Goal: Task Accomplishment & Management: Use online tool/utility

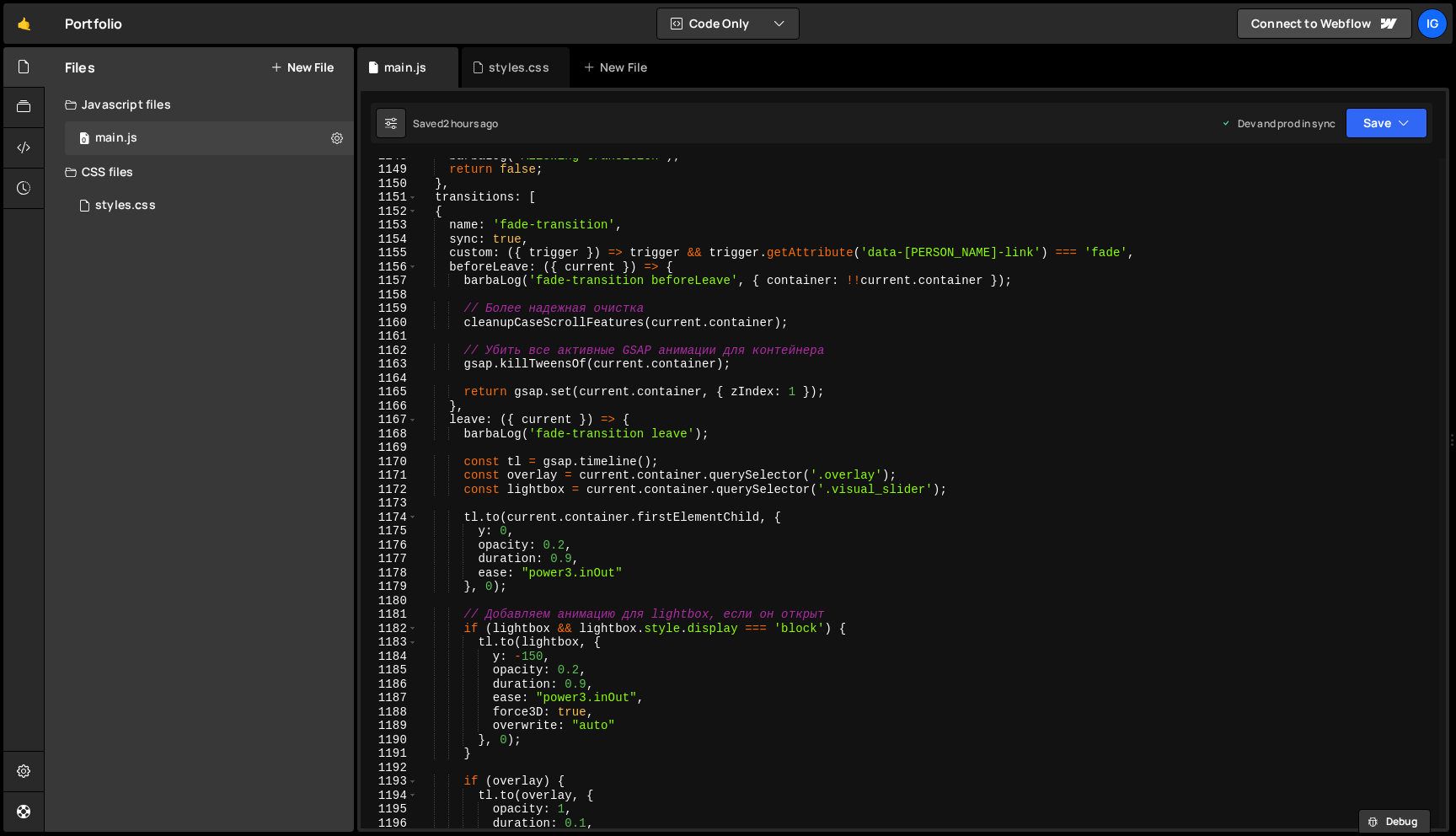
scroll to position [15965, 0]
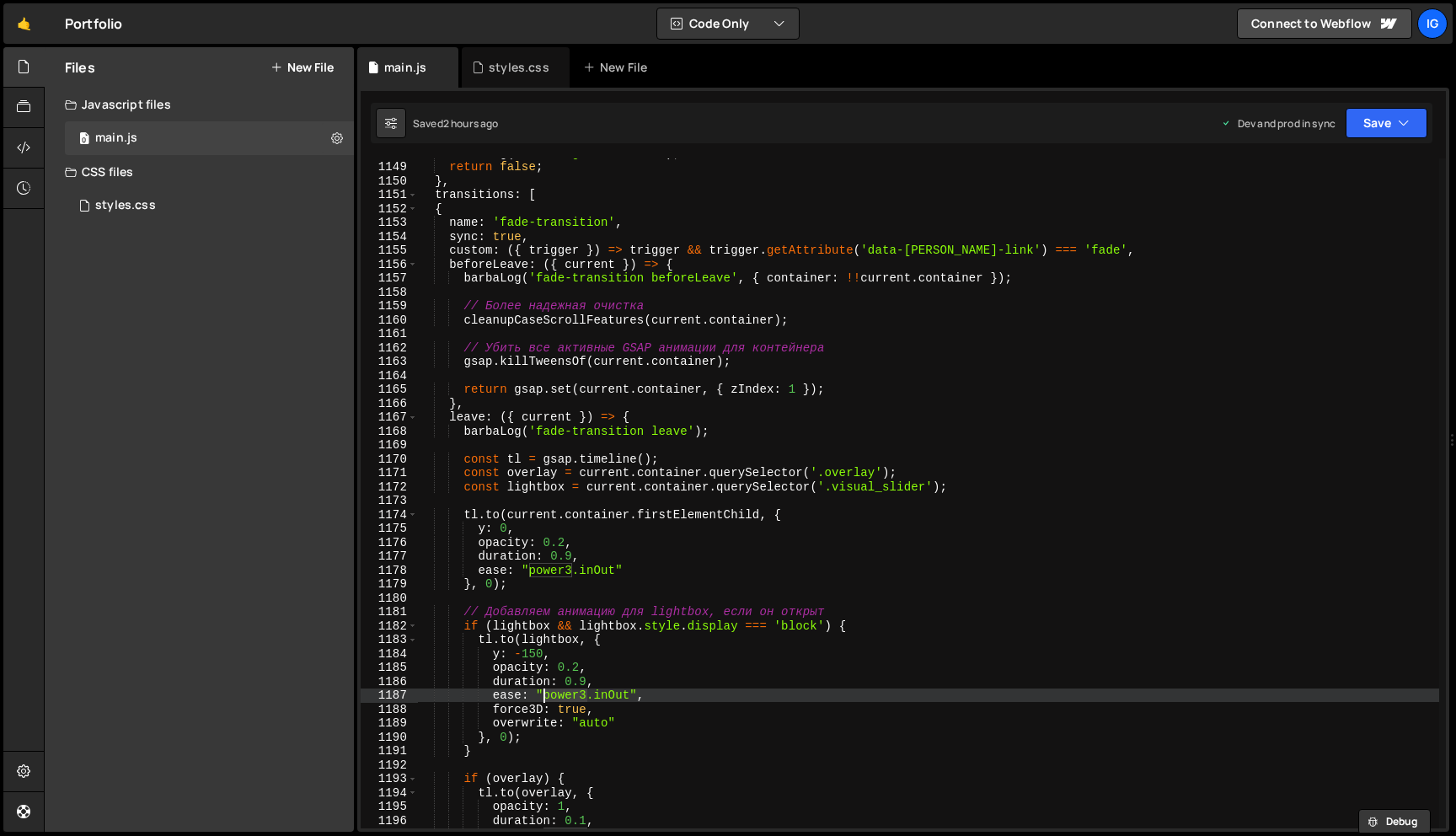
drag, startPoint x: 585, startPoint y: 693, endPoint x: 544, endPoint y: 693, distance: 41.0
click at [544, 693] on div "barbaLog ( 'Allowing transition' ) ; return false ; } , transitions : [ { name …" at bounding box center [927, 494] width 1022 height 698
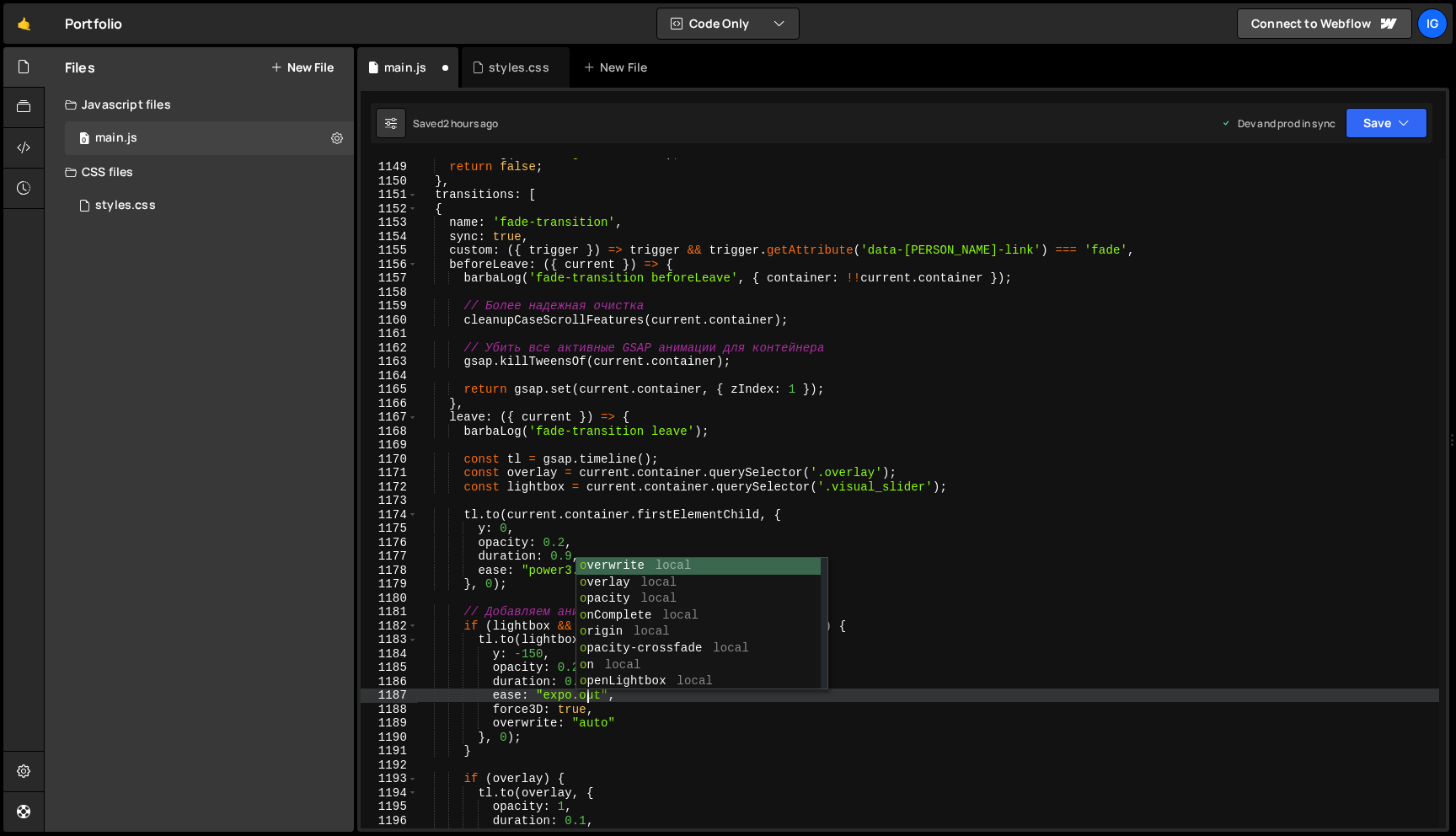
scroll to position [0, 11]
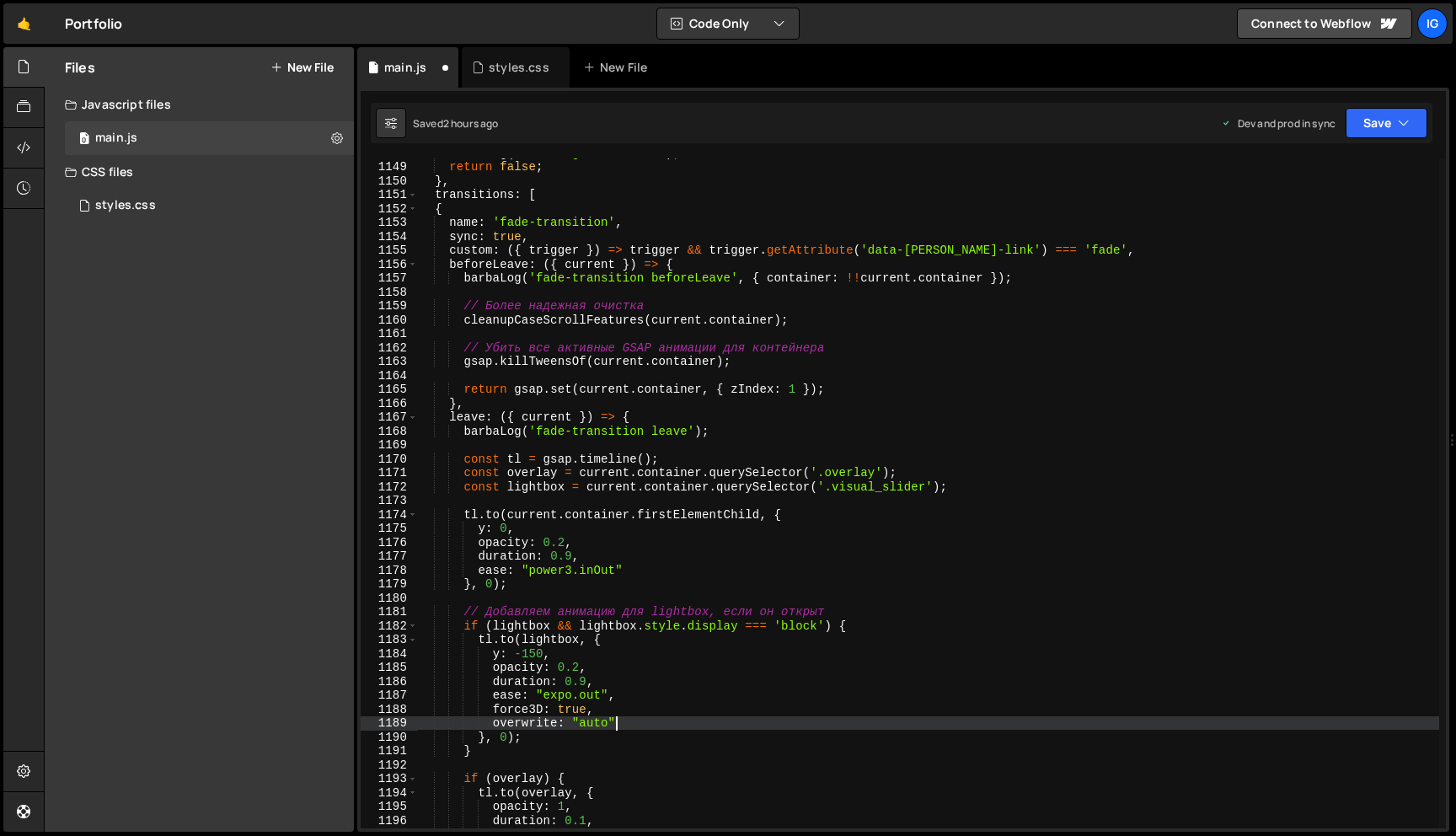
click at [620, 726] on div "barbaLog ( 'Allowing transition' ) ; return false ; } , transitions : [ { name …" at bounding box center [927, 494] width 1022 height 698
click at [586, 679] on div "barbaLog ( 'Allowing transition' ) ; return false ; } , transitions : [ { name …" at bounding box center [927, 494] width 1022 height 698
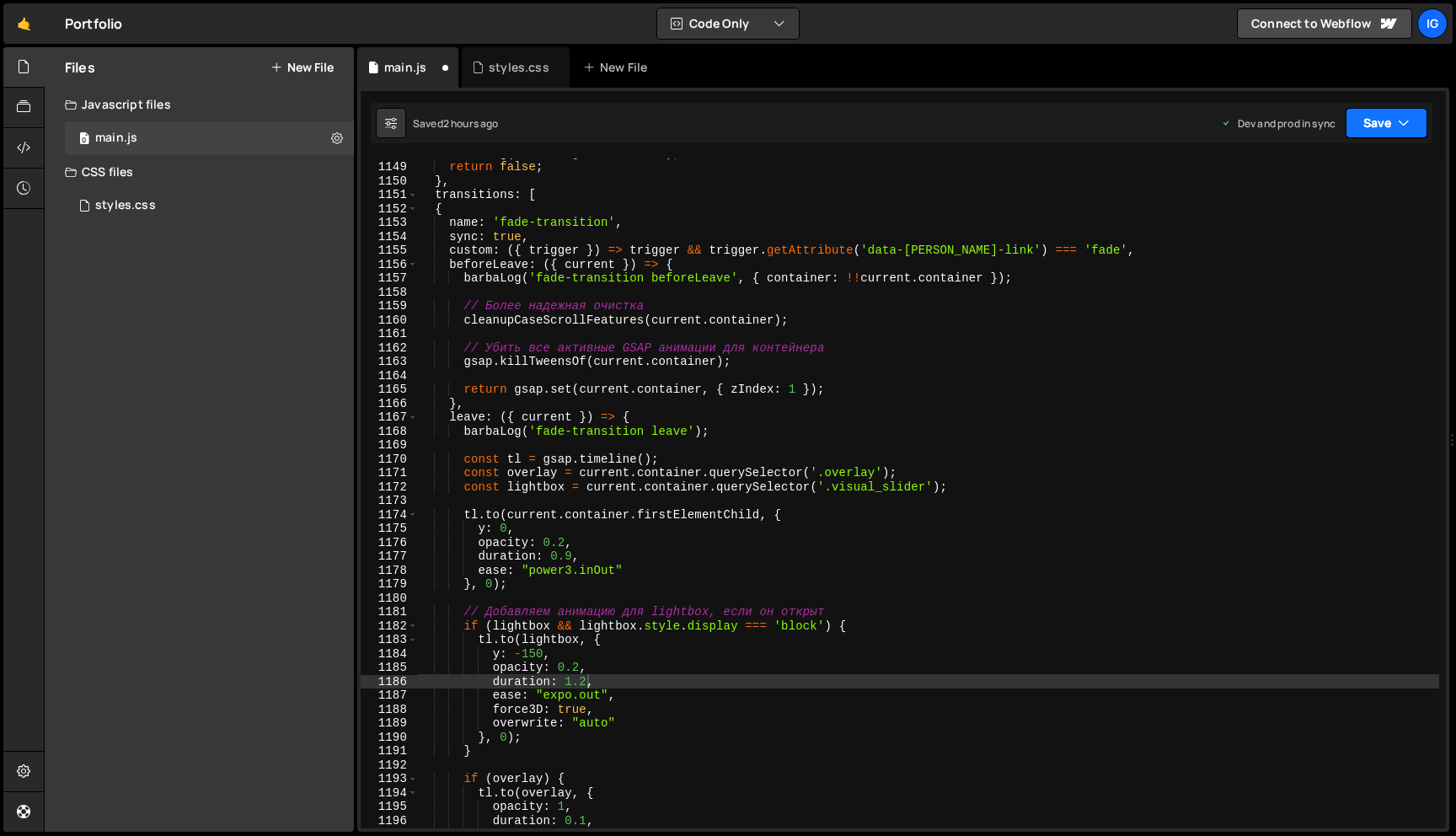
click at [1420, 131] on button "Save" at bounding box center [1386, 123] width 82 height 30
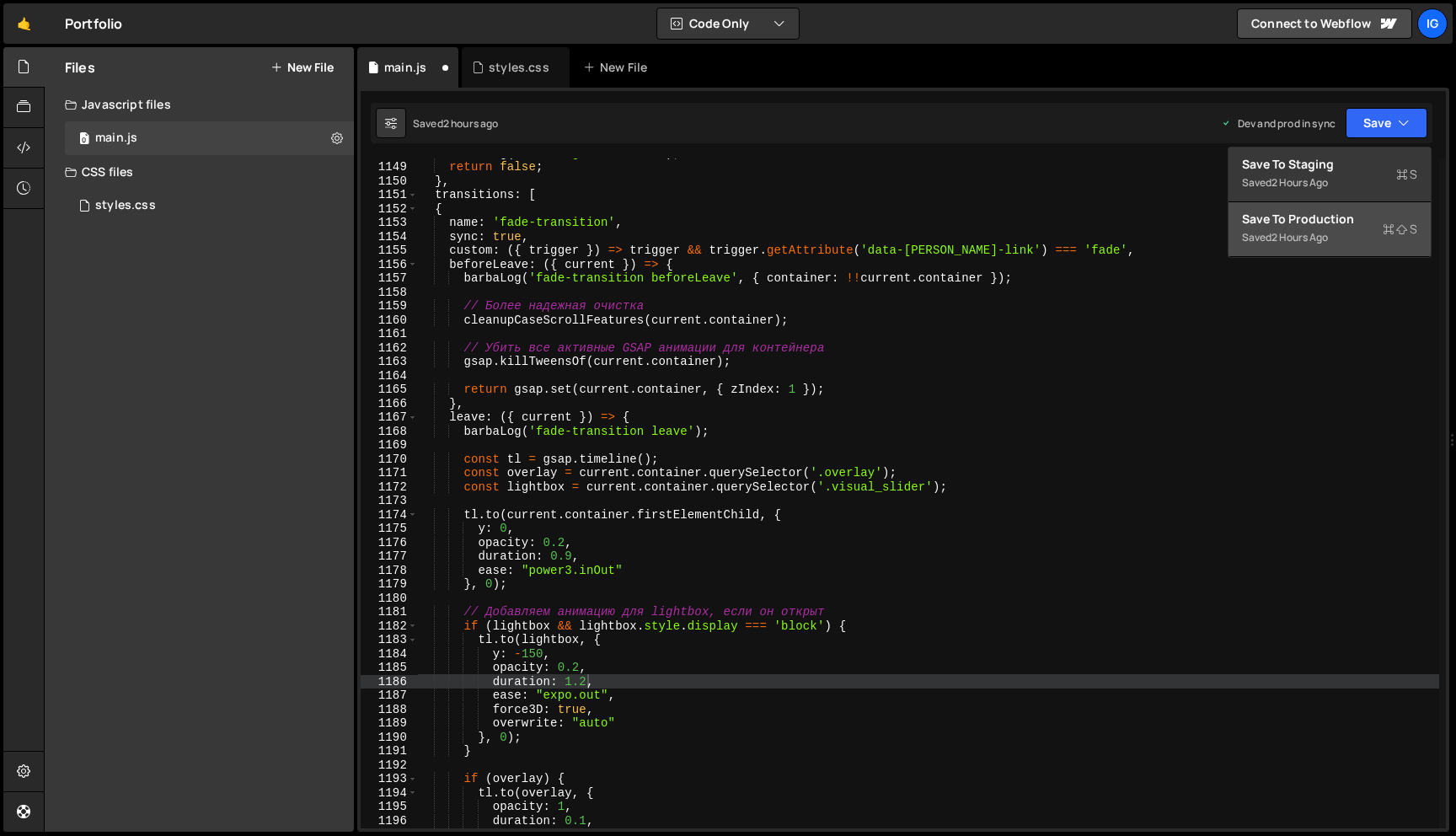
click at [1363, 214] on div "Save to Production S" at bounding box center [1329, 219] width 175 height 17
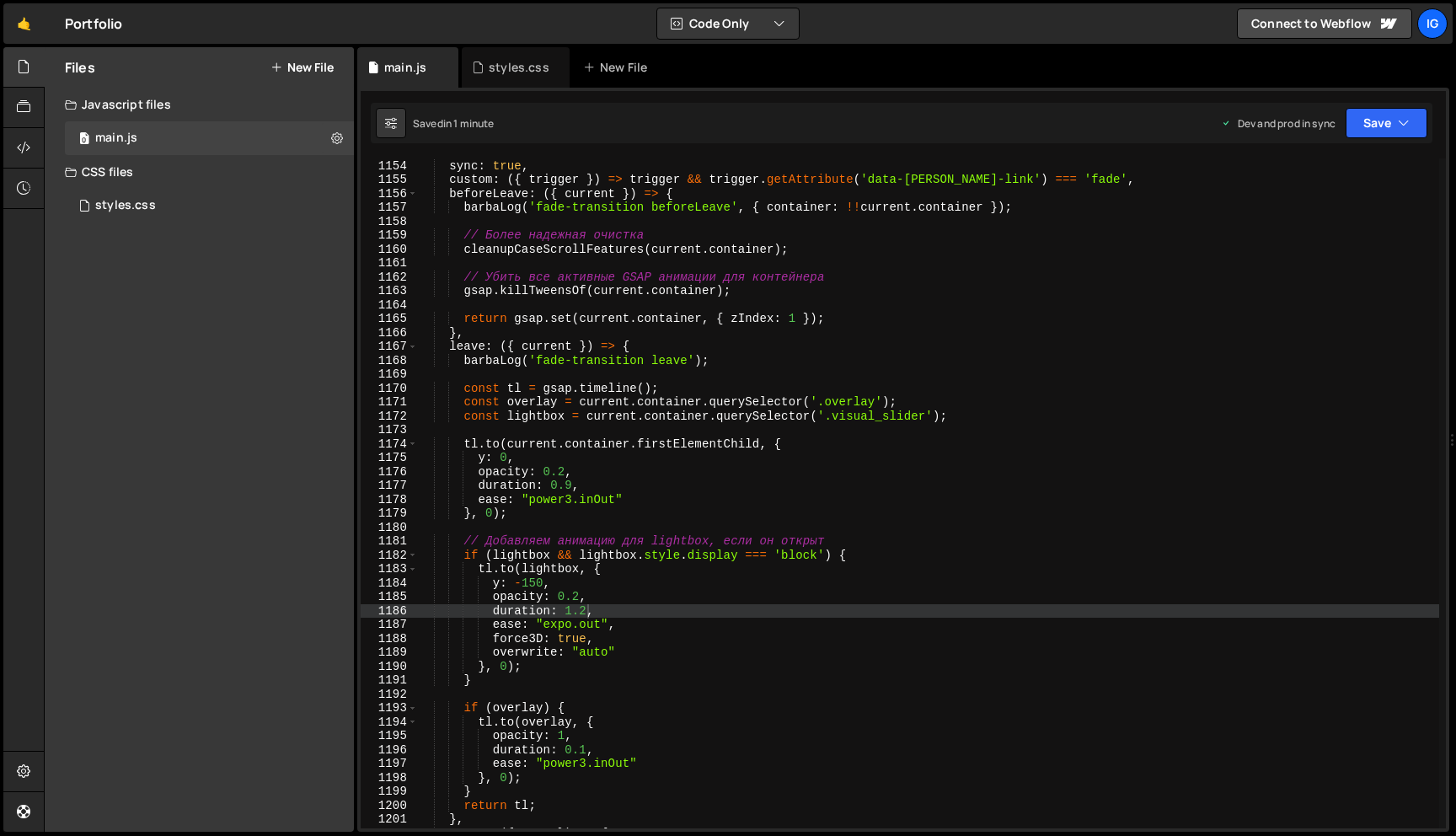
scroll to position [16040, 0]
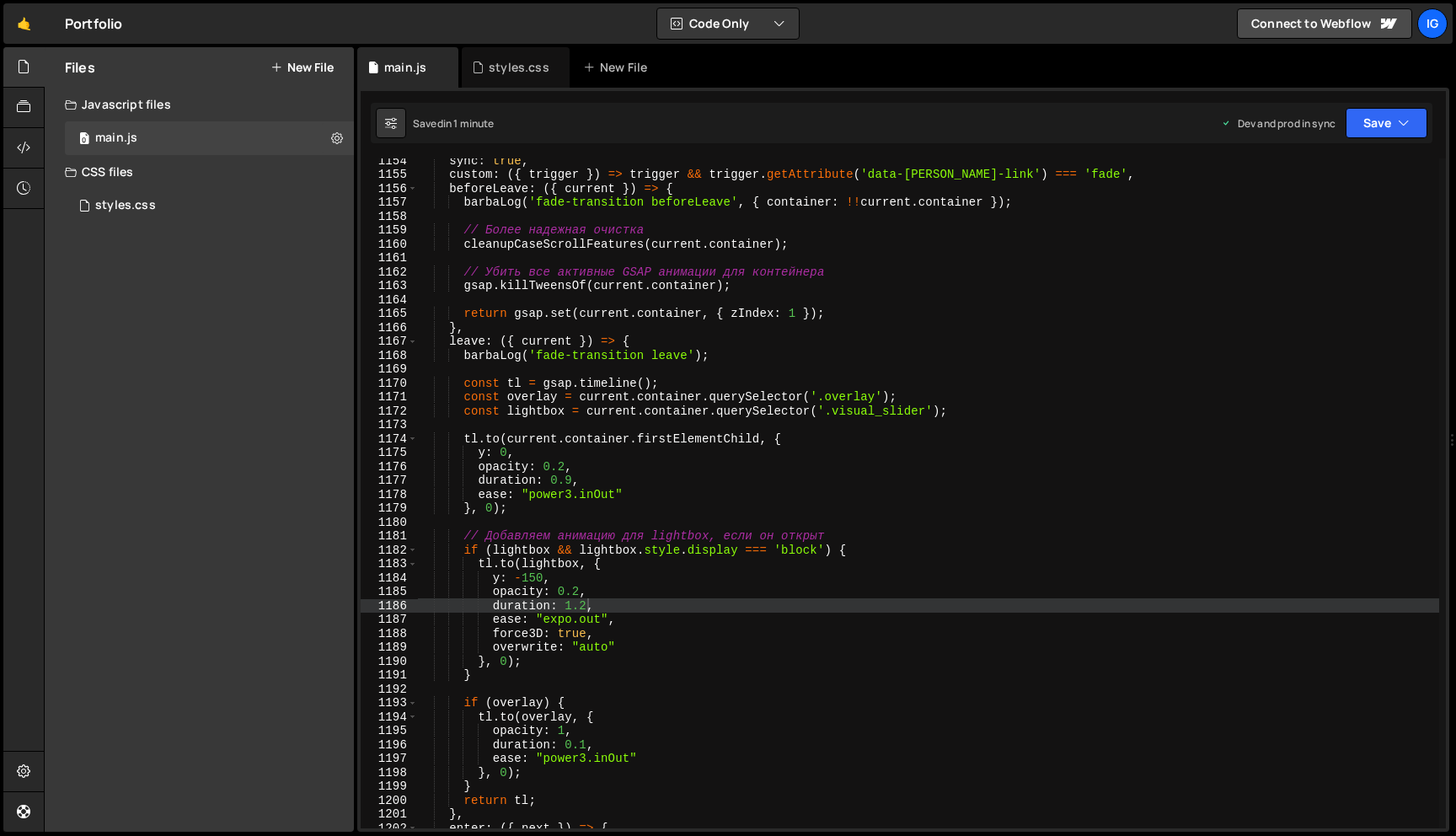
click at [927, 403] on div "sync : true , custom : ({ trigger }) => trigger && trigger . getAttribute ( 'da…" at bounding box center [927, 503] width 1022 height 698
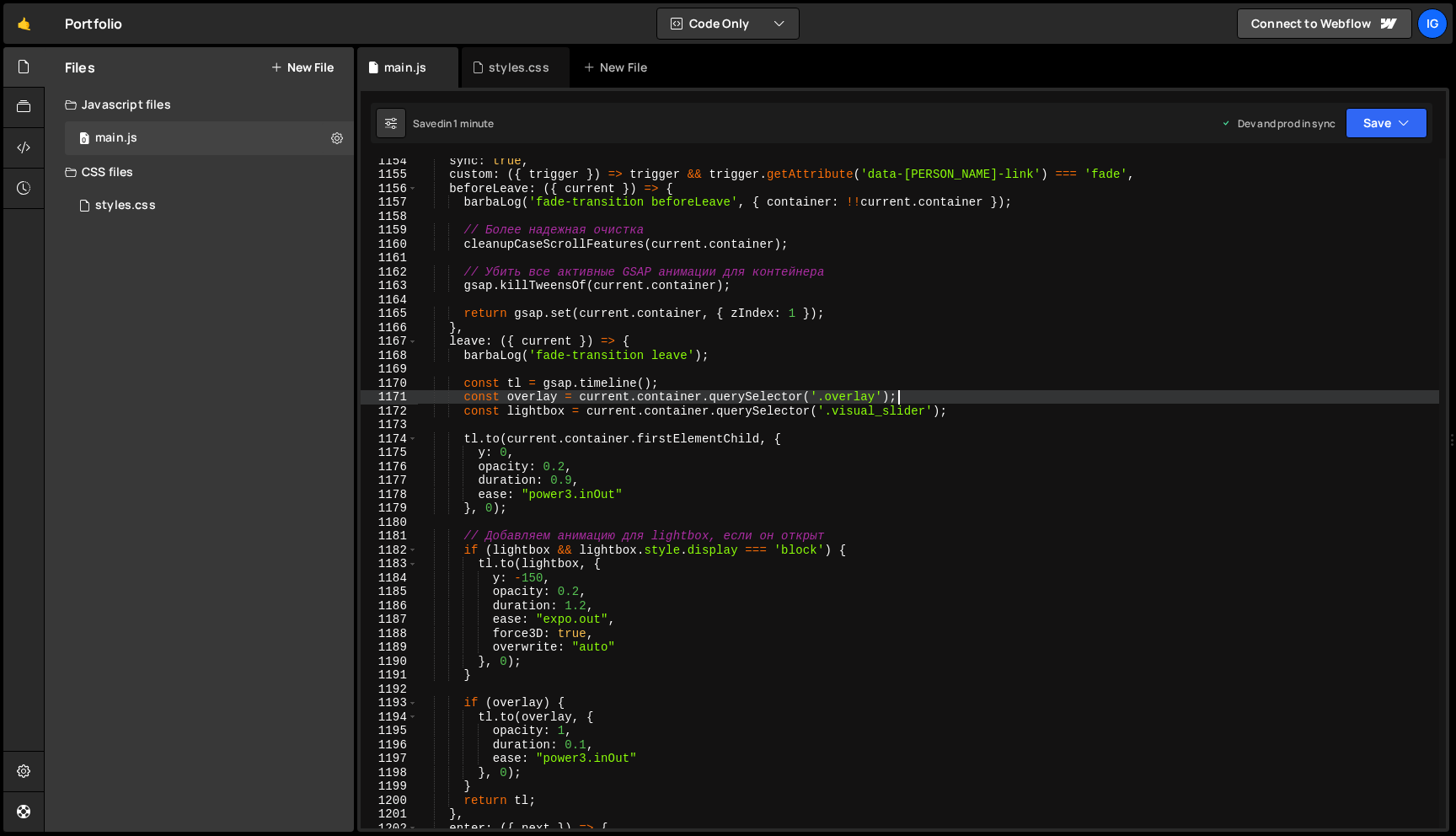
click at [928, 412] on div "sync : true , custom : ({ trigger }) => trigger && trigger . getAttribute ( 'da…" at bounding box center [927, 503] width 1022 height 698
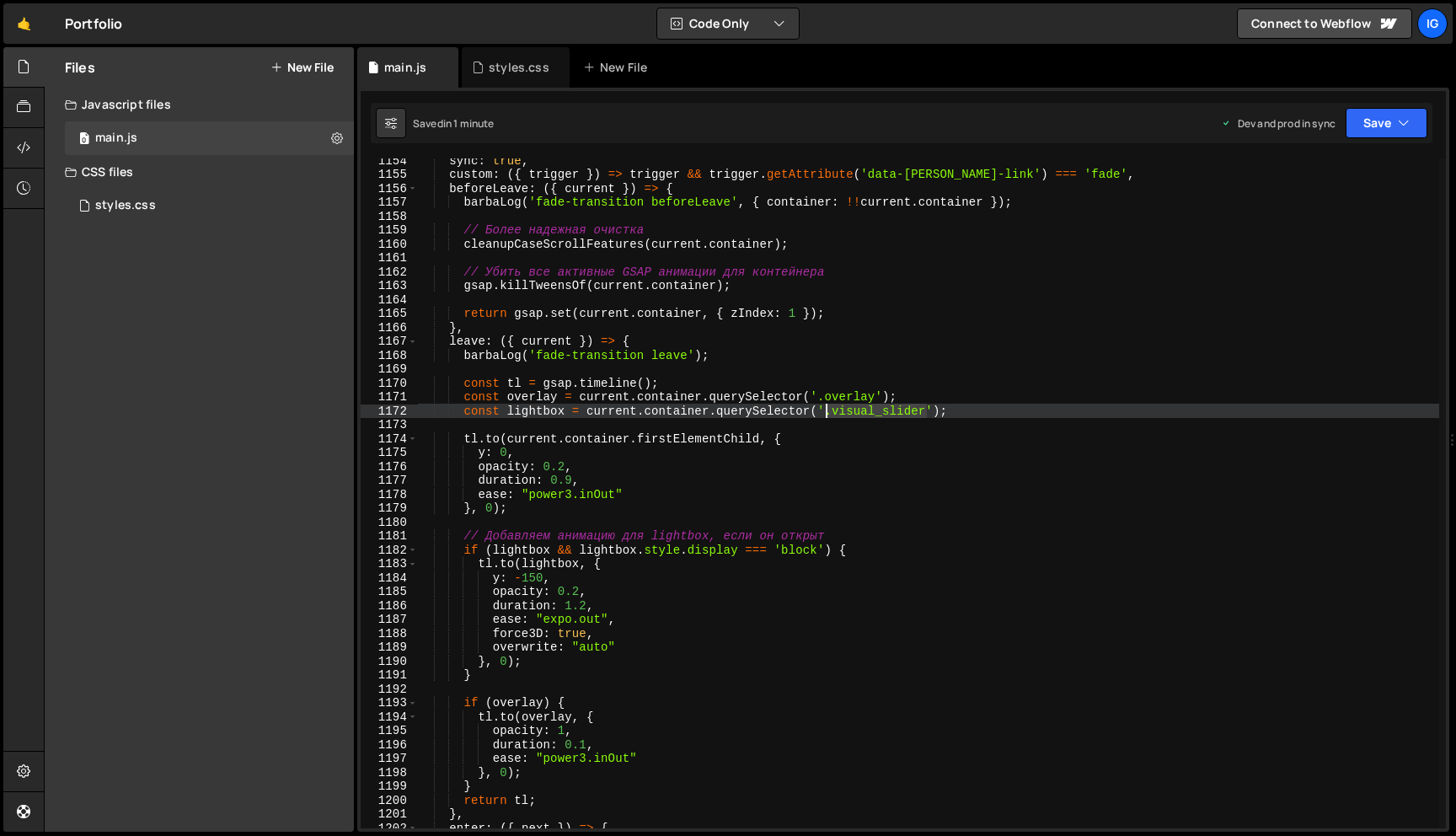
drag, startPoint x: 927, startPoint y: 412, endPoint x: 831, endPoint y: 409, distance: 96.0
click at [831, 409] on div "sync : true , custom : ({ trigger }) => trigger && trigger . getAttribute ( 'da…" at bounding box center [927, 503] width 1022 height 698
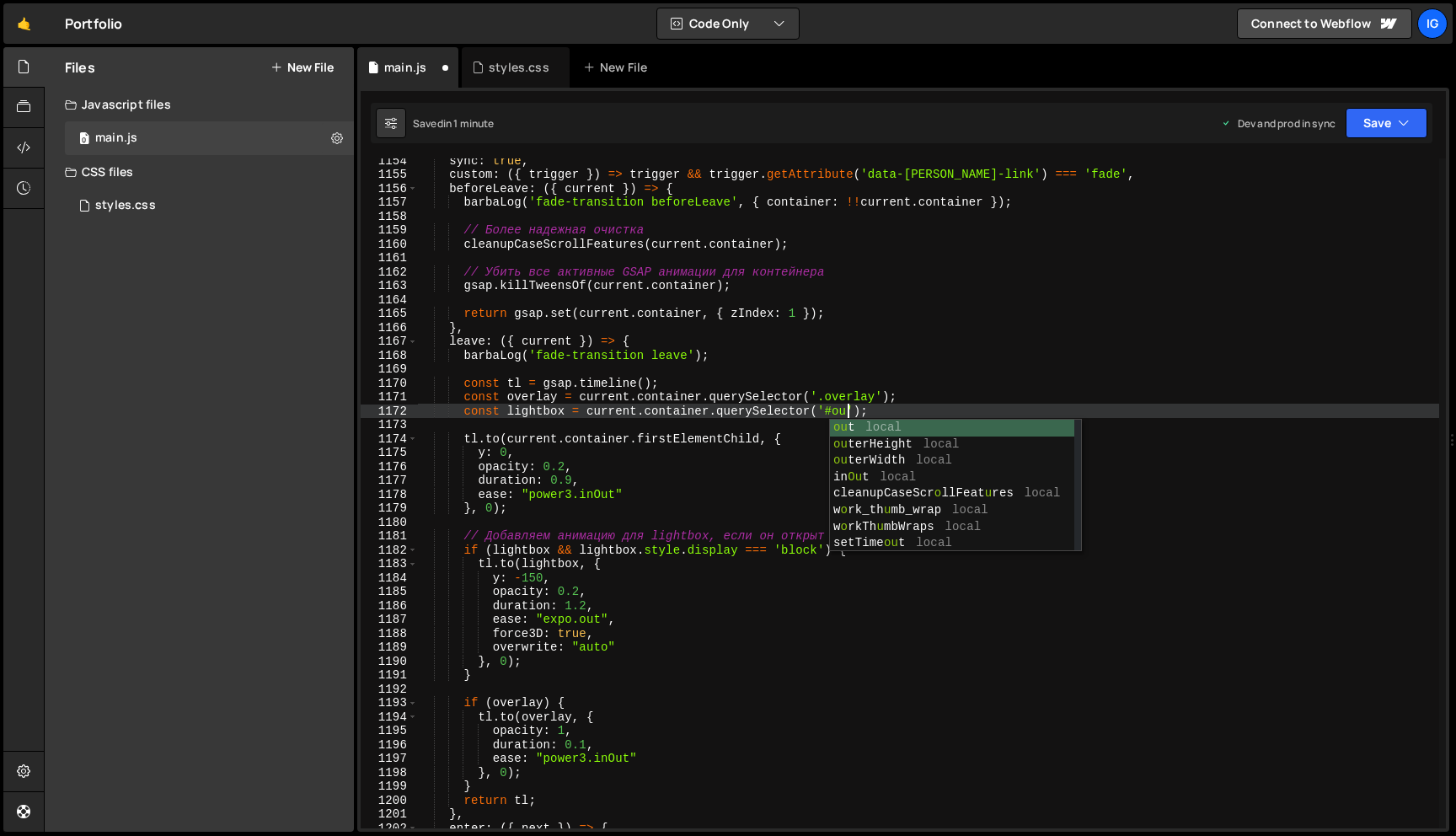
scroll to position [0, 29]
click at [972, 402] on div "sync : true , custom : ({ trigger }) => trigger && trigger . getAttribute ( 'da…" at bounding box center [927, 503] width 1022 height 698
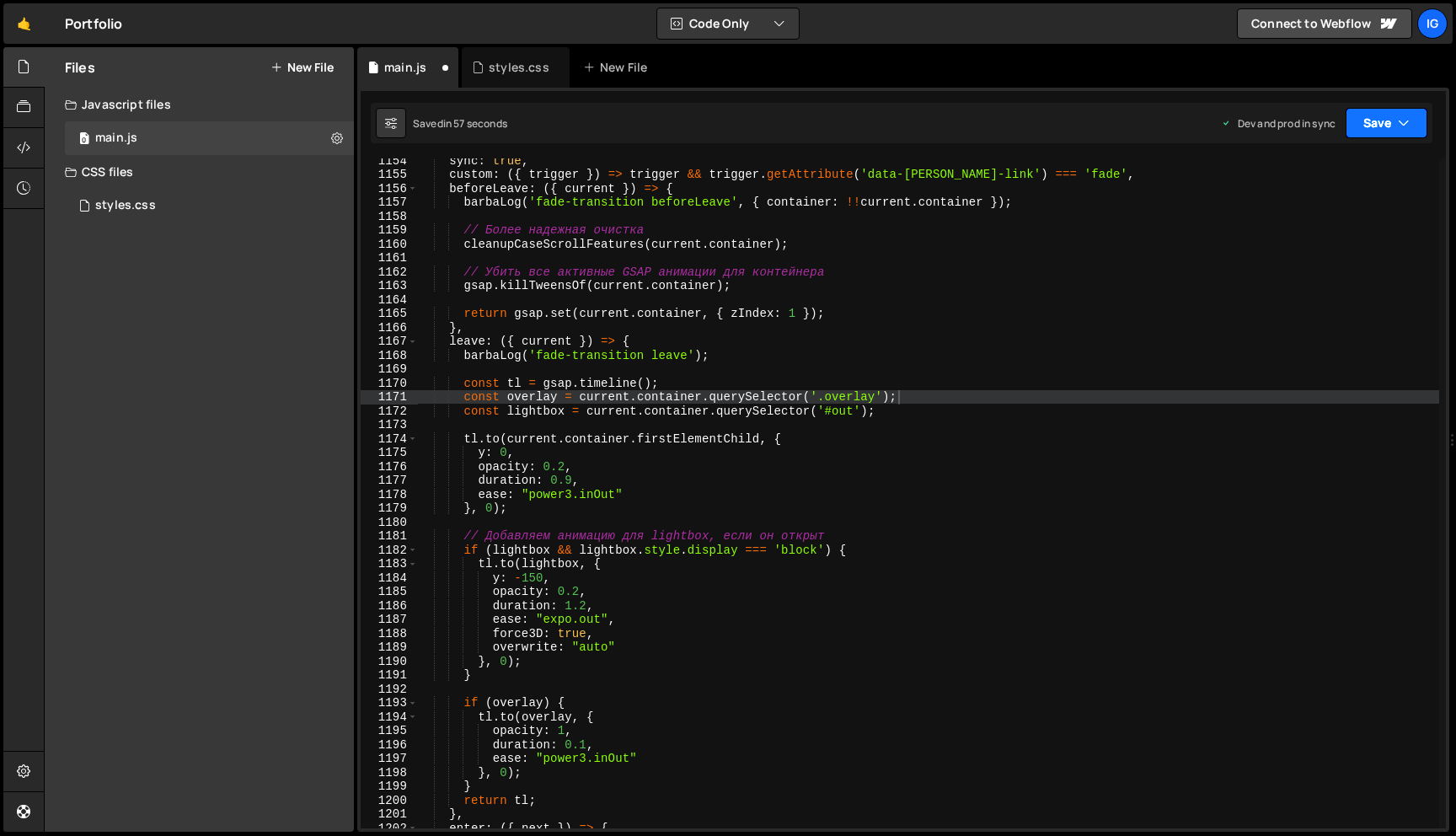
click at [1369, 134] on button "Save" at bounding box center [1386, 123] width 82 height 30
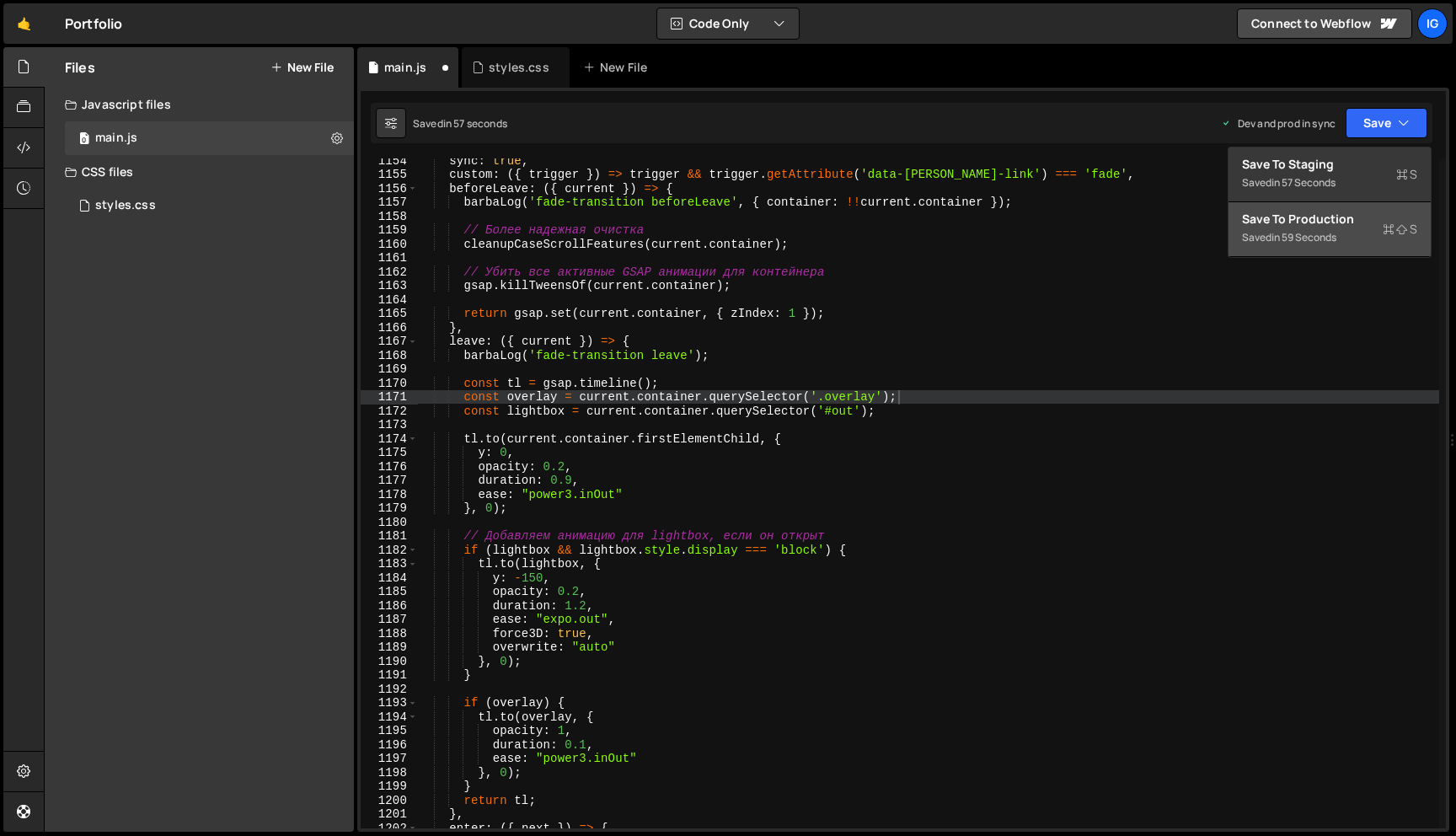
click at [1352, 215] on div "Save to Production S" at bounding box center [1329, 219] width 175 height 17
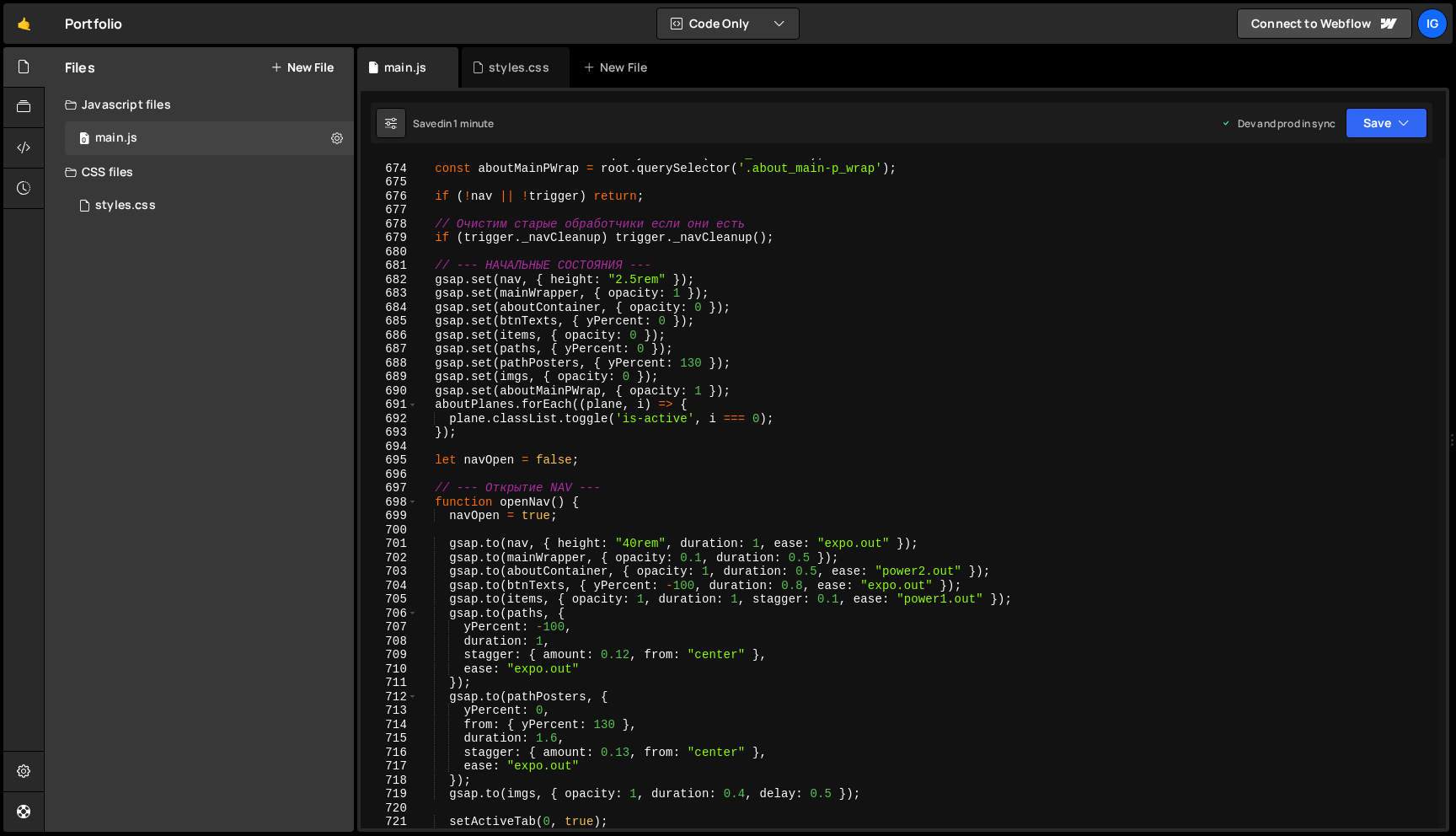
scroll to position [9057, 0]
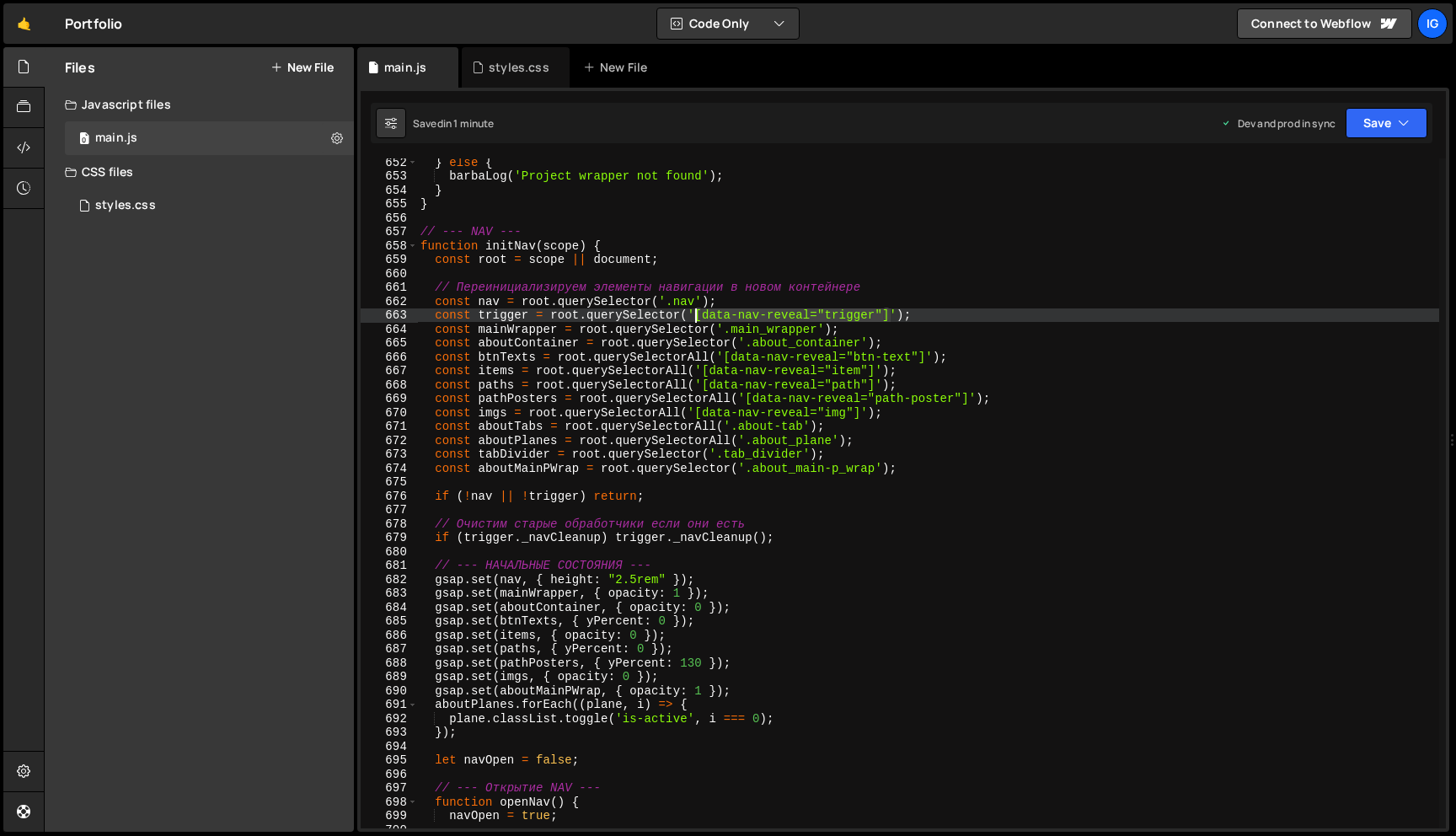
drag, startPoint x: 889, startPoint y: 314, endPoint x: 698, endPoint y: 314, distance: 191.0
click at [698, 314] on div "} else { barbaLog ( 'Project wrapper not found' ) ; } } // --- NAV --- function…" at bounding box center [927, 504] width 1022 height 698
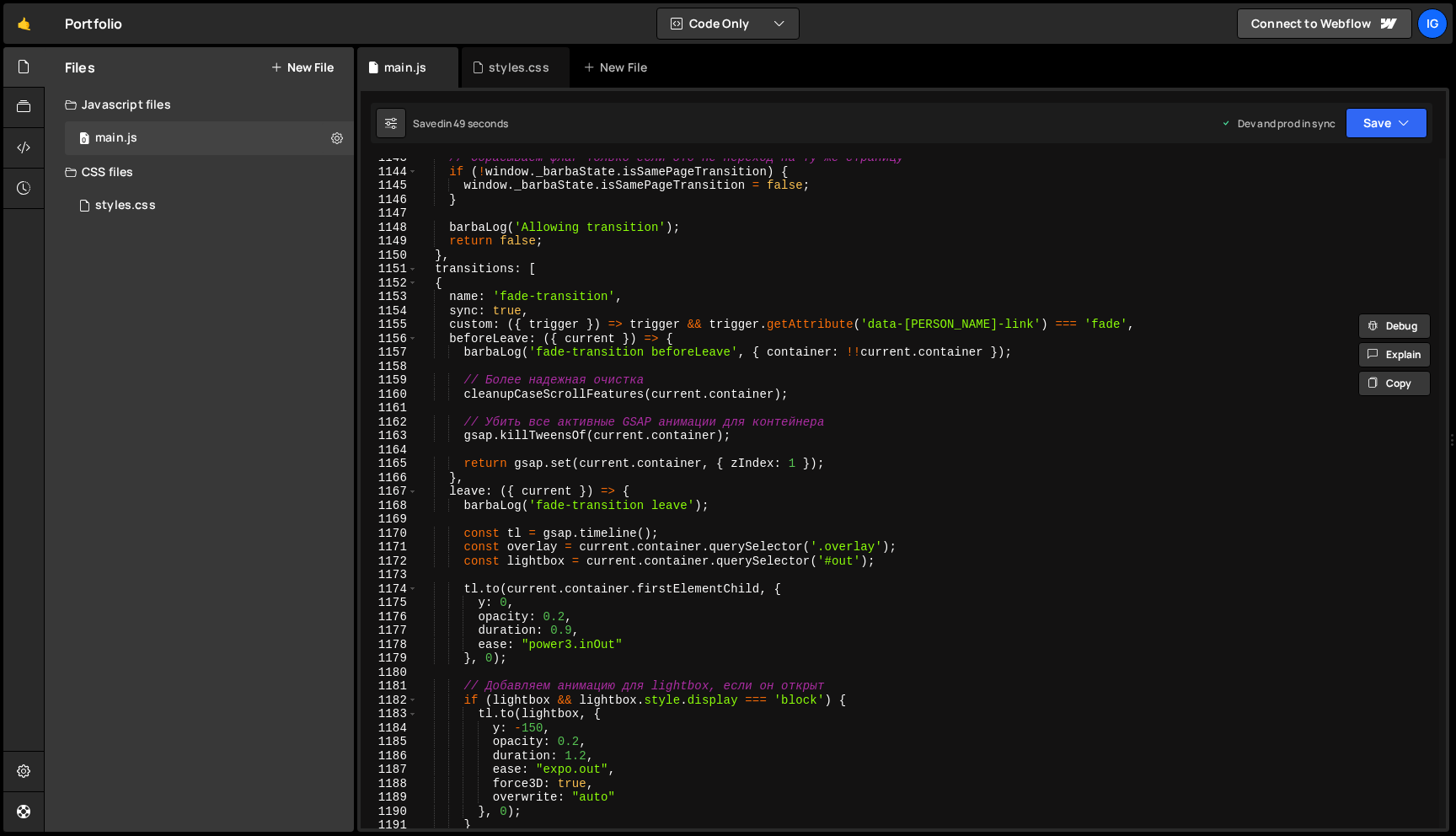
scroll to position [16085, 0]
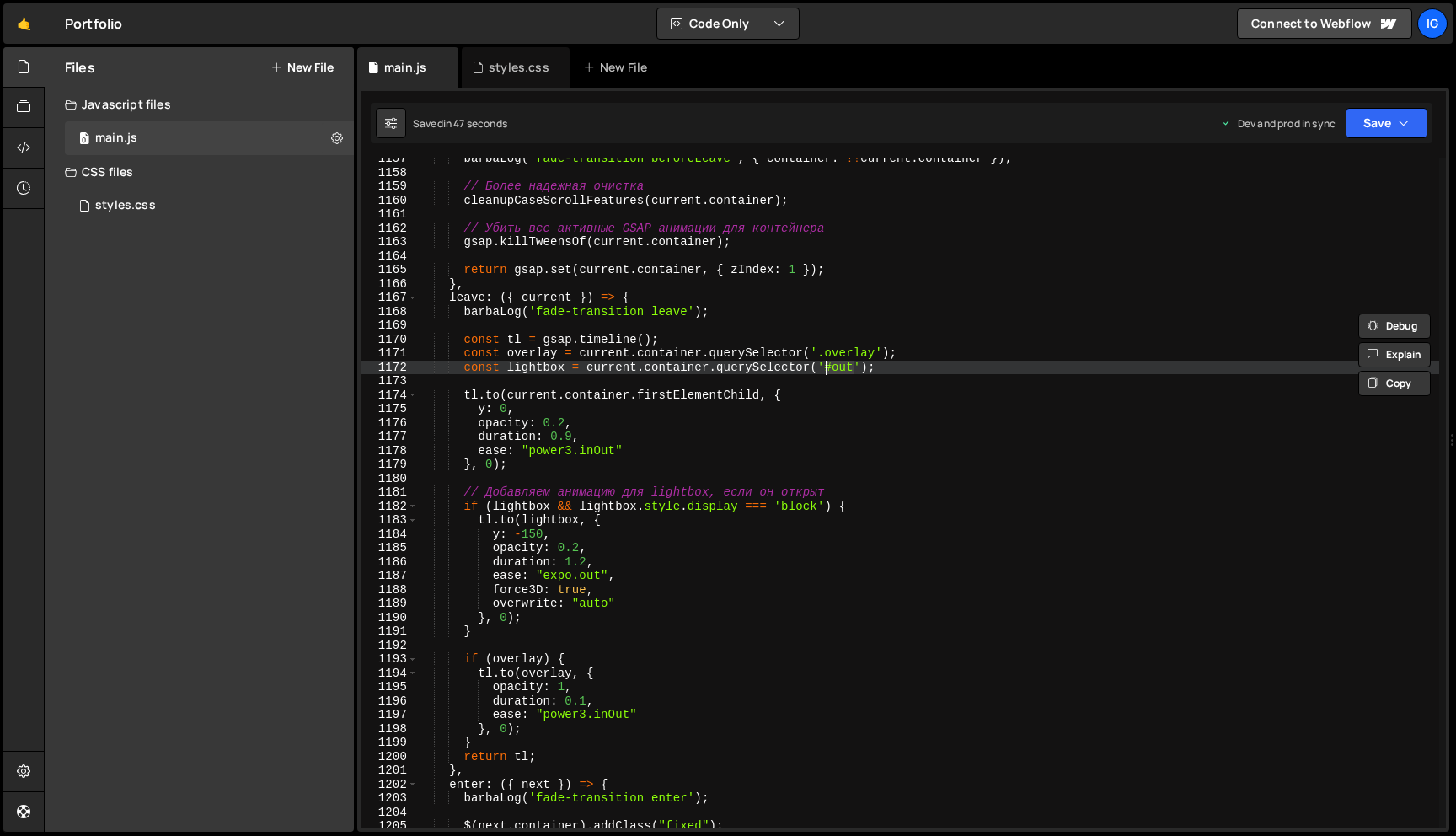
drag, startPoint x: 856, startPoint y: 367, endPoint x: 827, endPoint y: 368, distance: 29.0
click at [827, 368] on div "barbaLog ( 'fade-transition beforeLeave' , { container : !! current . container…" at bounding box center [927, 501] width 1022 height 698
paste textarea "[data-nav-reveal="trigger"]"
click at [890, 367] on div "barbaLog ( 'fade-transition beforeLeave' , { container : !! current . container…" at bounding box center [927, 501] width 1022 height 698
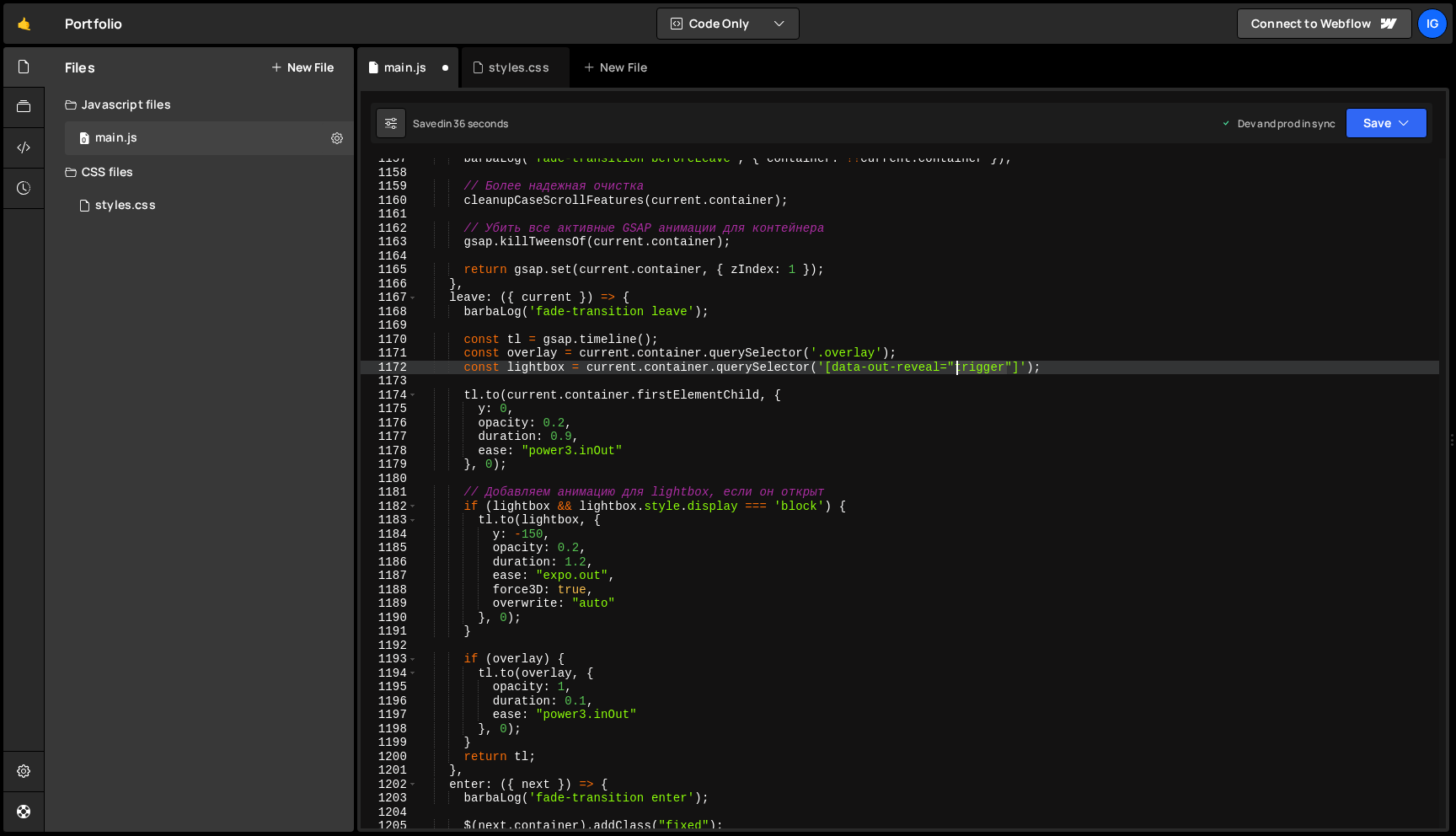
drag, startPoint x: 1007, startPoint y: 366, endPoint x: 956, endPoint y: 367, distance: 51.0
click at [956, 367] on div "barbaLog ( 'fade-transition beforeLeave' , { container : !! current . container…" at bounding box center [927, 501] width 1022 height 698
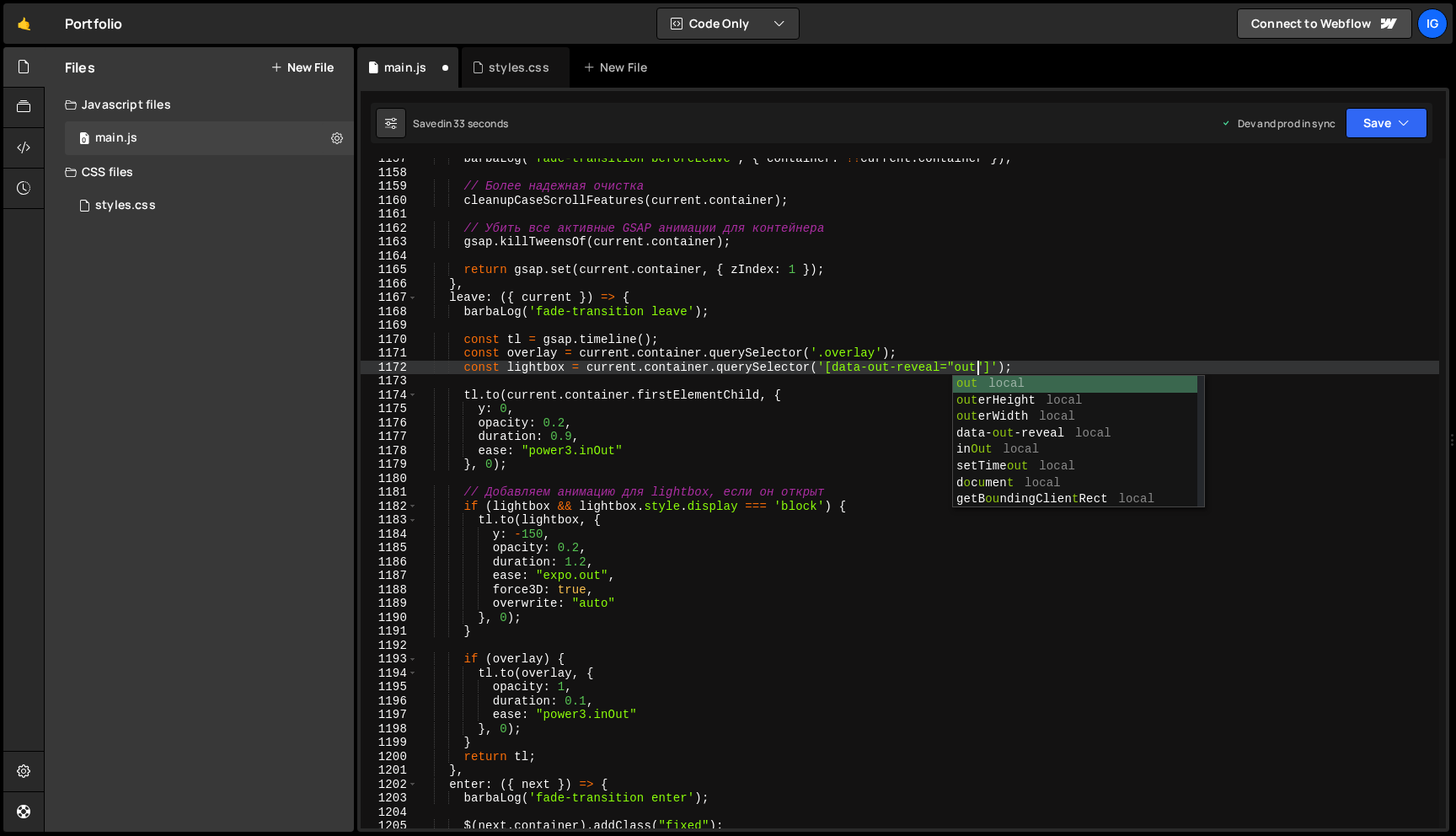
scroll to position [0, 39]
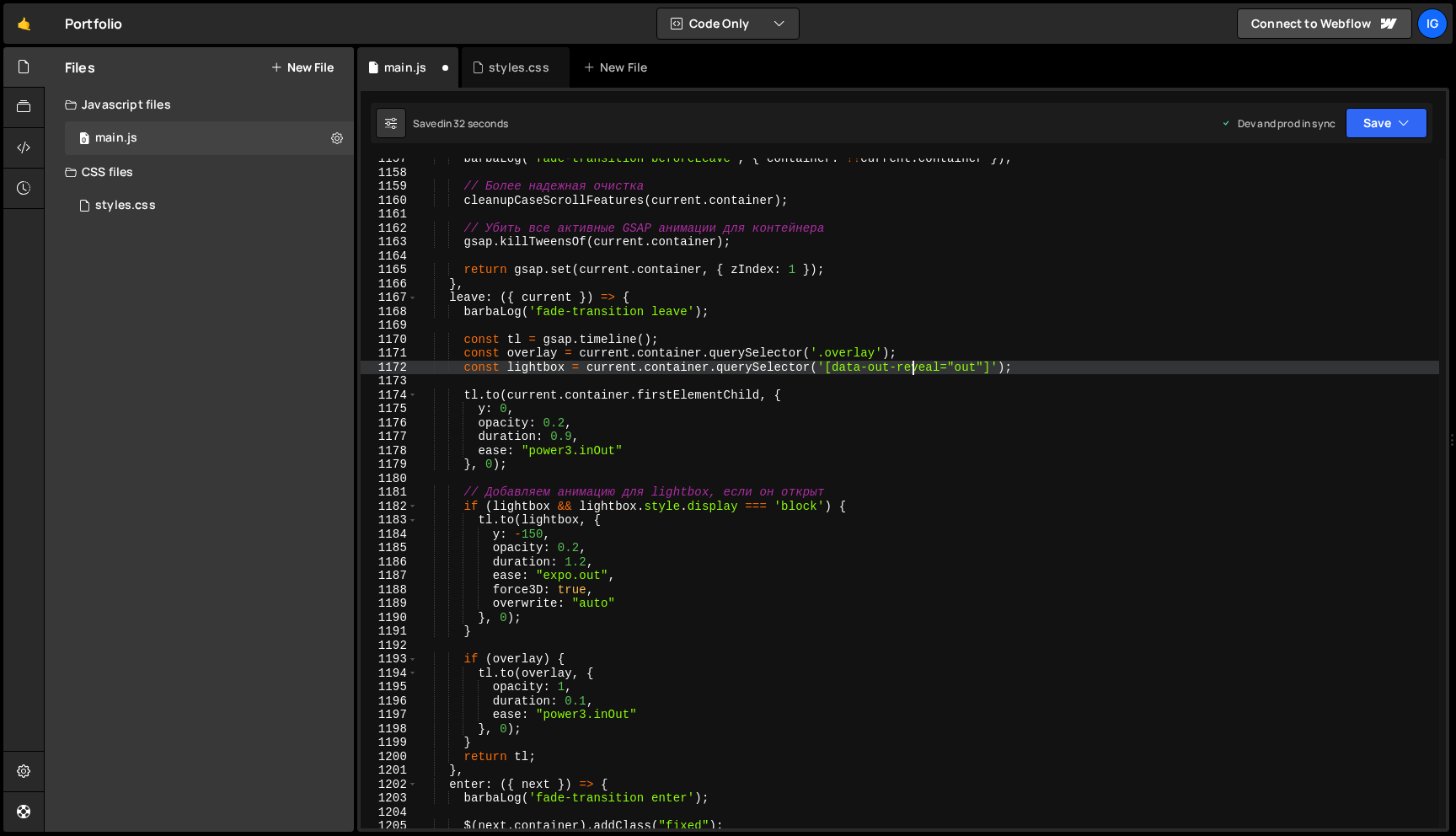
click at [912, 373] on div "barbaLog ( 'fade-transition beforeLeave' , { container : !! current . container…" at bounding box center [927, 501] width 1022 height 698
drag, startPoint x: 939, startPoint y: 367, endPoint x: 832, endPoint y: 367, distance: 107.0
click at [832, 367] on div "barbaLog ( 'fade-transition beforeLeave' , { container : !! current . container…" at bounding box center [927, 501] width 1022 height 698
click at [1381, 121] on button "Save" at bounding box center [1386, 123] width 82 height 30
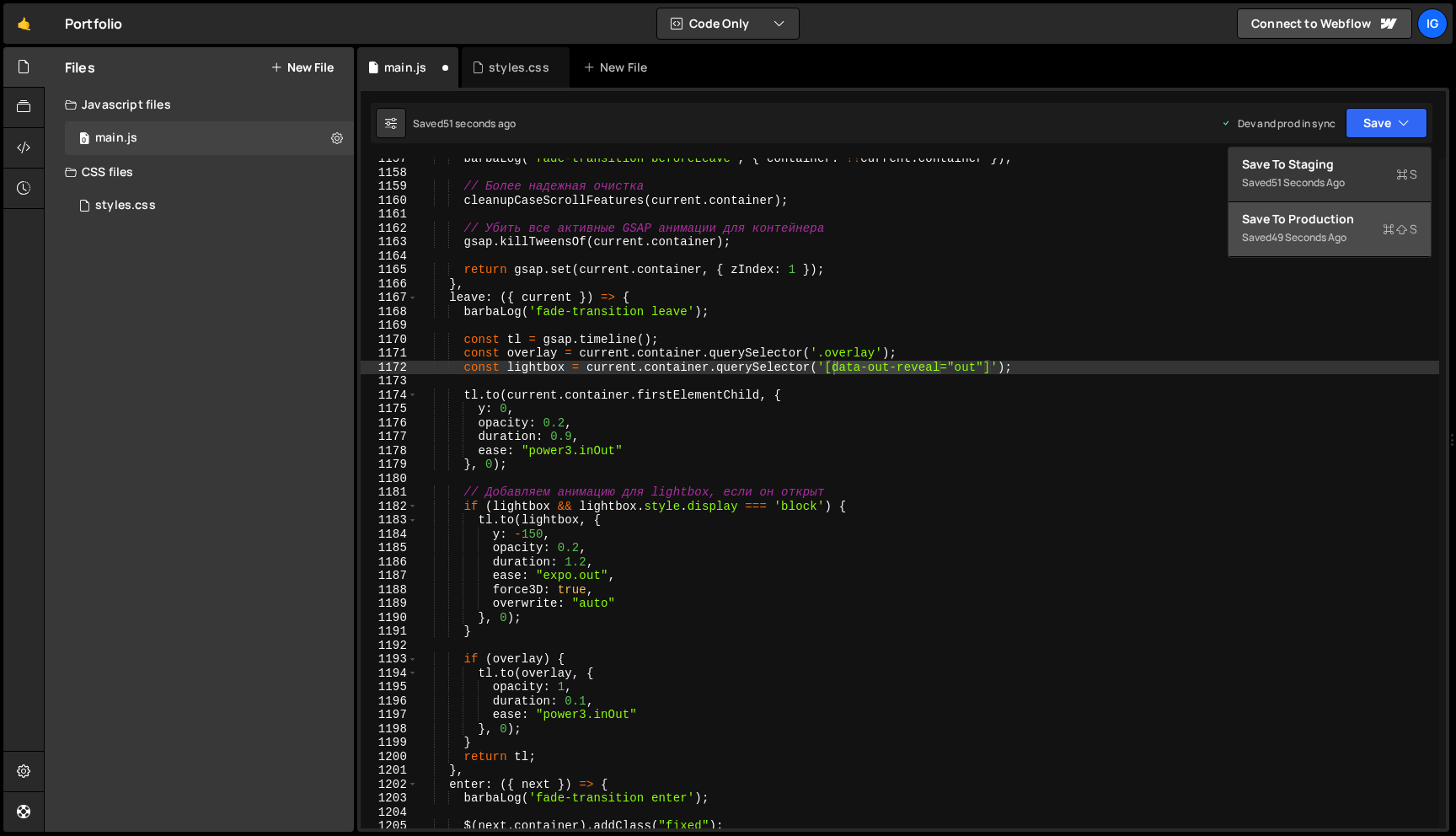
click at [1356, 239] on div "Saved 49 seconds ago" at bounding box center [1329, 237] width 175 height 20
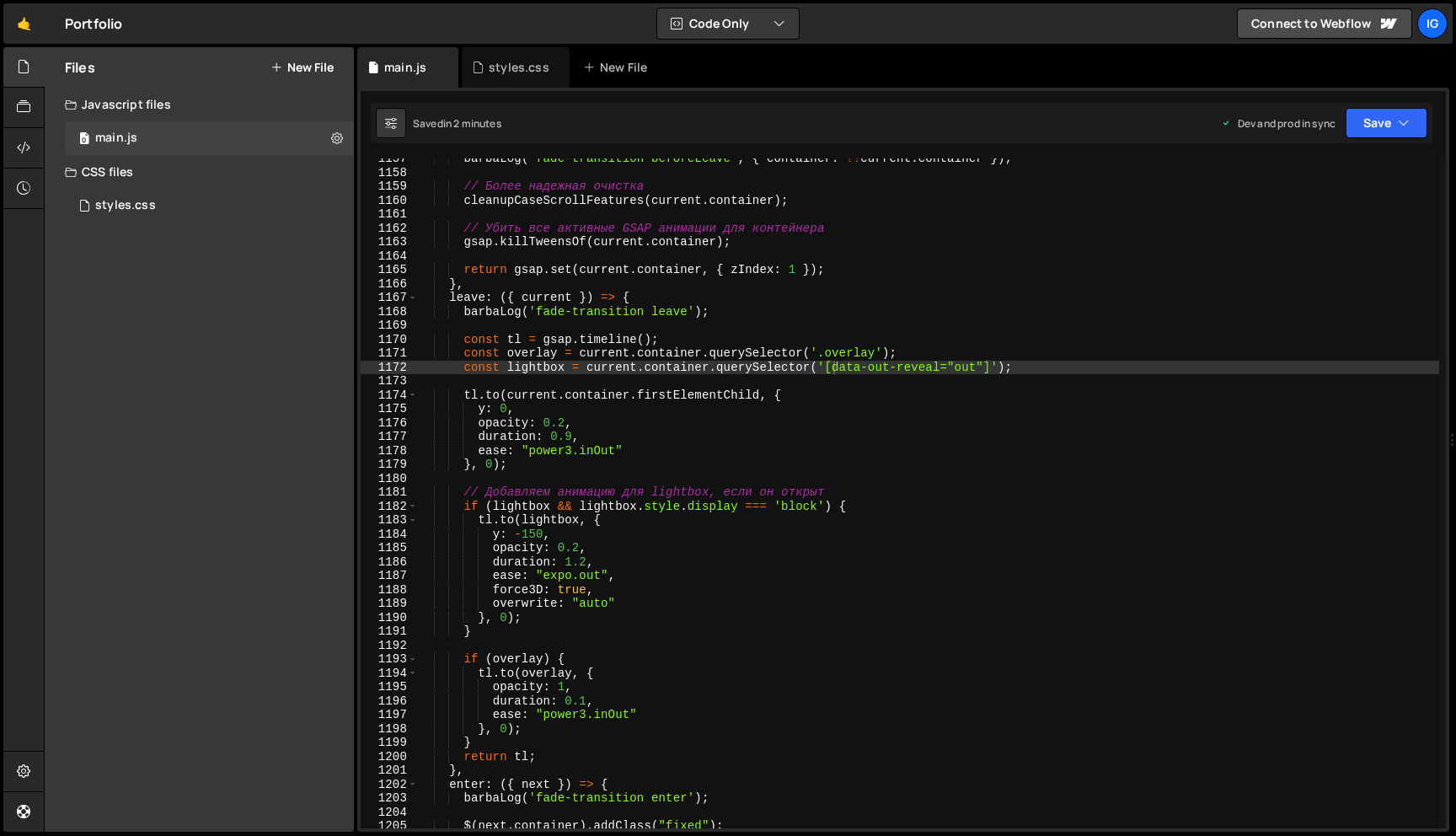
click at [798, 395] on div "barbaLog ( 'fade-transition beforeLeave' , { container : !! current . container…" at bounding box center [927, 501] width 1022 height 698
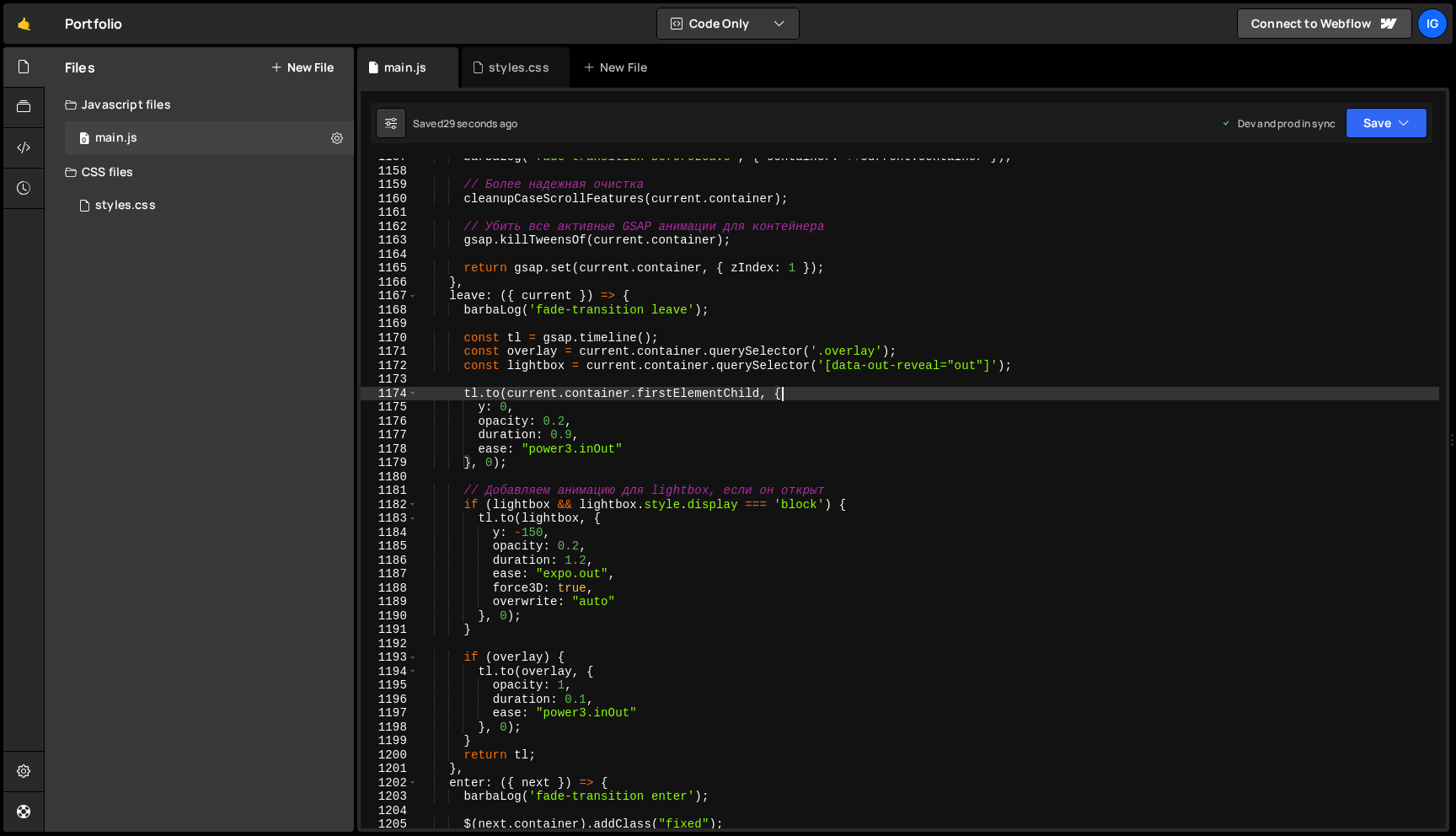
scroll to position [16085, 0]
drag, startPoint x: 758, startPoint y: 392, endPoint x: 641, endPoint y: 393, distance: 117.0
click at [640, 393] on div "barbaLog ( 'fade-transition beforeLeave' , { container : !! current . container…" at bounding box center [927, 501] width 1022 height 698
click at [1372, 131] on button "Save" at bounding box center [1386, 123] width 82 height 30
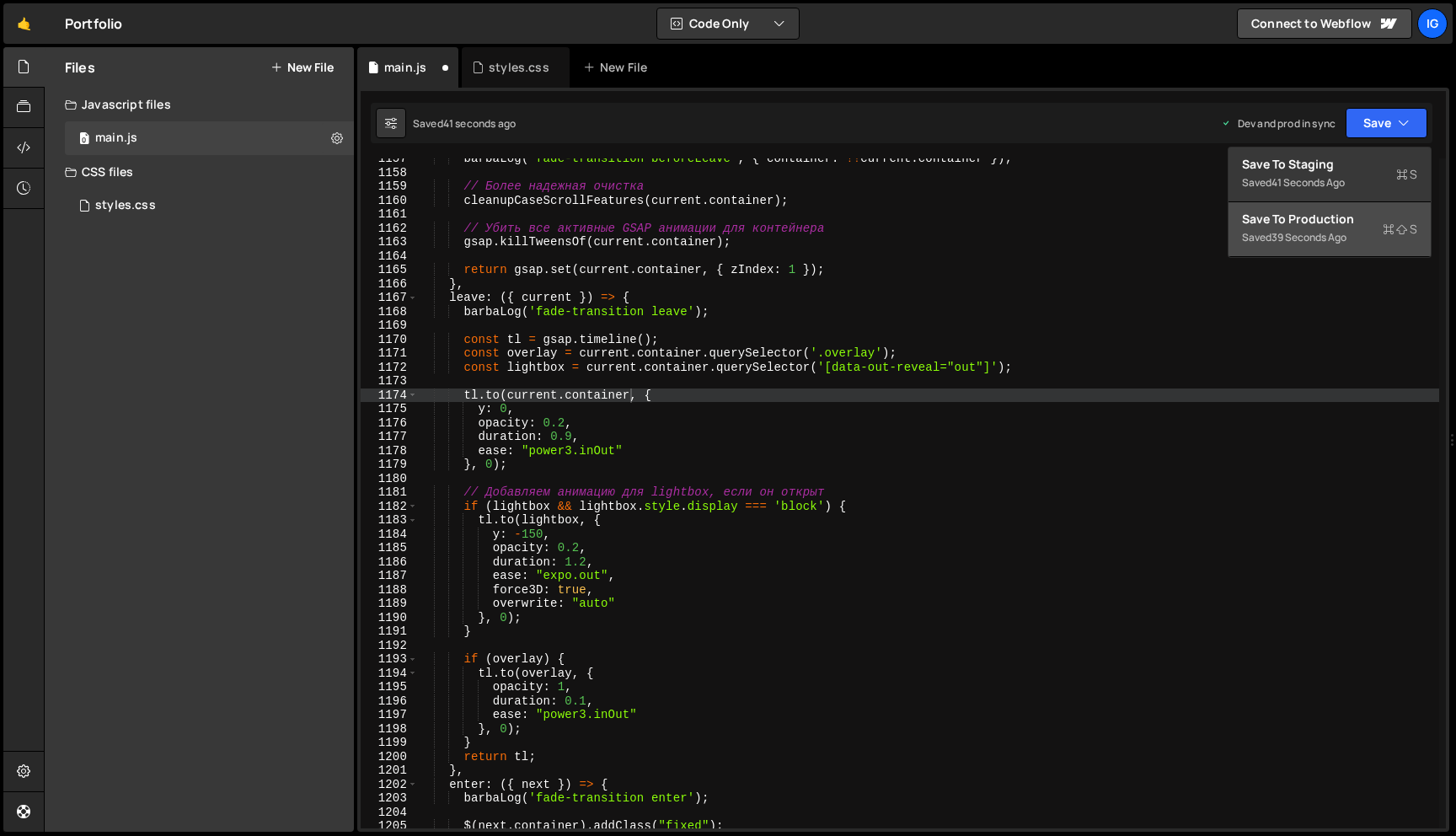
click at [1320, 236] on div "39 seconds ago" at bounding box center [1309, 237] width 75 height 15
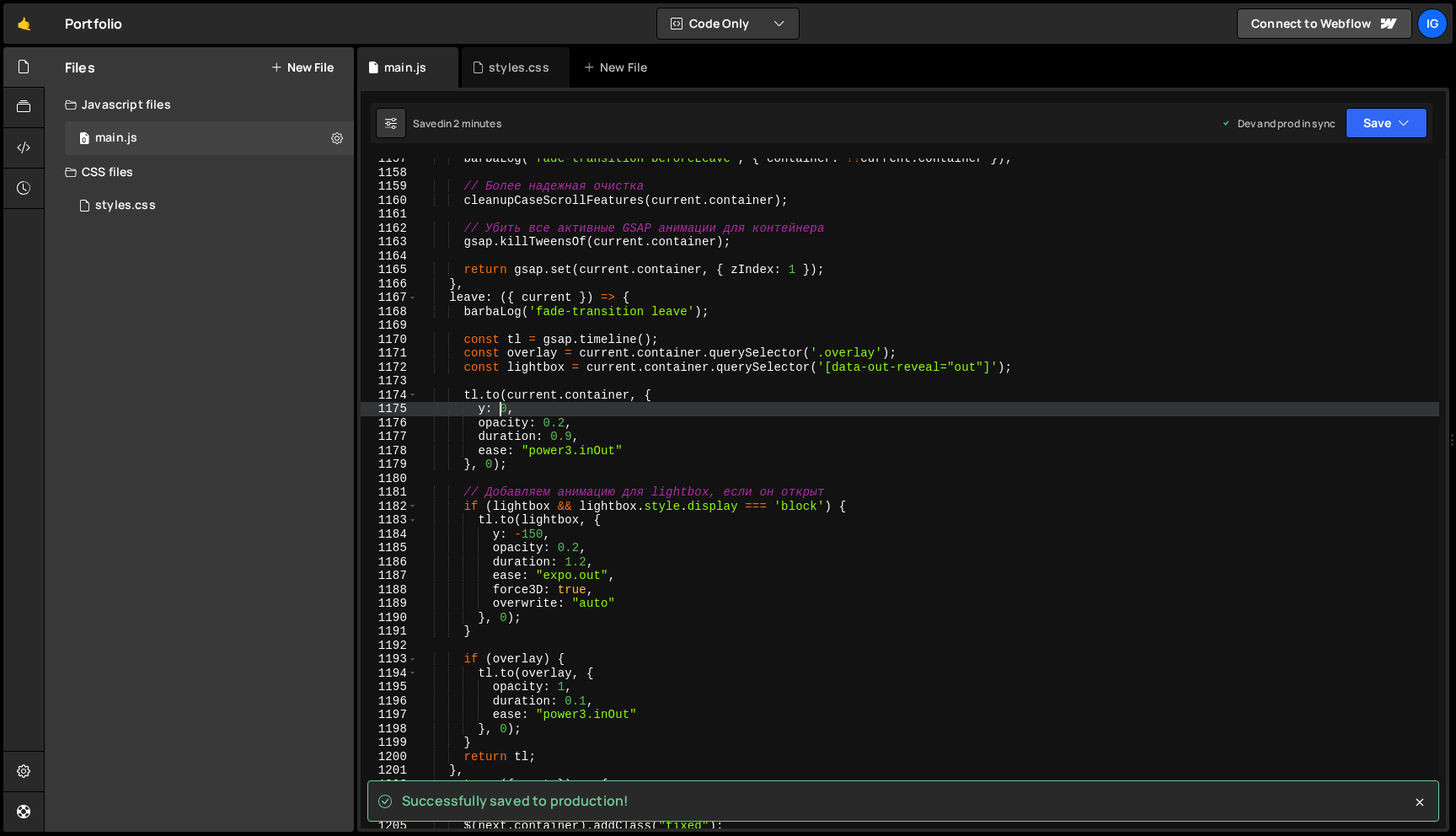
scroll to position [0, 5]
click at [500, 407] on div "barbaLog ( 'fade-transition beforeLeave' , { container : !! current . container…" at bounding box center [927, 501] width 1022 height 698
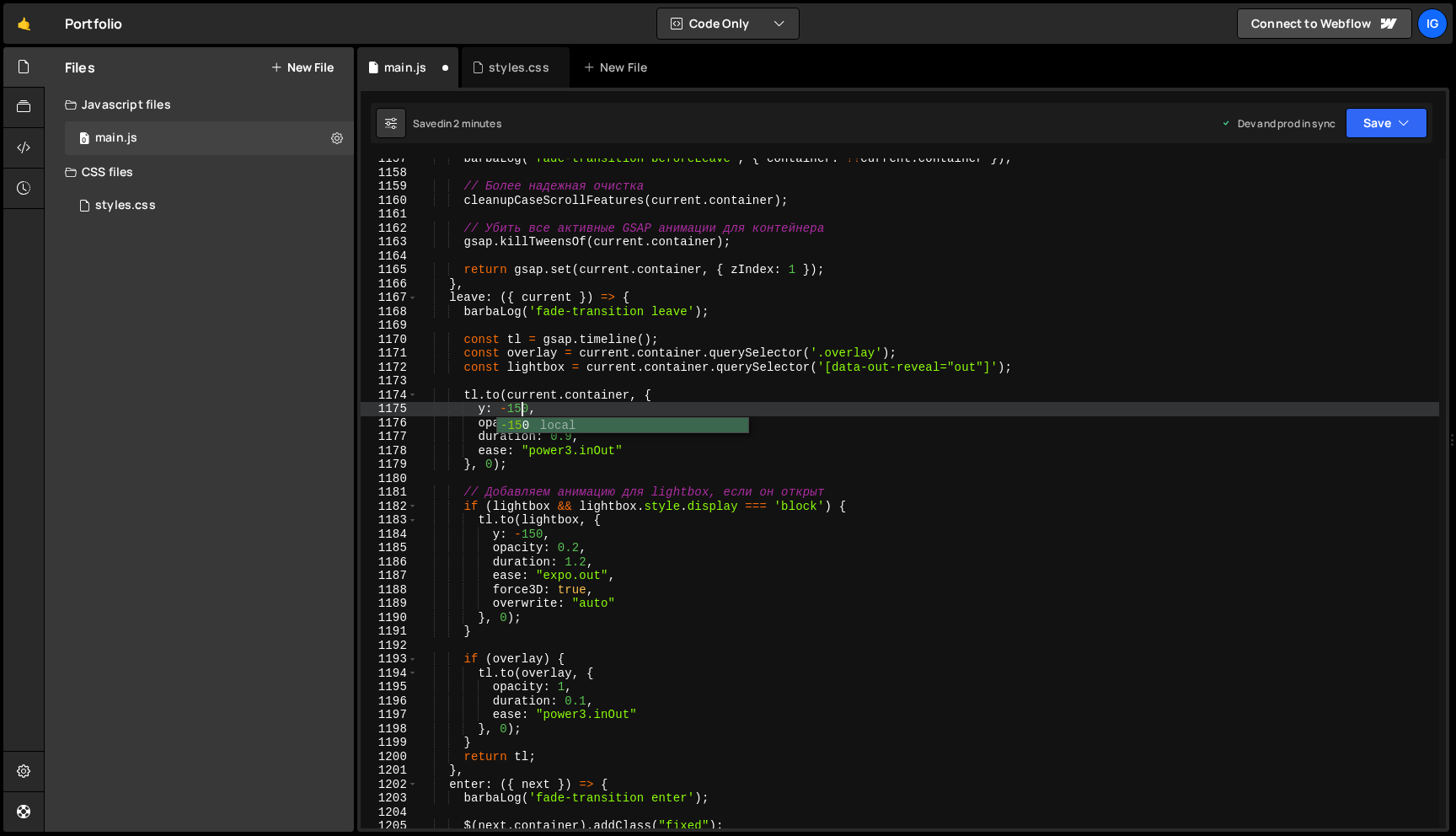
scroll to position [0, 6]
click at [560, 408] on div "barbaLog ( 'fade-transition beforeLeave' , { container : !! current . container…" at bounding box center [927, 501] width 1022 height 698
click at [1347, 116] on button "Save" at bounding box center [1386, 123] width 82 height 30
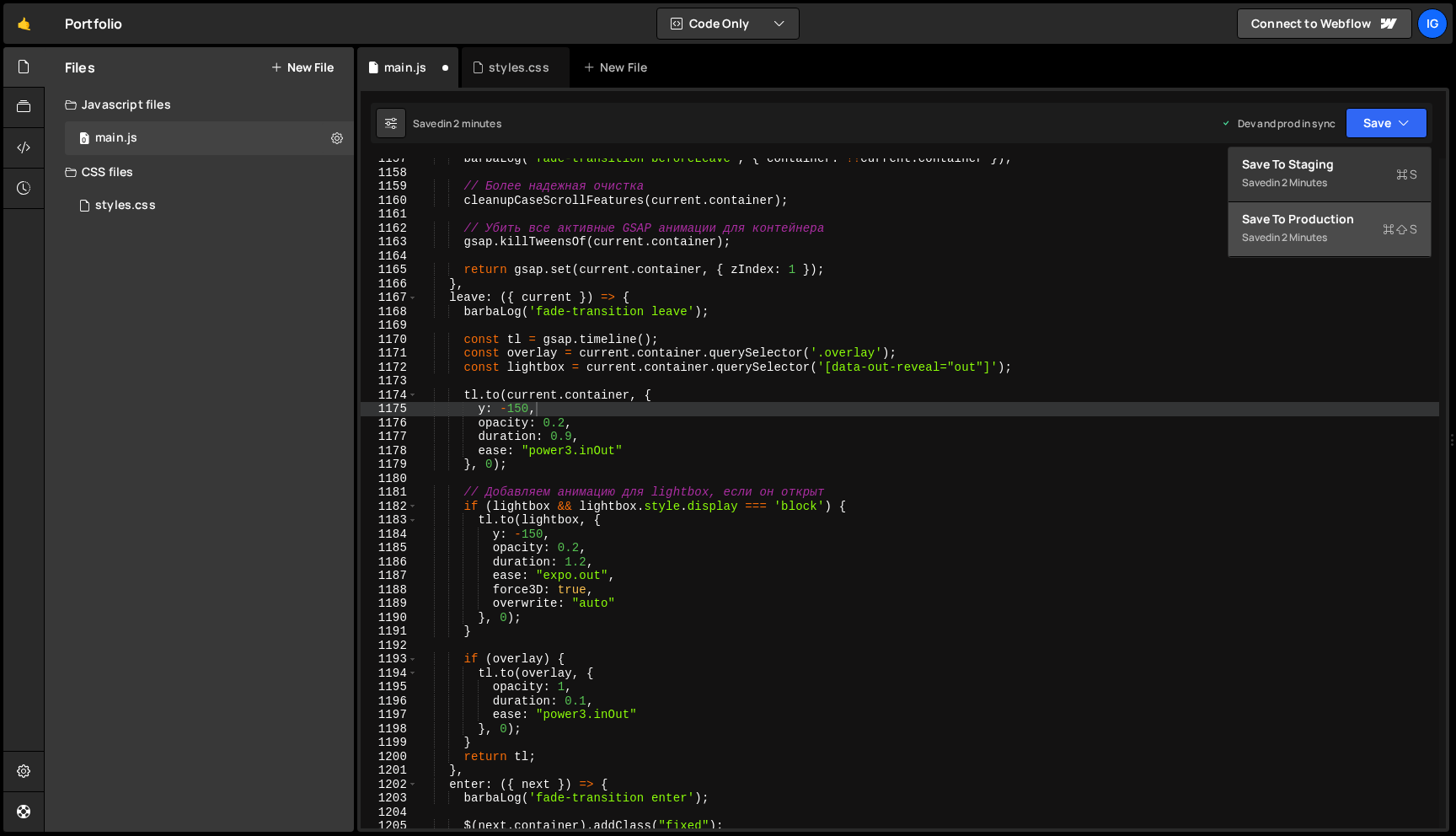
click at [1314, 237] on div "in 2 minutes" at bounding box center [1299, 237] width 55 height 15
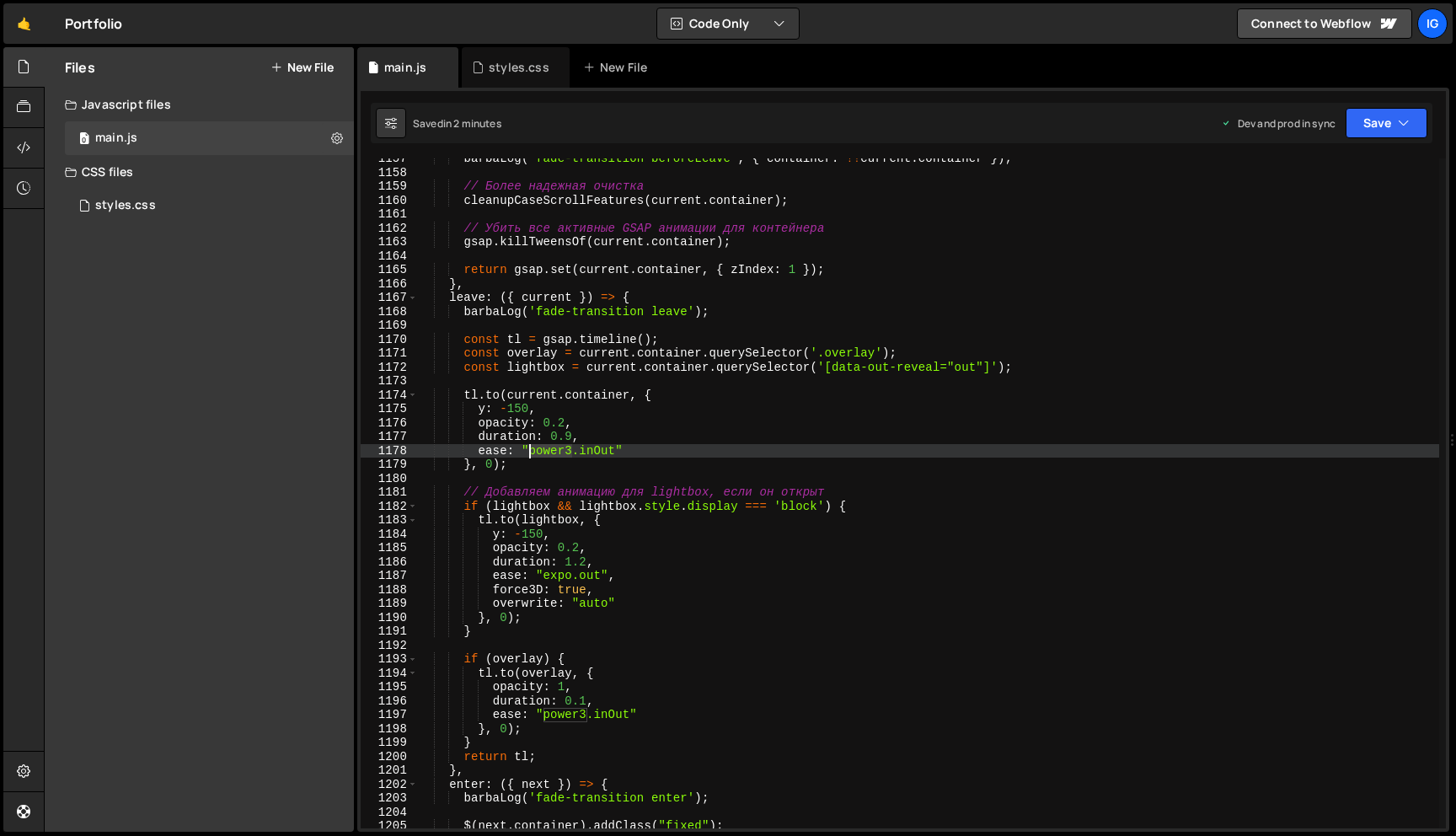
drag, startPoint x: 572, startPoint y: 450, endPoint x: 531, endPoint y: 448, distance: 41.0
click at [530, 448] on div "barbaLog ( 'fade-transition beforeLeave' , { container : !! current . container…" at bounding box center [927, 501] width 1022 height 698
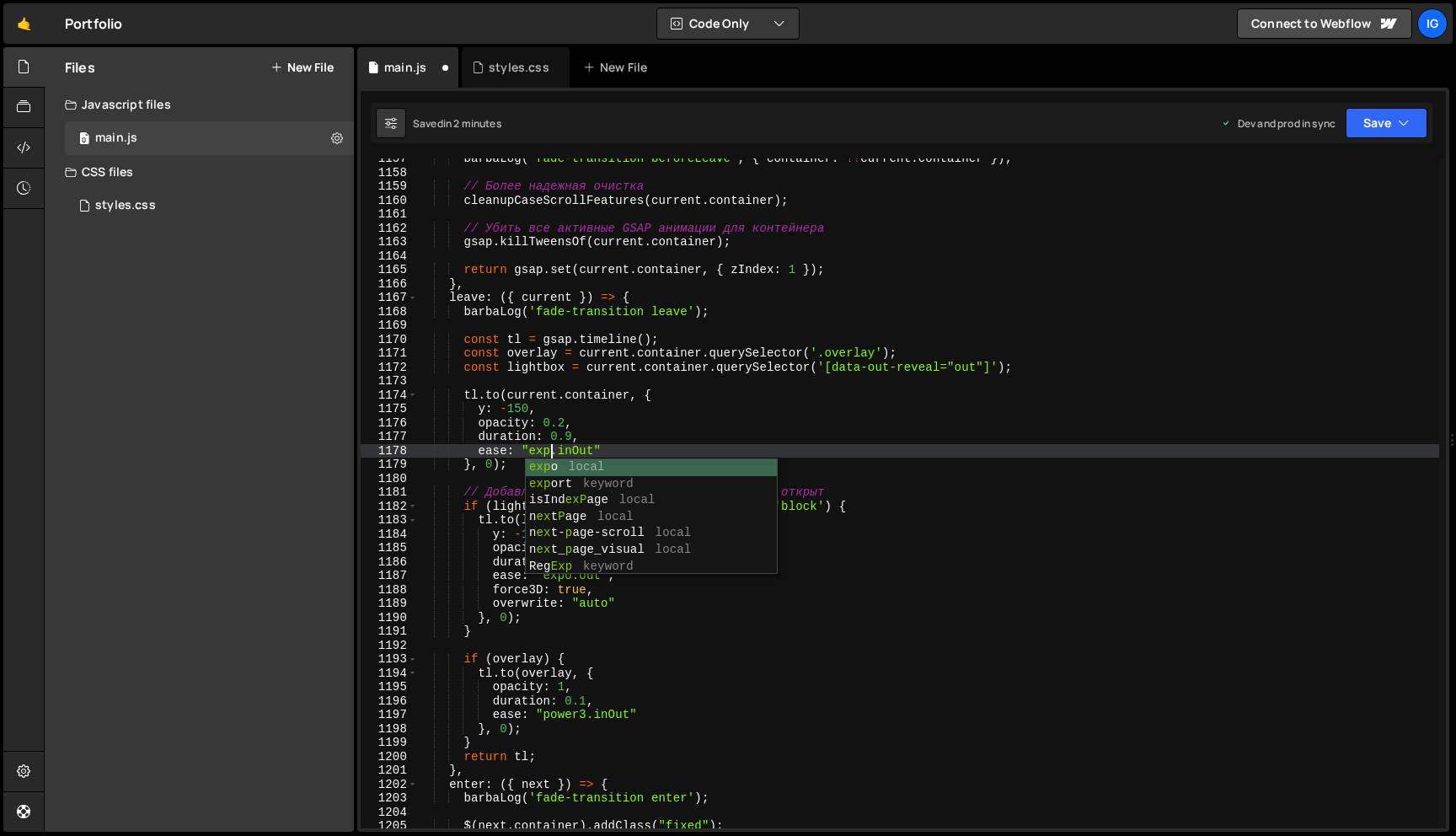
scroll to position [0, 9]
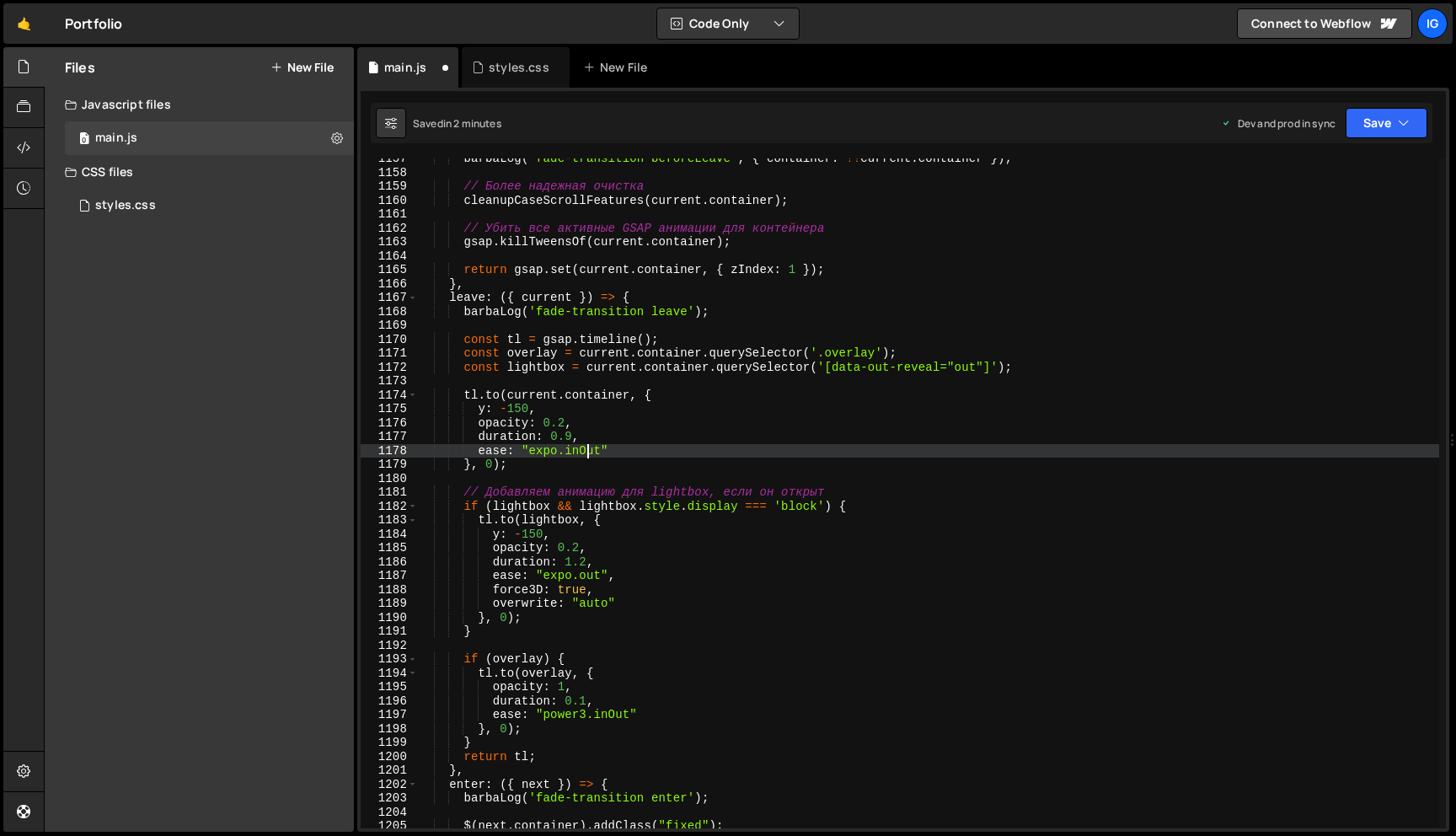
click at [586, 449] on div "barbaLog ( 'fade-transition beforeLeave' , { container : !! current . container…" at bounding box center [927, 501] width 1022 height 698
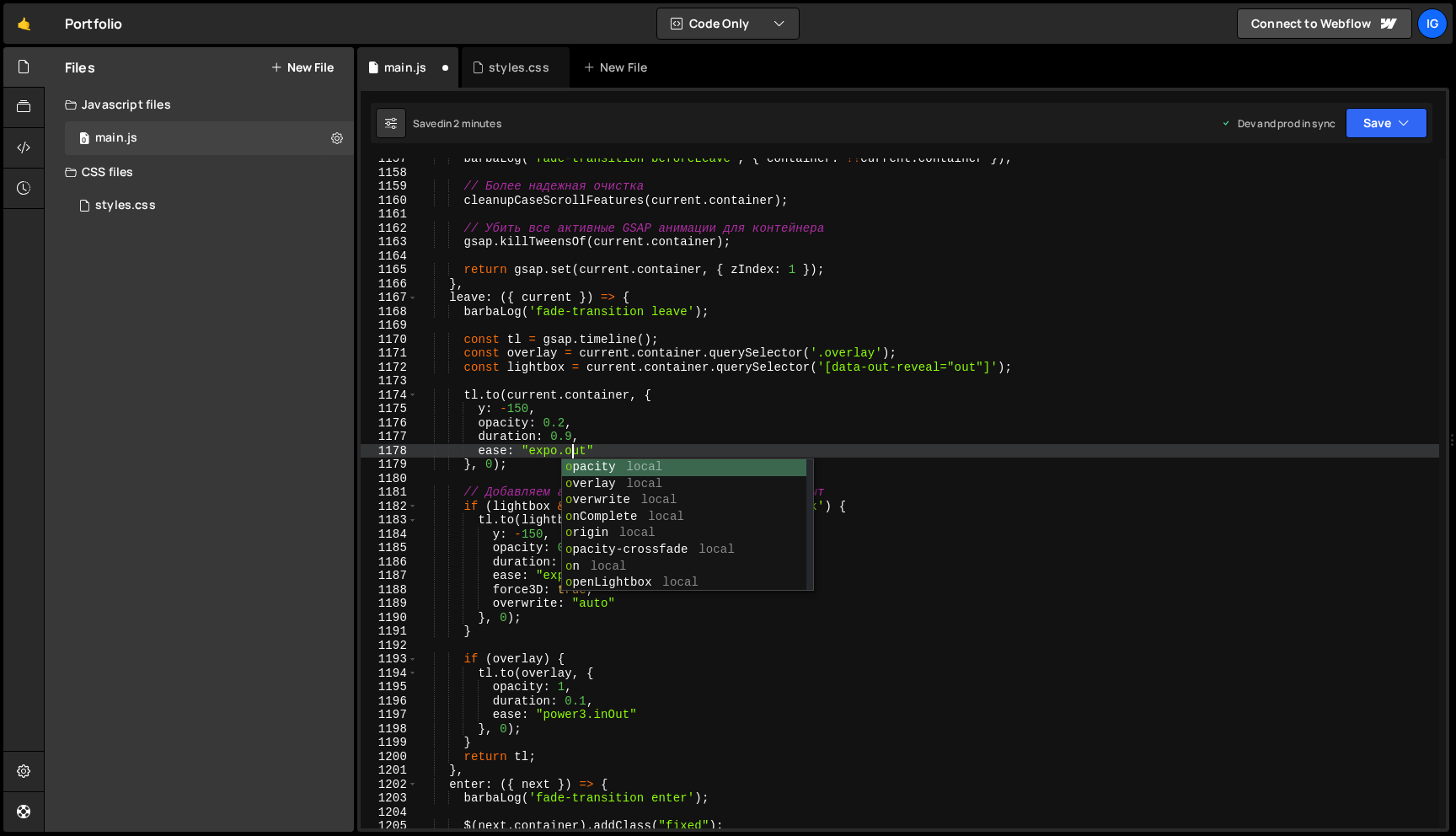
scroll to position [0, 10]
click at [574, 446] on div "barbaLog ( 'fade-transition beforeLeave' , { container : !! current . container…" at bounding box center [927, 501] width 1022 height 698
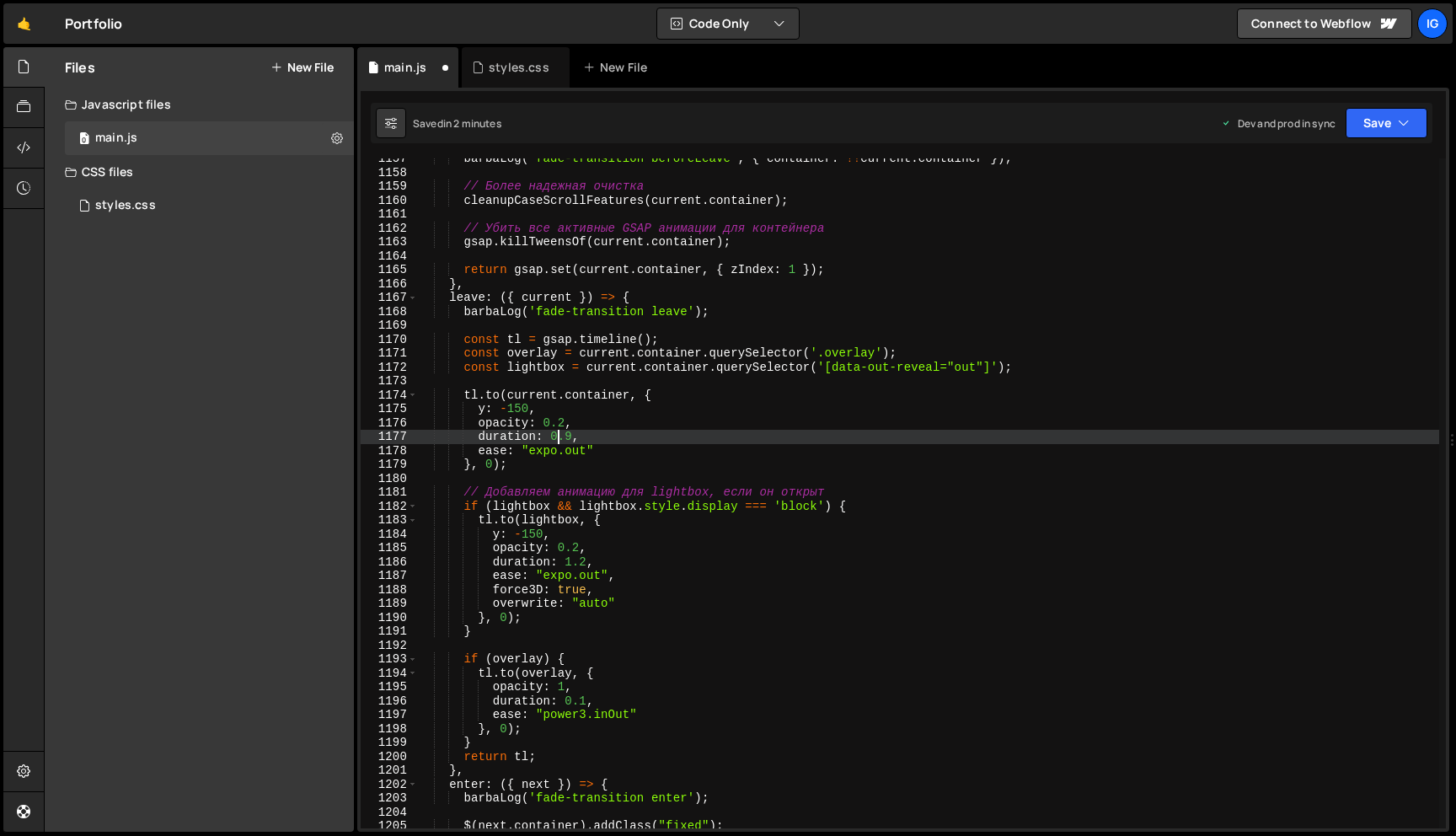
click at [560, 439] on div "barbaLog ( 'fade-transition beforeLeave' , { container : !! current . container…" at bounding box center [927, 501] width 1022 height 698
click at [613, 433] on div "barbaLog ( 'fade-transition beforeLeave' , { container : !! current . container…" at bounding box center [927, 501] width 1022 height 698
click at [1385, 134] on button "Save" at bounding box center [1386, 123] width 82 height 30
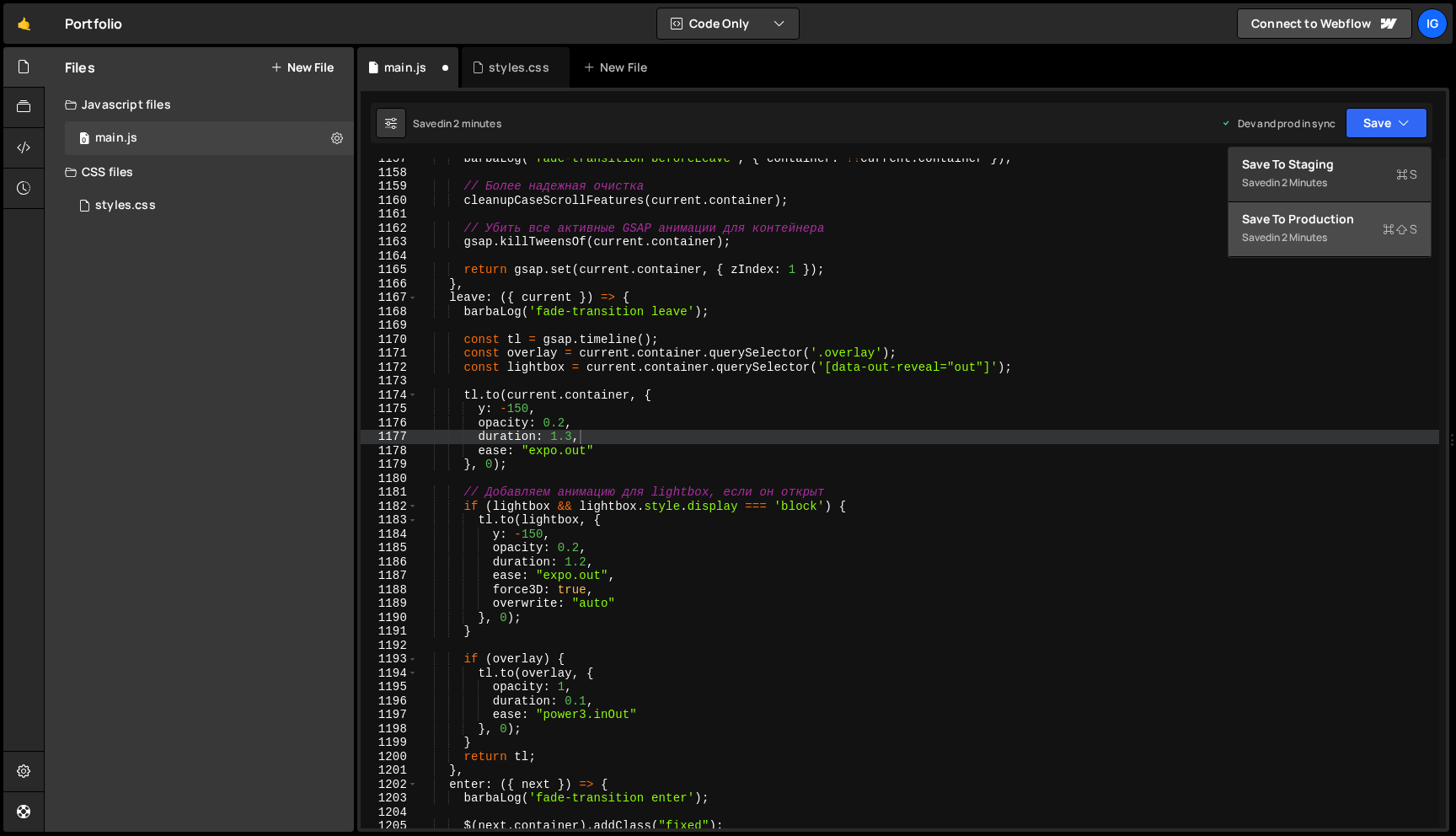
click at [1357, 228] on div "Saved in 2 minutes" at bounding box center [1329, 237] width 175 height 20
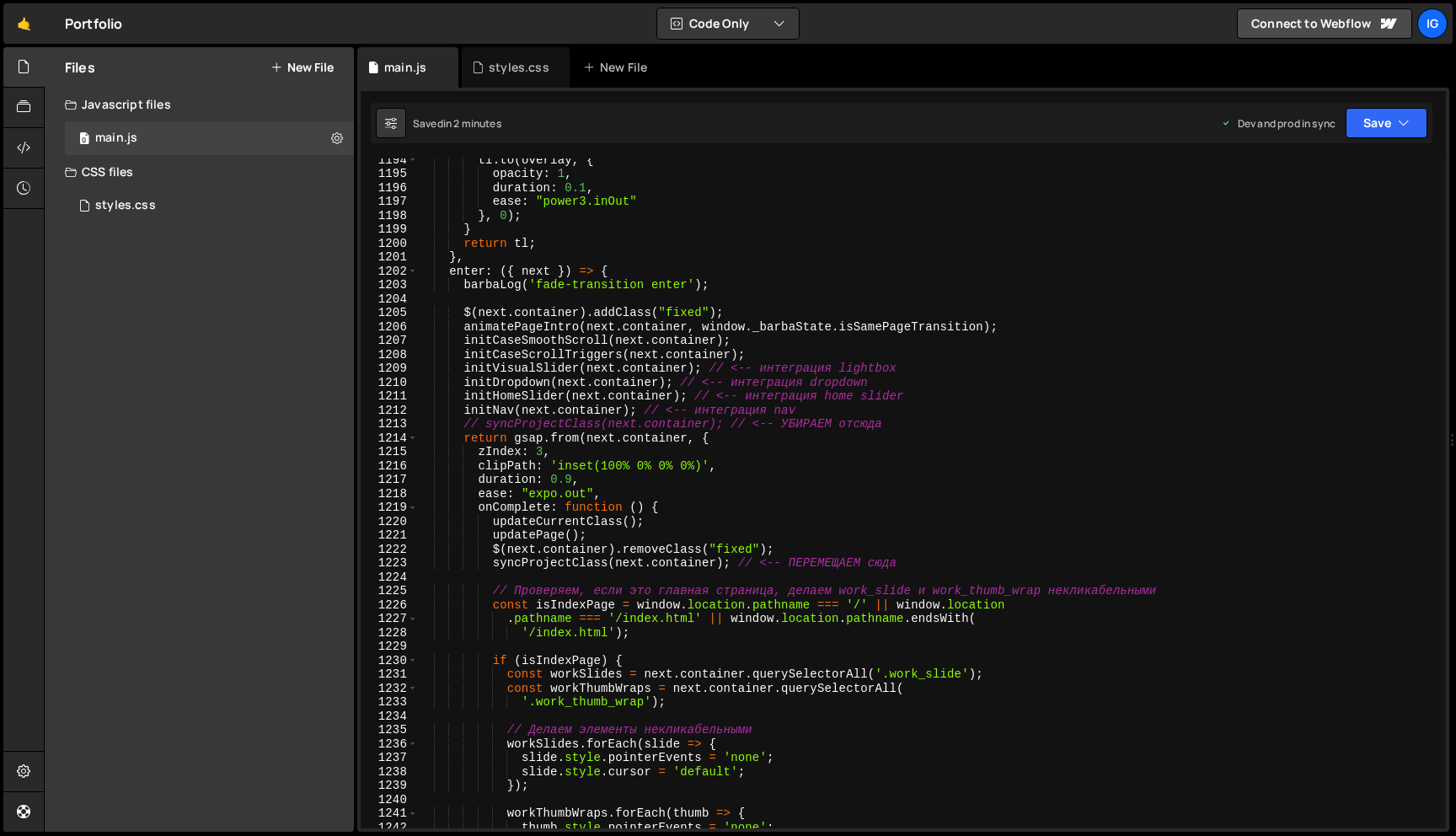
scroll to position [16601, 0]
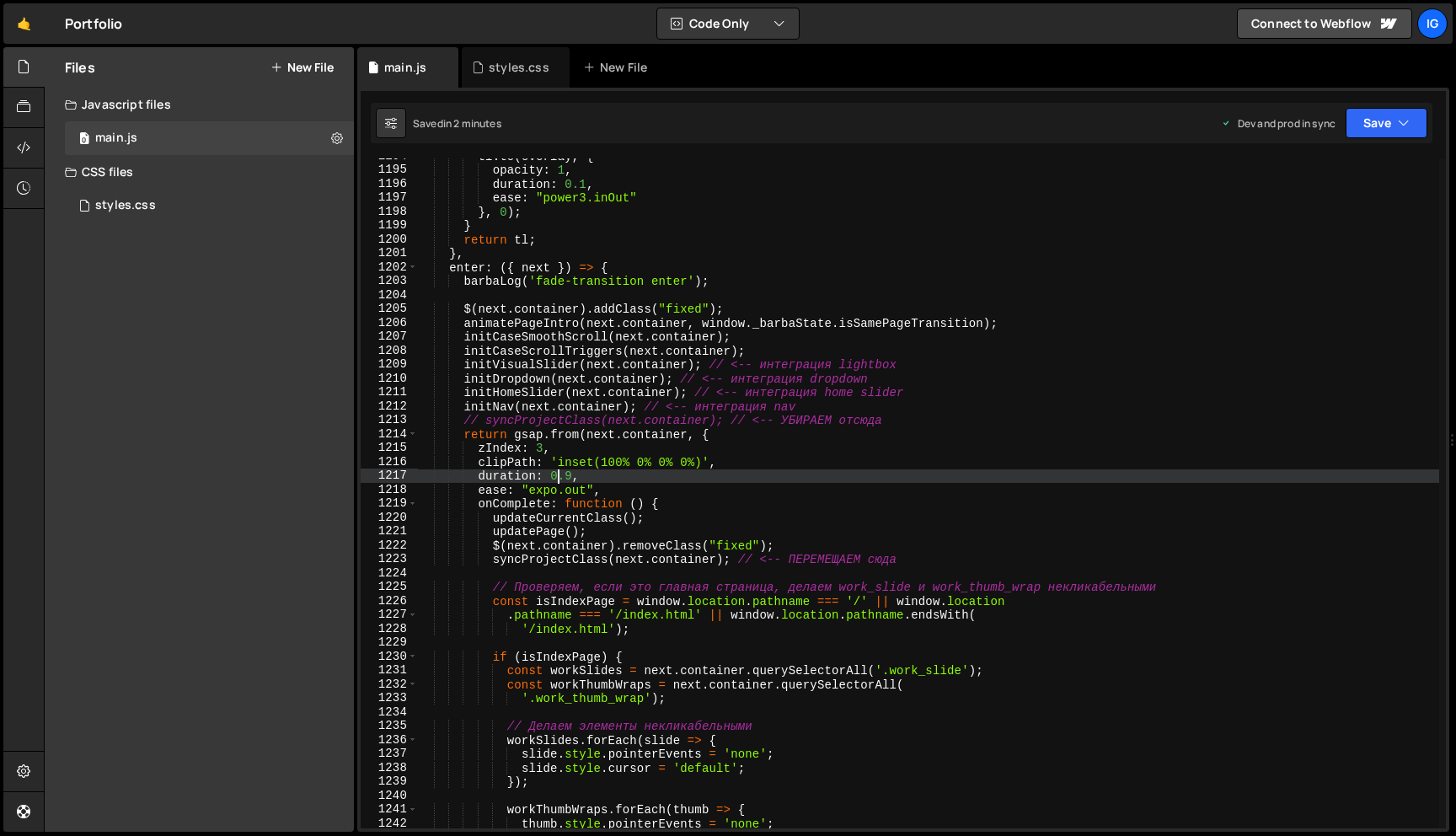
click at [560, 476] on div "tl . to ( [PERSON_NAME] , { opacity : 1 , duration : 0.1 , ease : "power3.inOut…" at bounding box center [927, 498] width 1022 height 698
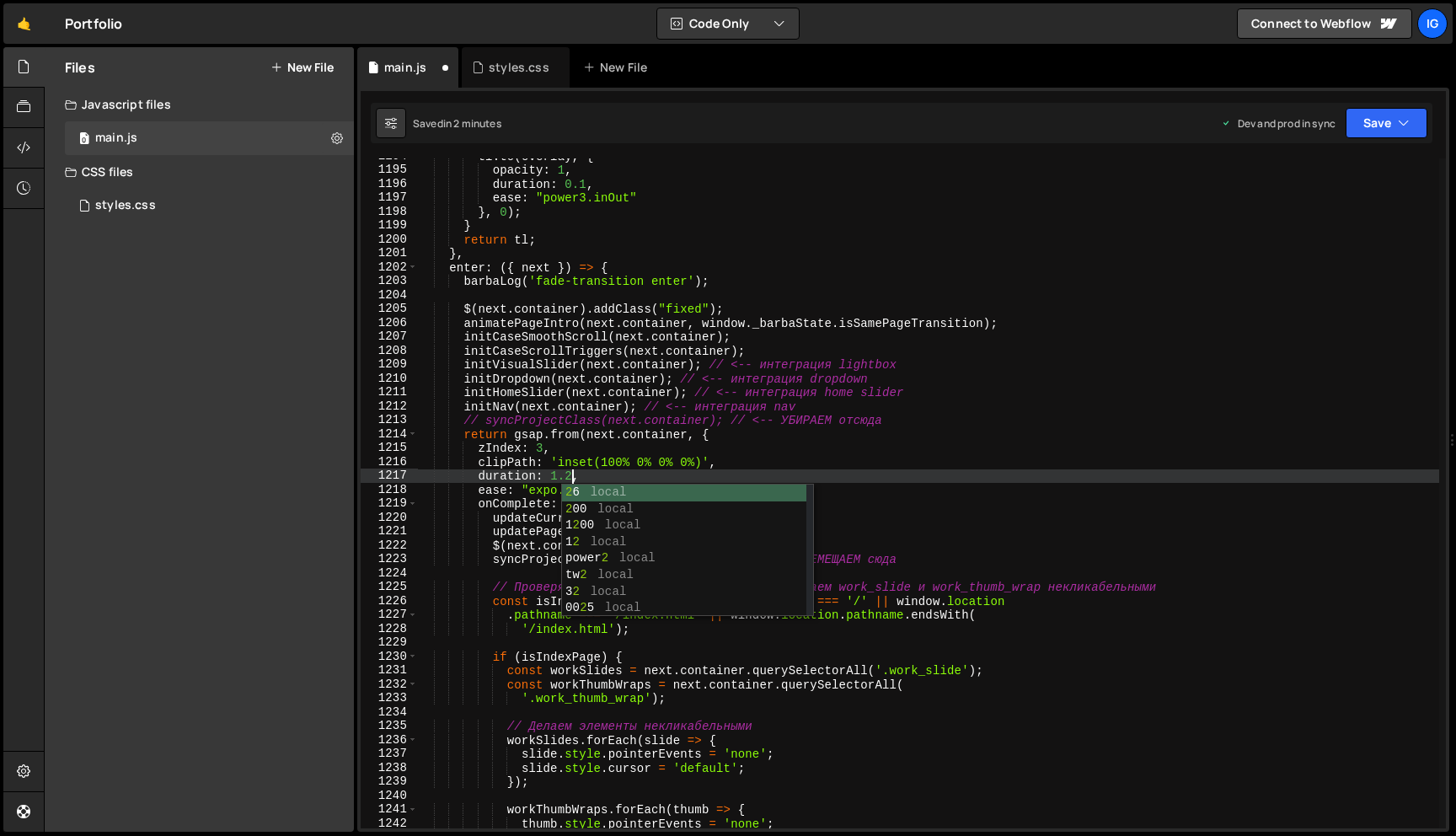
click at [587, 454] on div "tl . to ( [PERSON_NAME] , { opacity : 1 , duration : 0.1 , ease : "power3.inOut…" at bounding box center [927, 498] width 1022 height 698
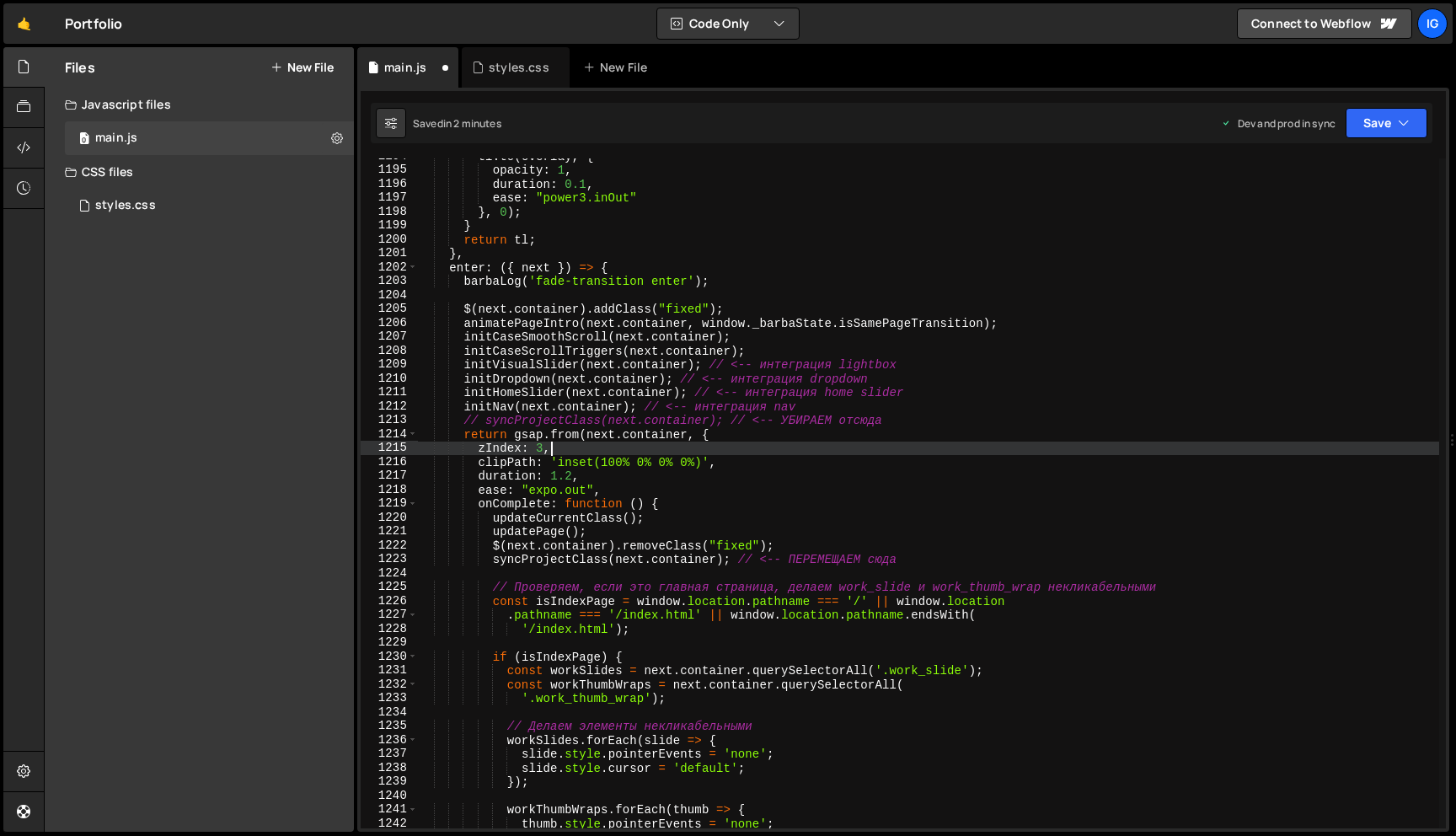
click at [590, 473] on div "tl . to ( [PERSON_NAME] , { opacity : 1 , duration : 0.1 , ease : "power3.inOut…" at bounding box center [927, 498] width 1022 height 698
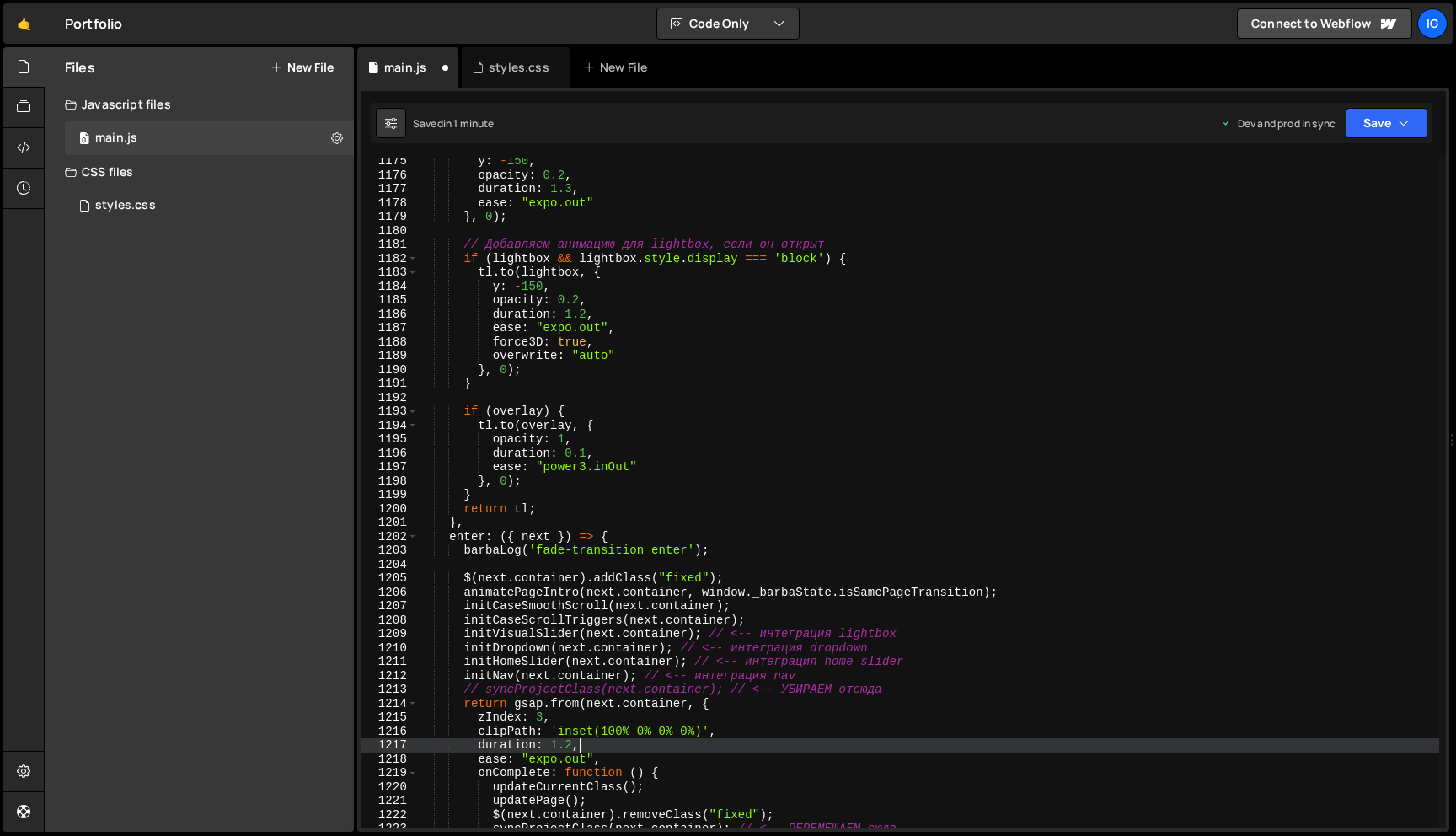
scroll to position [16319, 0]
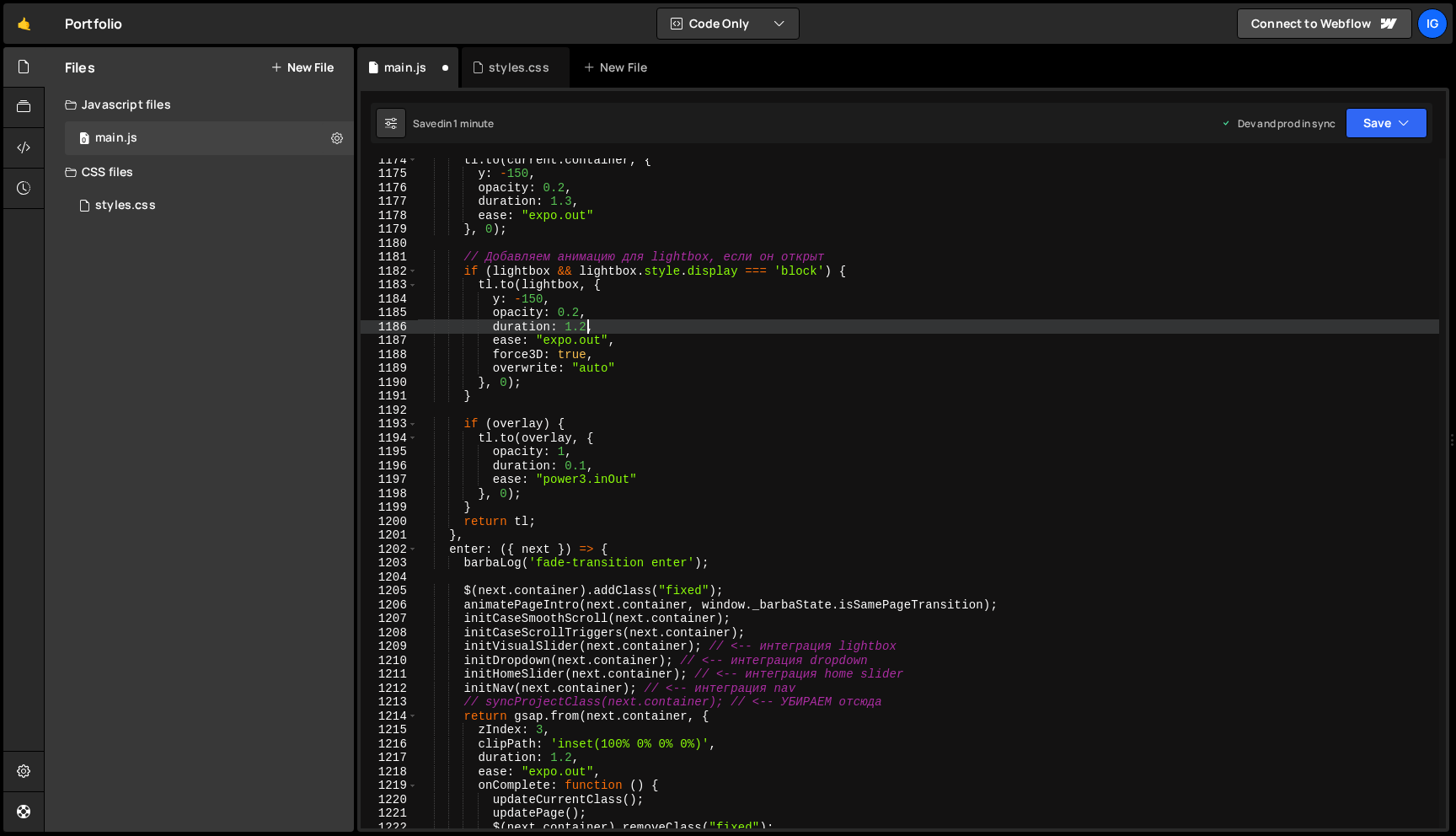
click at [588, 327] on div "tl . to ( current . container , { y : - 150 , opacity : 0.2 , duration : 1.3 , …" at bounding box center [927, 502] width 1022 height 698
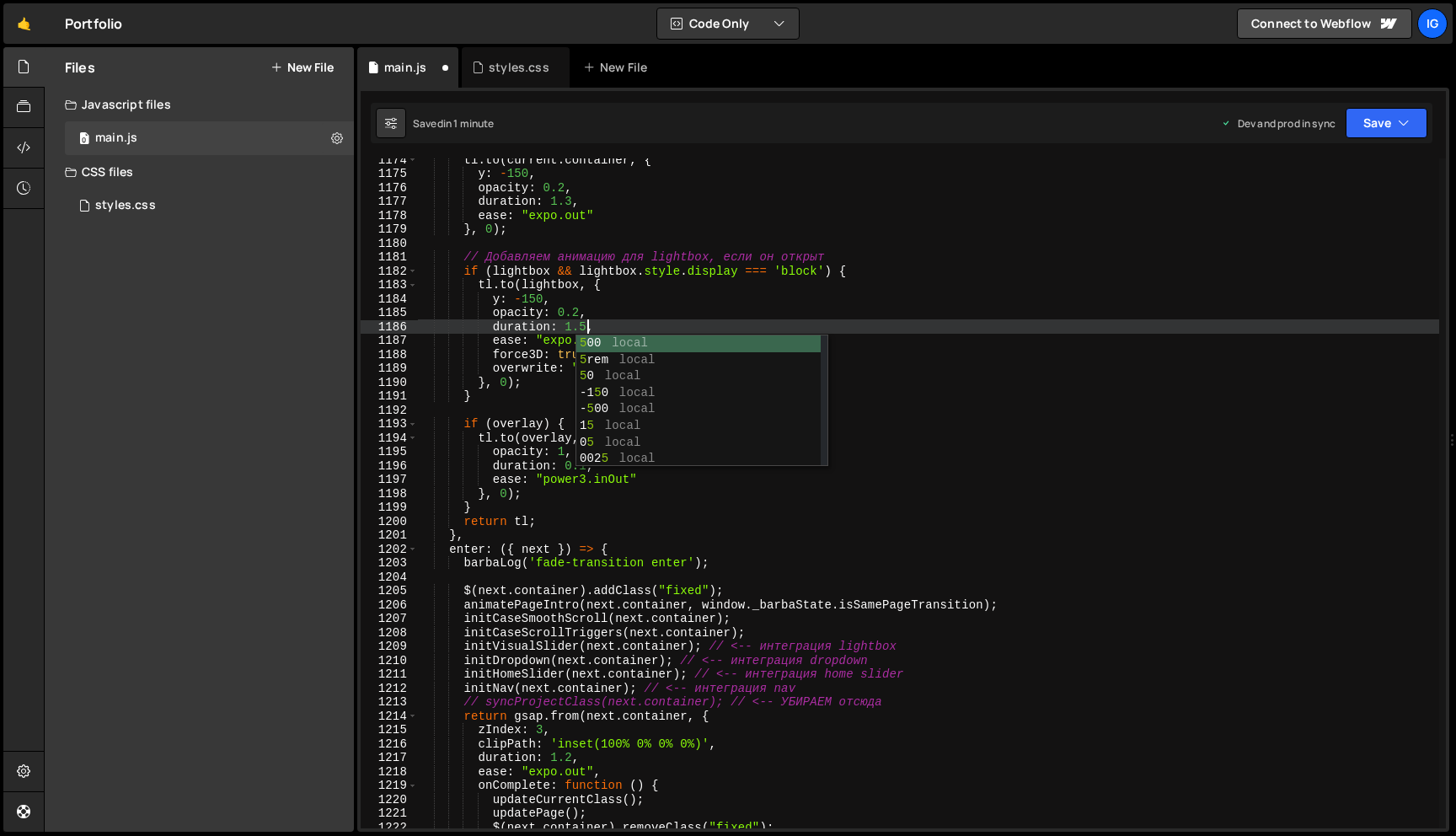
scroll to position [0, 11]
click at [593, 319] on div "tl . to ( current . container , { y : - 150 , opacity : 0.2 , duration : 1.3 , …" at bounding box center [927, 502] width 1022 height 698
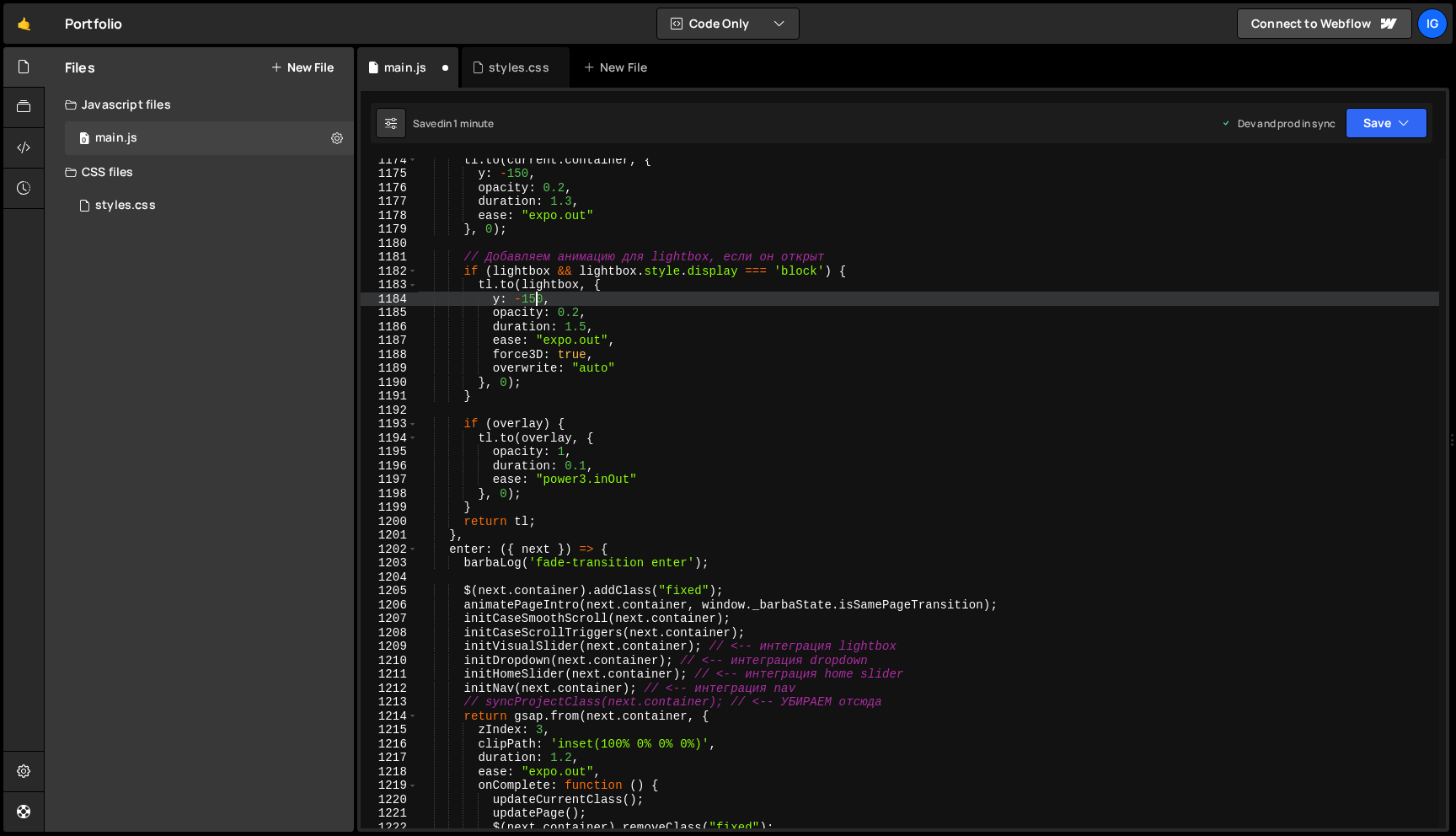
drag, startPoint x: 533, startPoint y: 297, endPoint x: 564, endPoint y: 304, distance: 31.8
click at [533, 297] on div "tl . to ( current . container , { y : - 150 , opacity : 0.2 , duration : 1.3 , …" at bounding box center [927, 502] width 1022 height 698
click at [1378, 118] on button "Save" at bounding box center [1386, 123] width 82 height 30
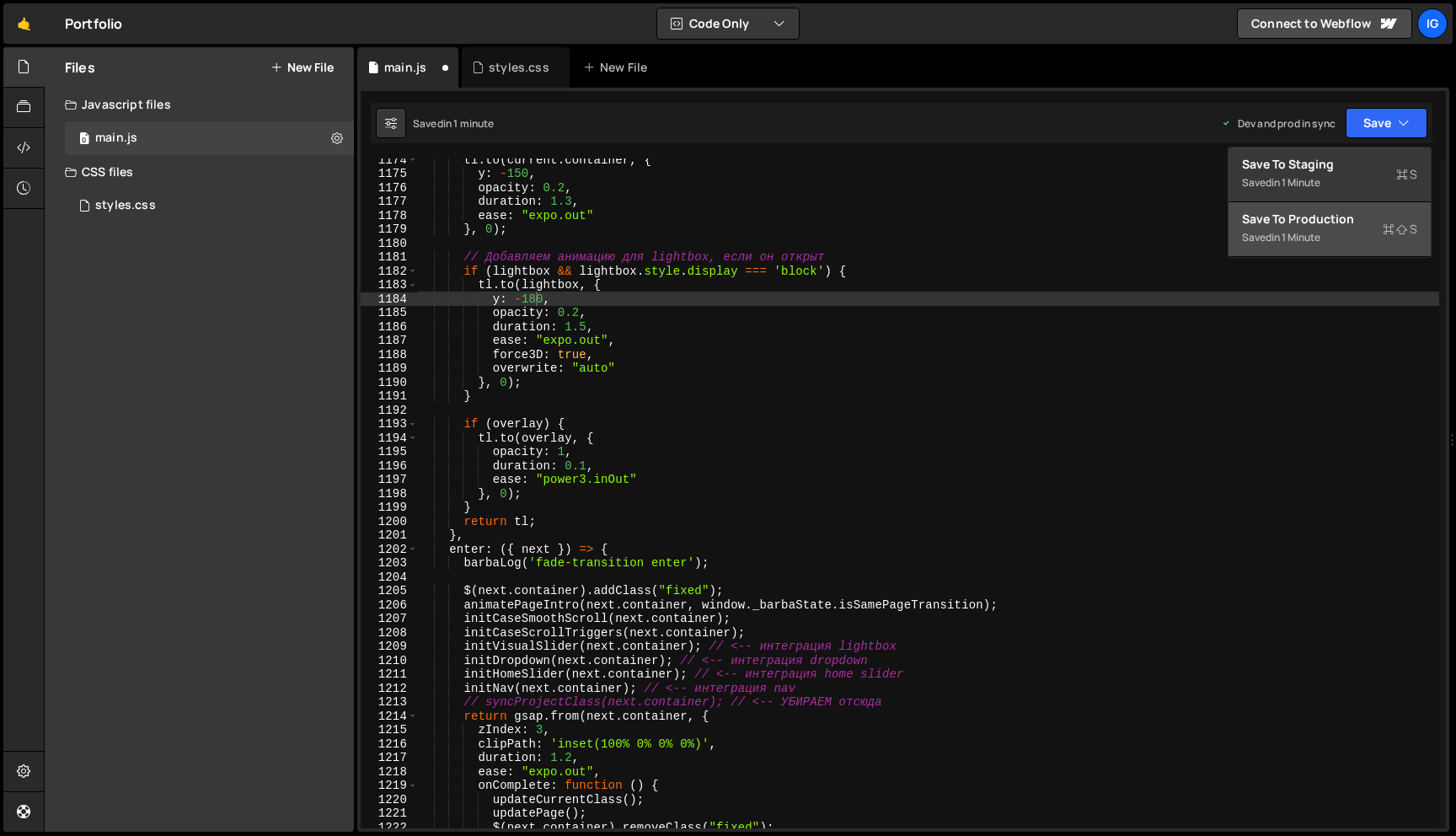
click at [1336, 205] on button "Save to Production S Saved in 1 minute" at bounding box center [1329, 230] width 203 height 55
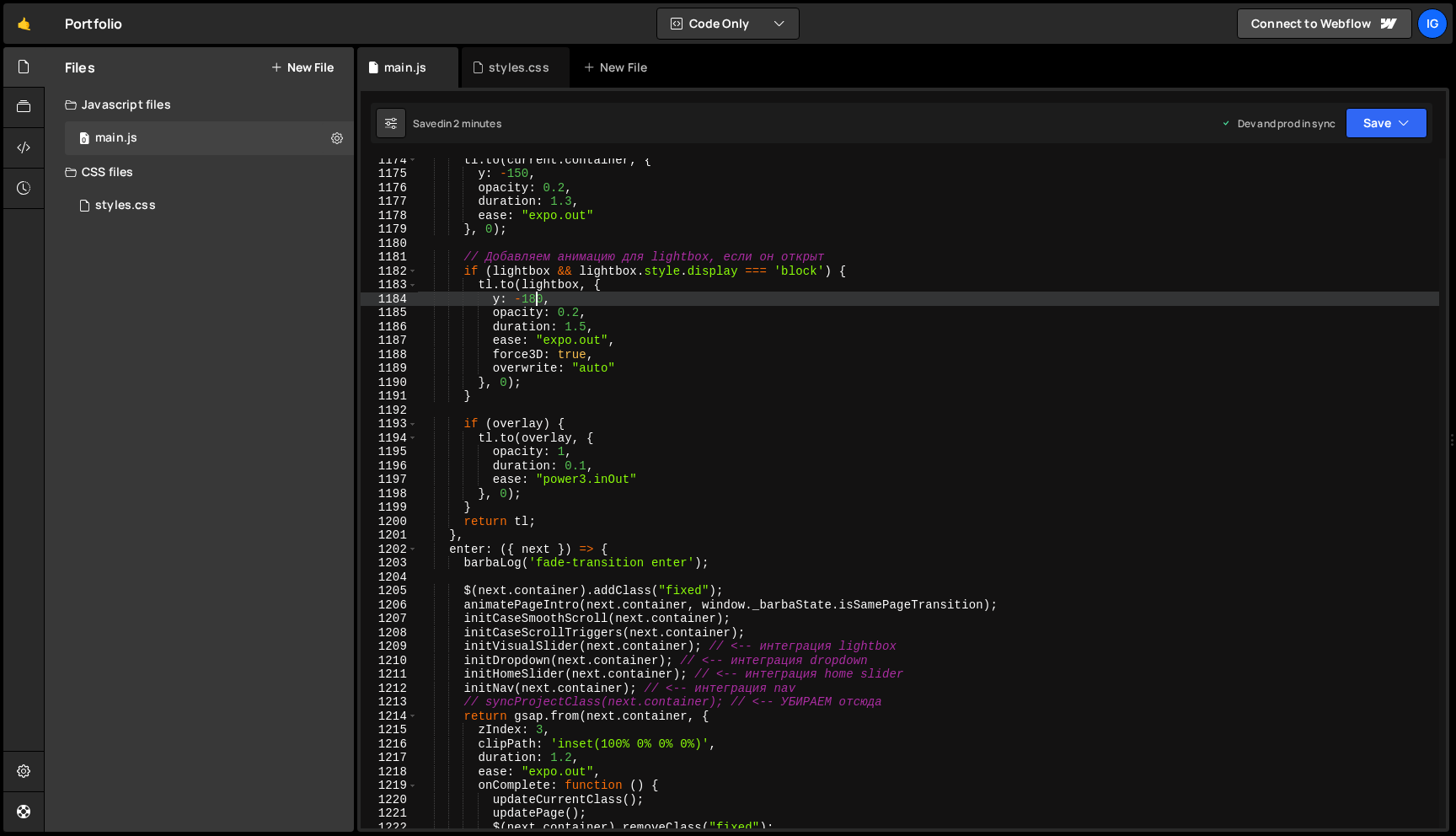
drag, startPoint x: 538, startPoint y: 298, endPoint x: 540, endPoint y: 309, distance: 11.2
click at [538, 298] on div "tl . to ( current . container , { y : - 150 , opacity : 0.2 , duration : 1.3 , …" at bounding box center [927, 502] width 1022 height 698
click at [1363, 117] on button "Save" at bounding box center [1386, 123] width 82 height 30
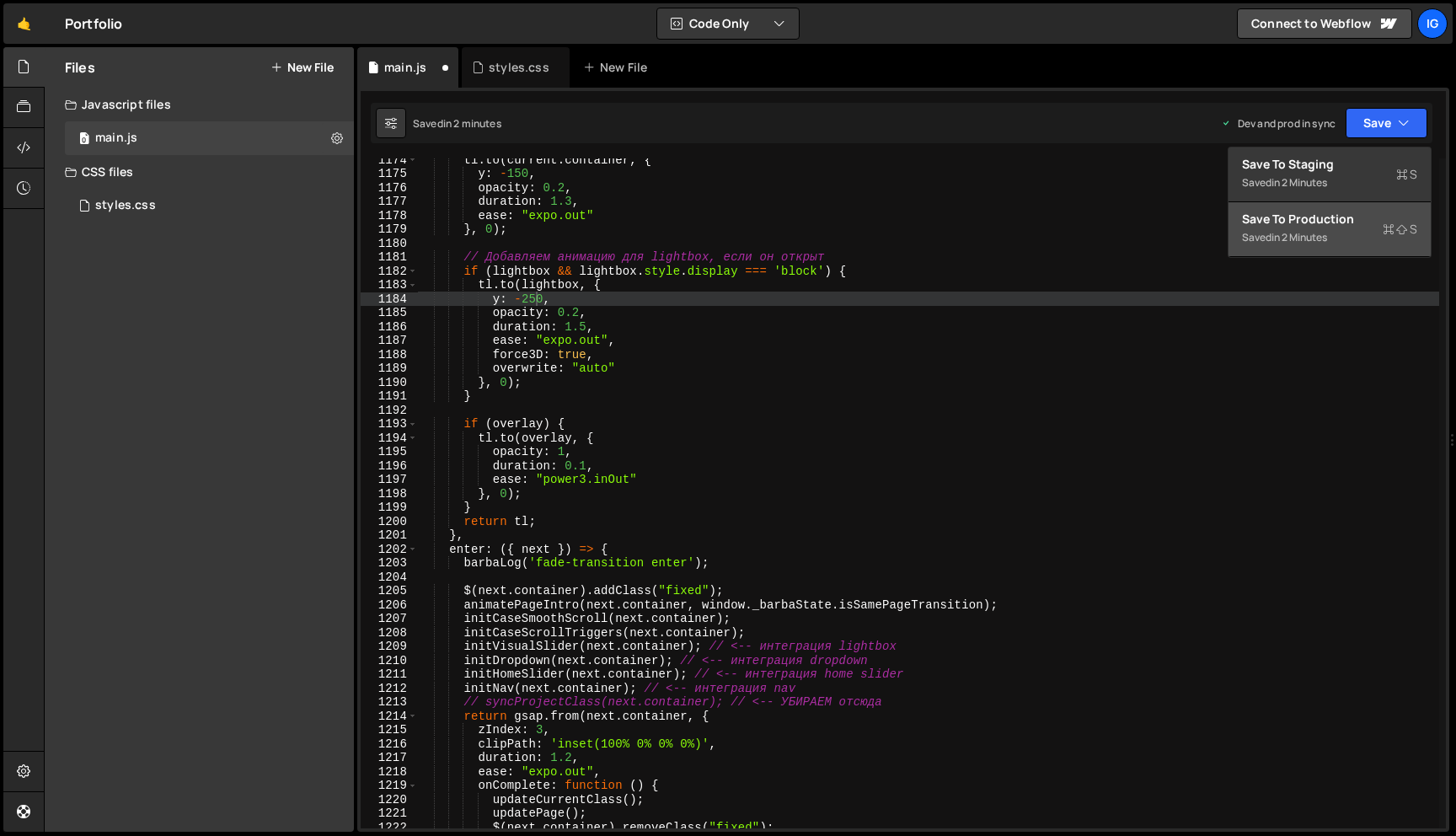
click at [1320, 228] on div "Saved in 2 minutes" at bounding box center [1329, 237] width 175 height 20
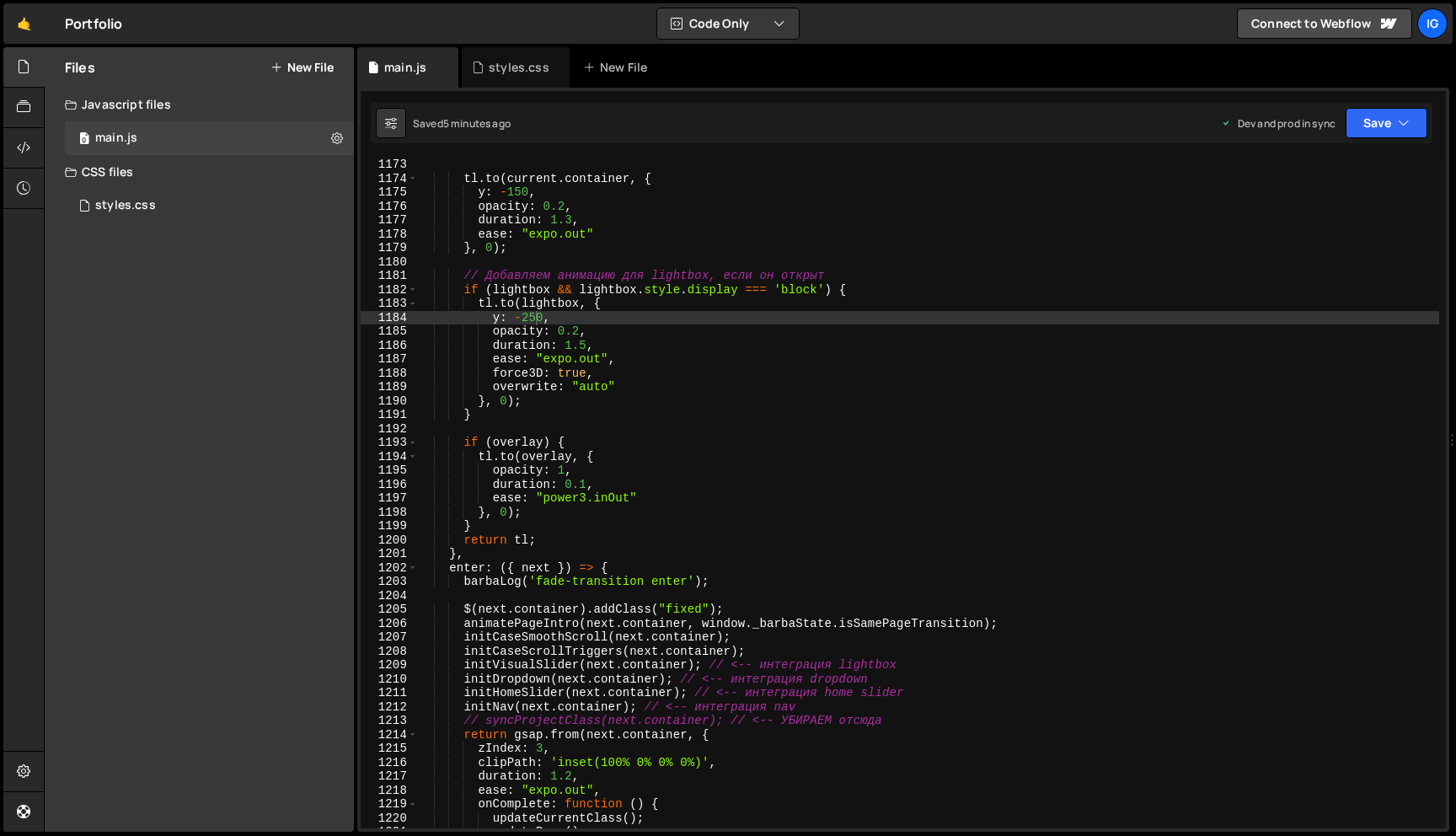
scroll to position [16114, 0]
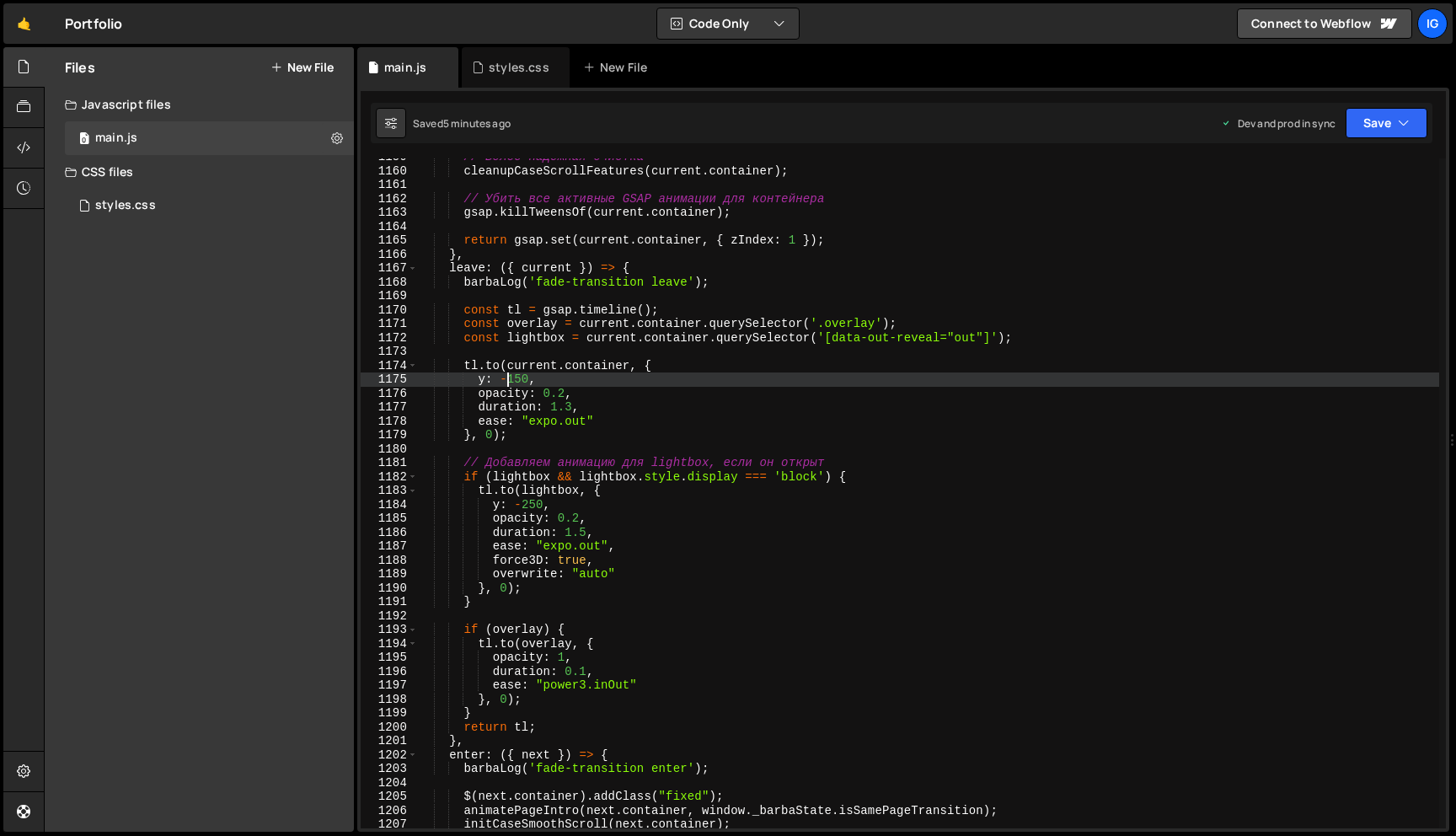
click at [510, 378] on div "// Более надежная очистка cleanupCaseScrollFeatures ( current . container ) ; /…" at bounding box center [927, 499] width 1022 height 698
click at [533, 378] on div "// Более надежная очистка cleanupCaseScrollFeatures ( current . container ) ; /…" at bounding box center [927, 499] width 1022 height 698
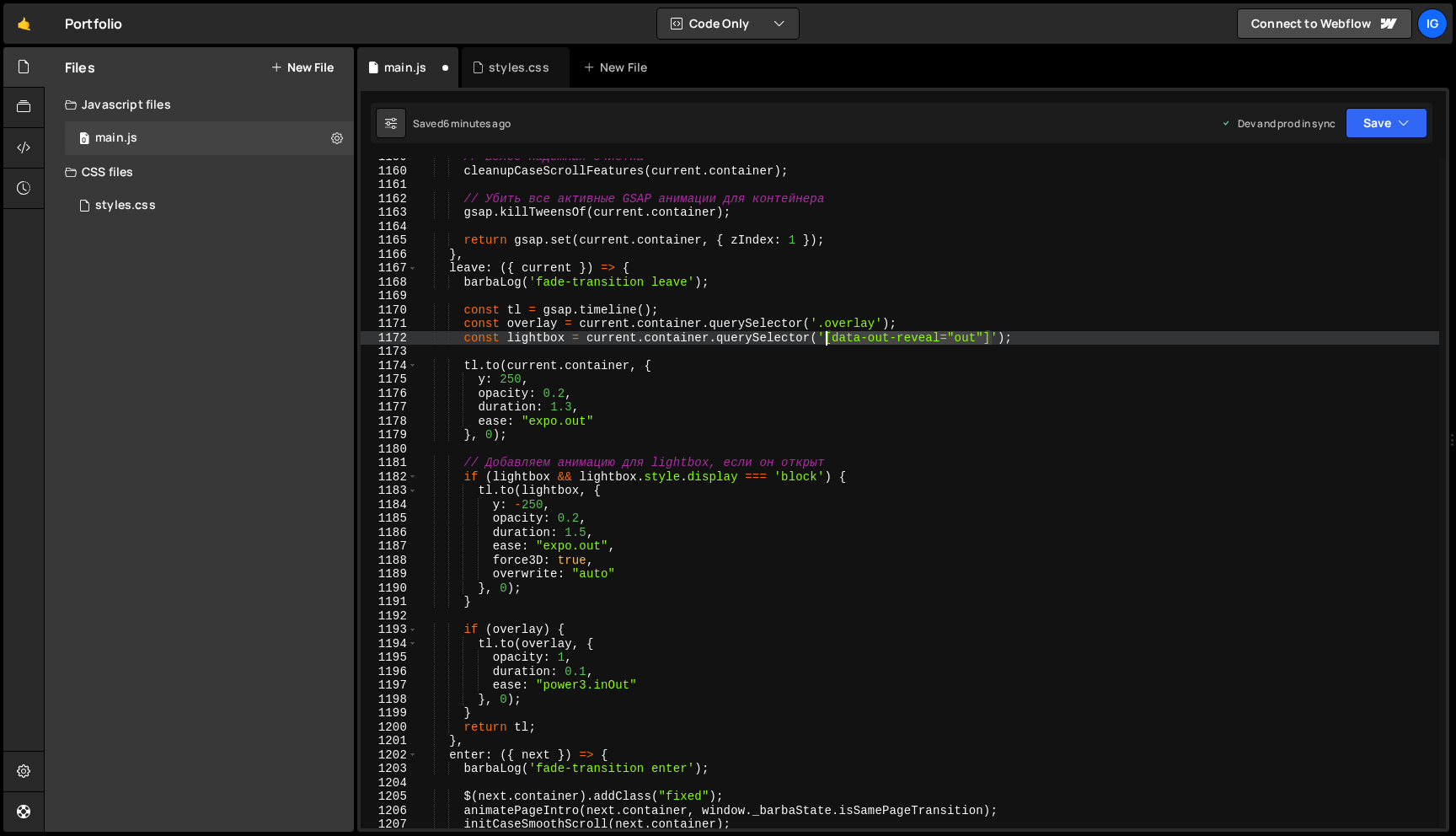
drag, startPoint x: 991, startPoint y: 336, endPoint x: 827, endPoint y: 337, distance: 164.0
click at [827, 337] on div "// Более надежная очистка cleanupCaseScrollFeatures ( current . container ) ; /…" at bounding box center [927, 499] width 1022 height 698
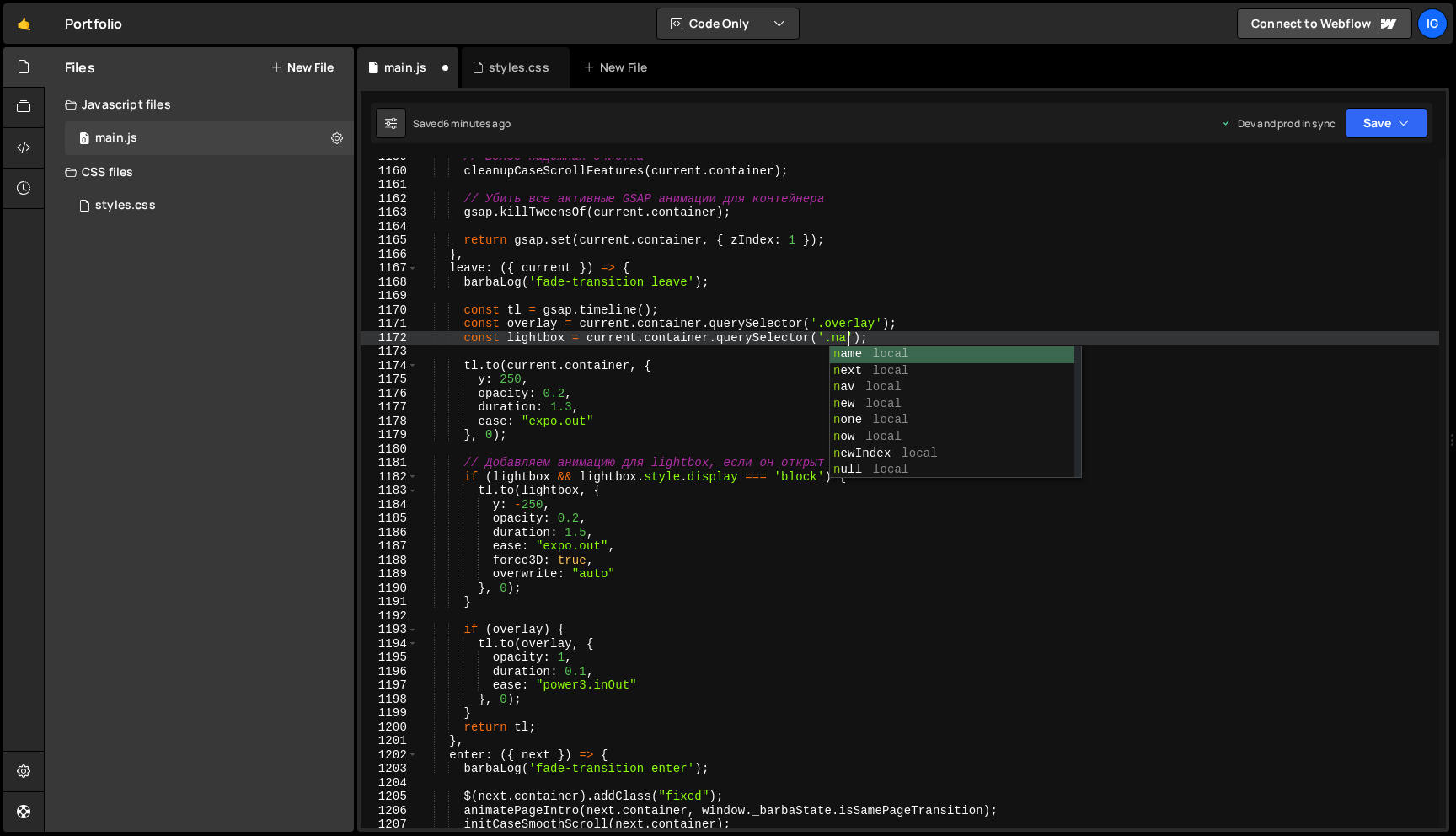
scroll to position [0, 29]
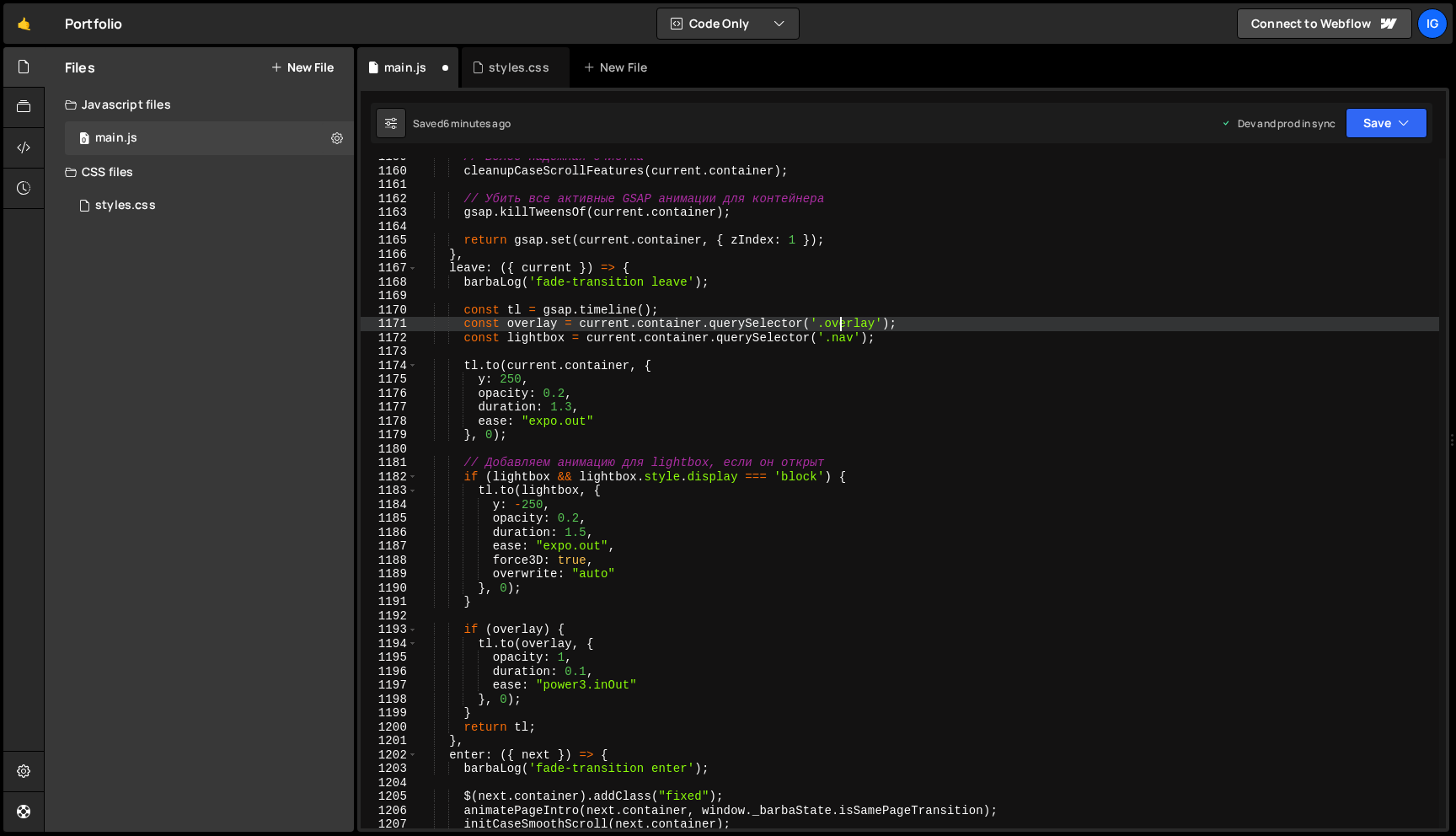
click at [843, 320] on div "// Более надежная очистка cleanupCaseScrollFeatures ( current . container ) ; /…" at bounding box center [927, 499] width 1022 height 698
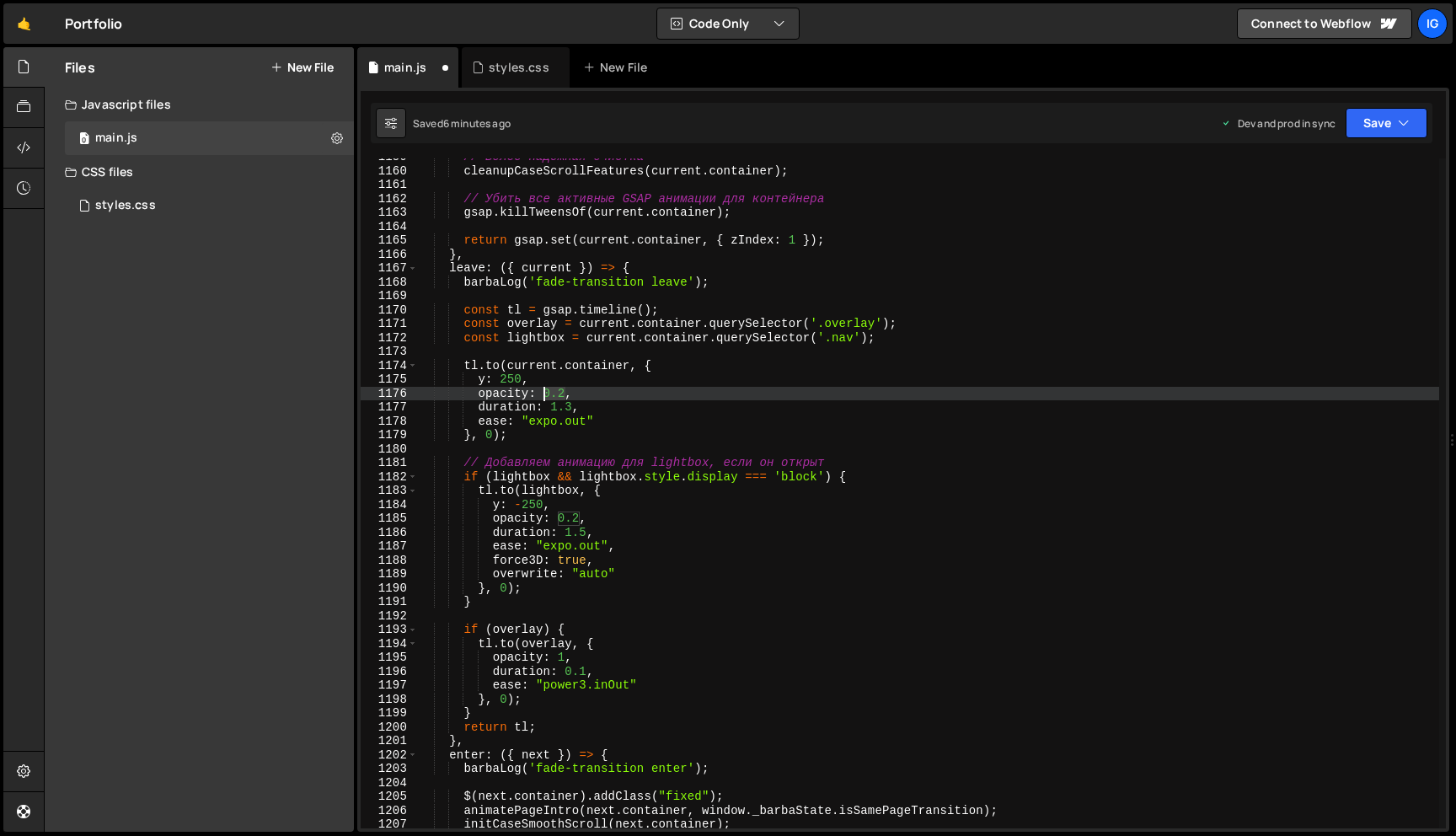
drag, startPoint x: 564, startPoint y: 393, endPoint x: 546, endPoint y: 392, distance: 18.0
click at [546, 392] on div "// Более надежная очистка cleanupCaseScrollFeatures ( current . container ) ; /…" at bounding box center [927, 499] width 1022 height 698
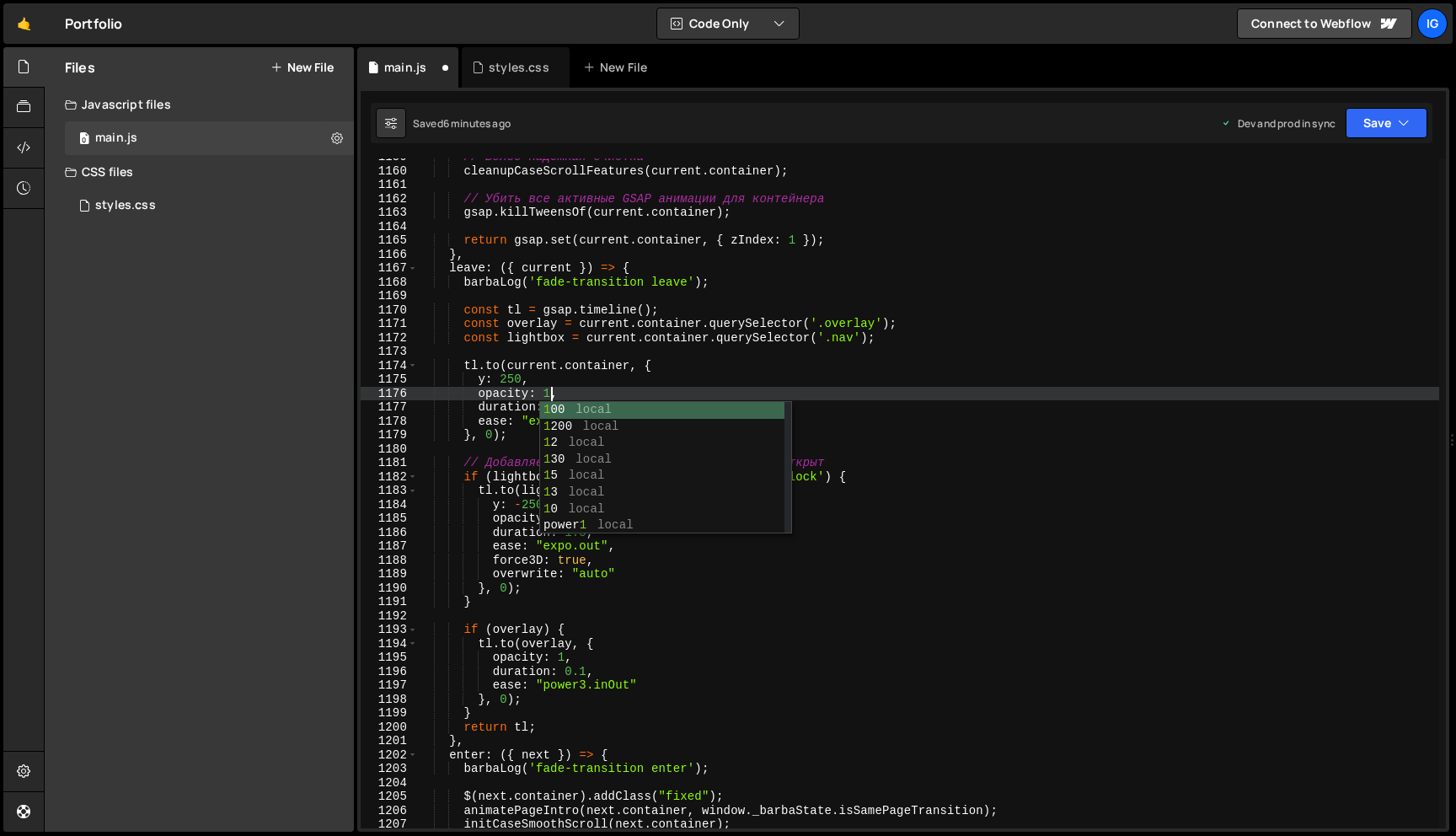
click at [572, 393] on div "// Более надежная очистка cleanupCaseScrollFeatures ( current . container ) ; /…" at bounding box center [927, 499] width 1022 height 698
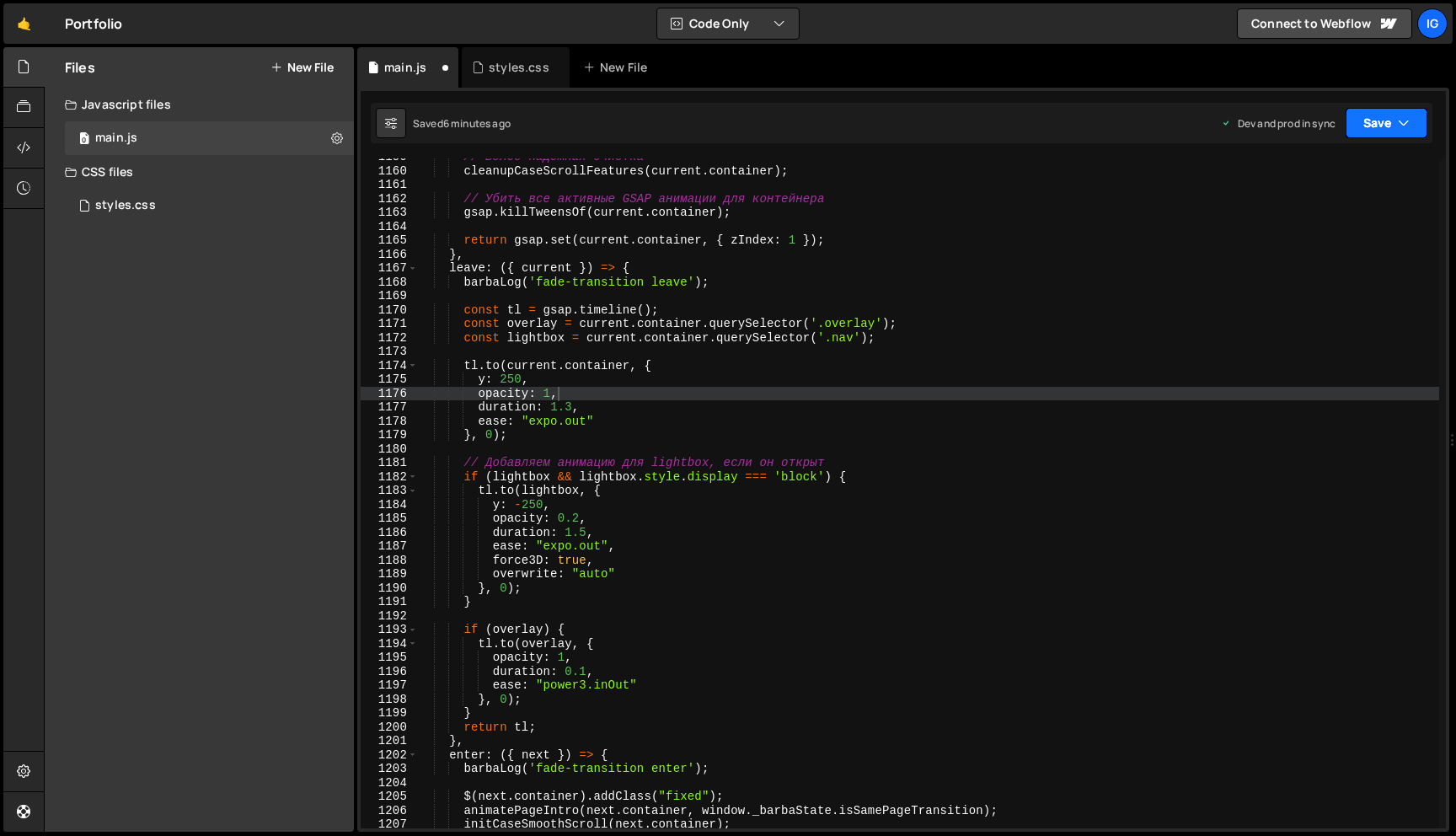
click at [1364, 121] on button "Save" at bounding box center [1386, 123] width 82 height 30
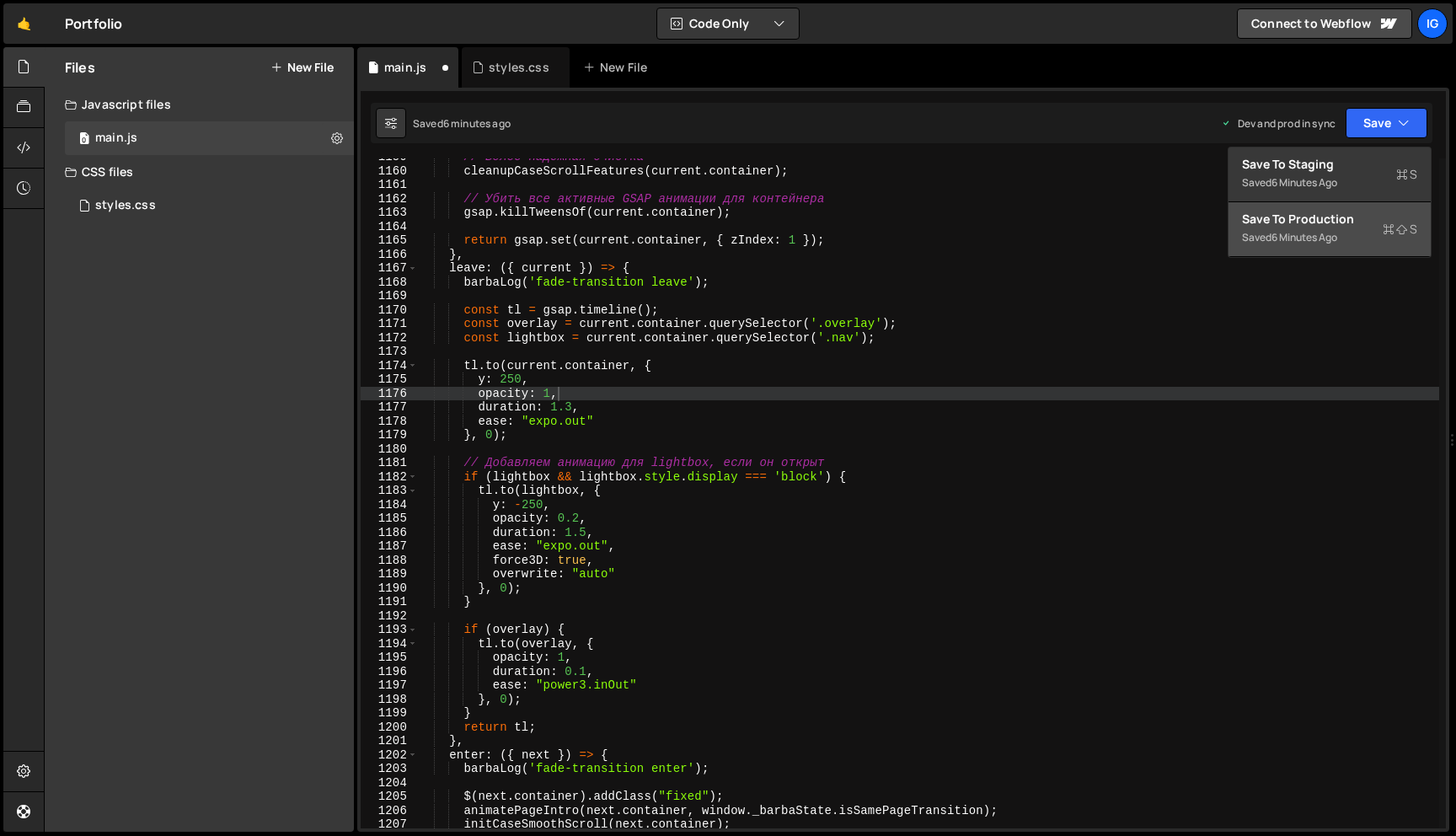
click at [1346, 241] on div "Saved 6 minutes ago" at bounding box center [1329, 237] width 175 height 20
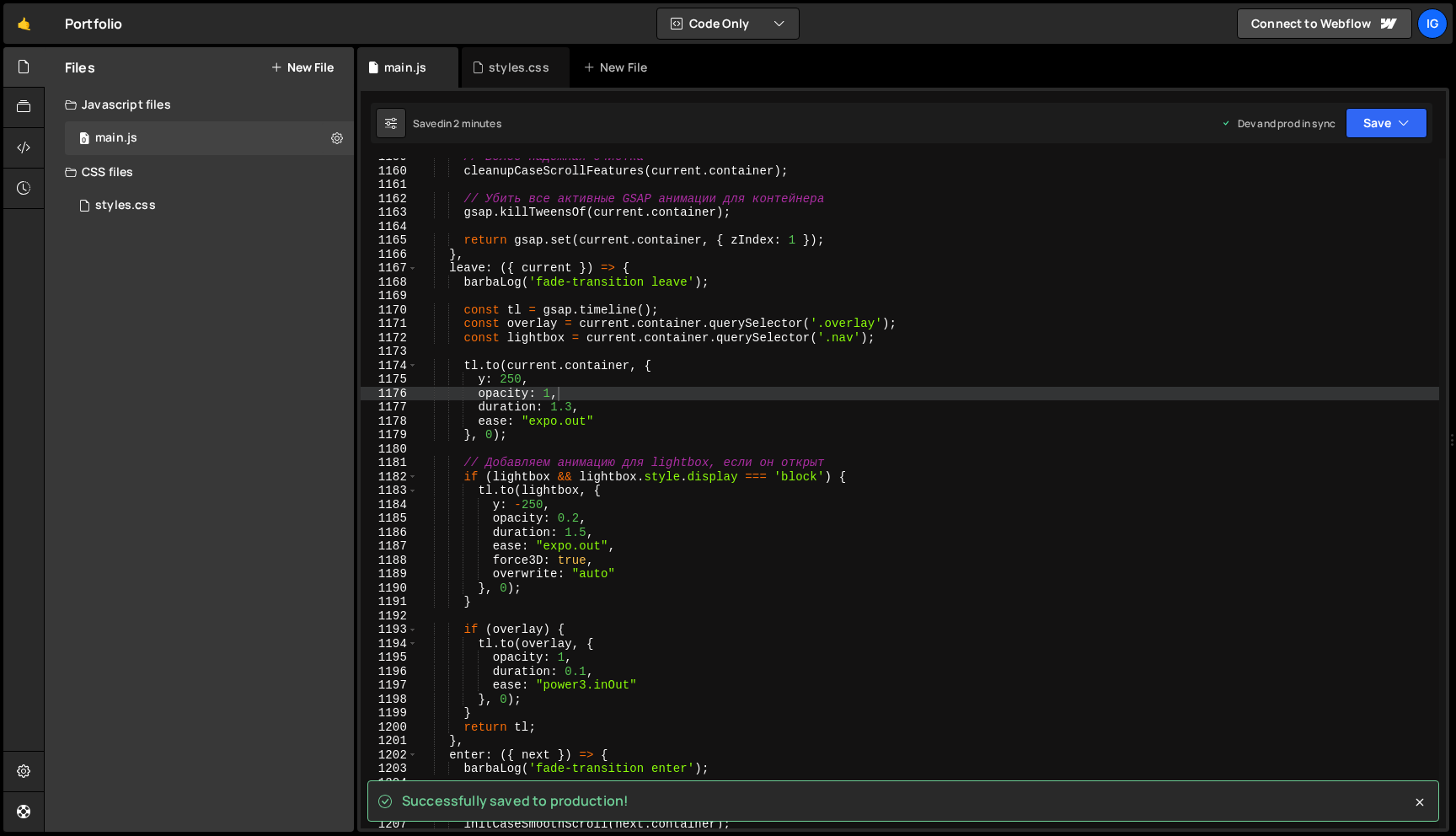
click at [572, 406] on div "// Более надежная очистка cleanupCaseScrollFeatures ( current . container ) ; /…" at bounding box center [927, 499] width 1022 height 698
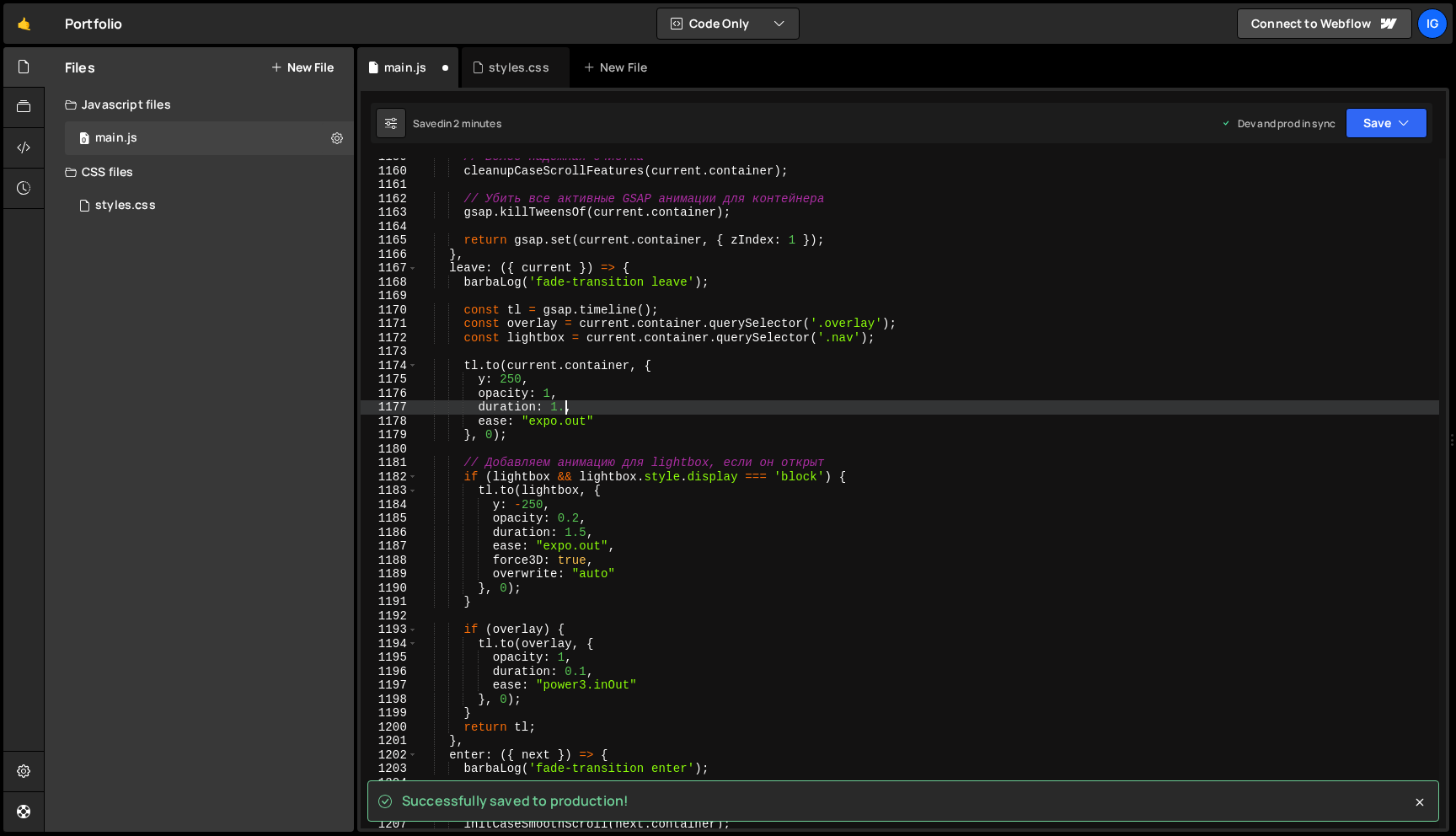
scroll to position [0, 10]
click at [1379, 114] on button "Save" at bounding box center [1386, 123] width 82 height 30
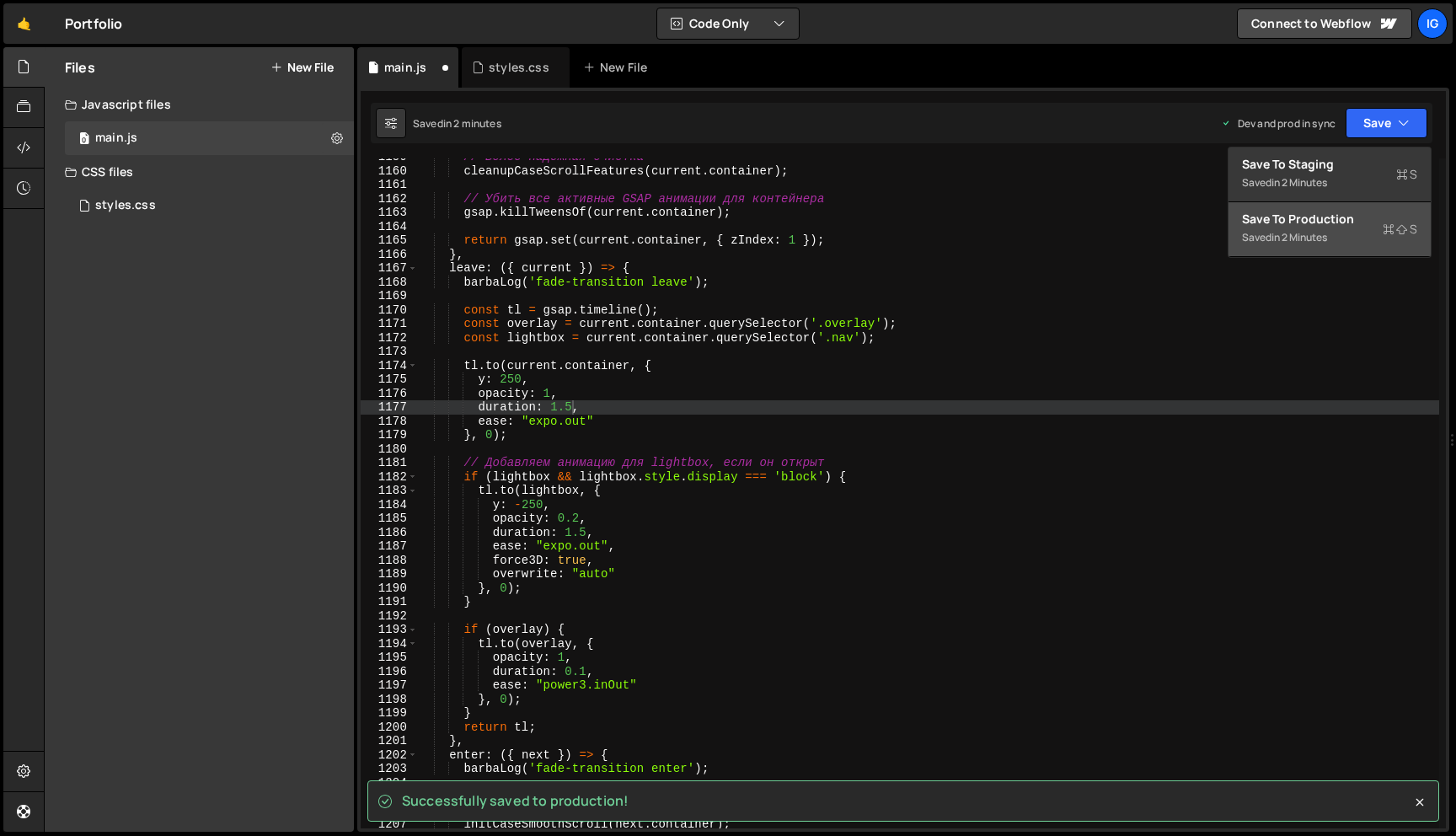
click at [1330, 215] on div "Save to Production S" at bounding box center [1329, 219] width 175 height 17
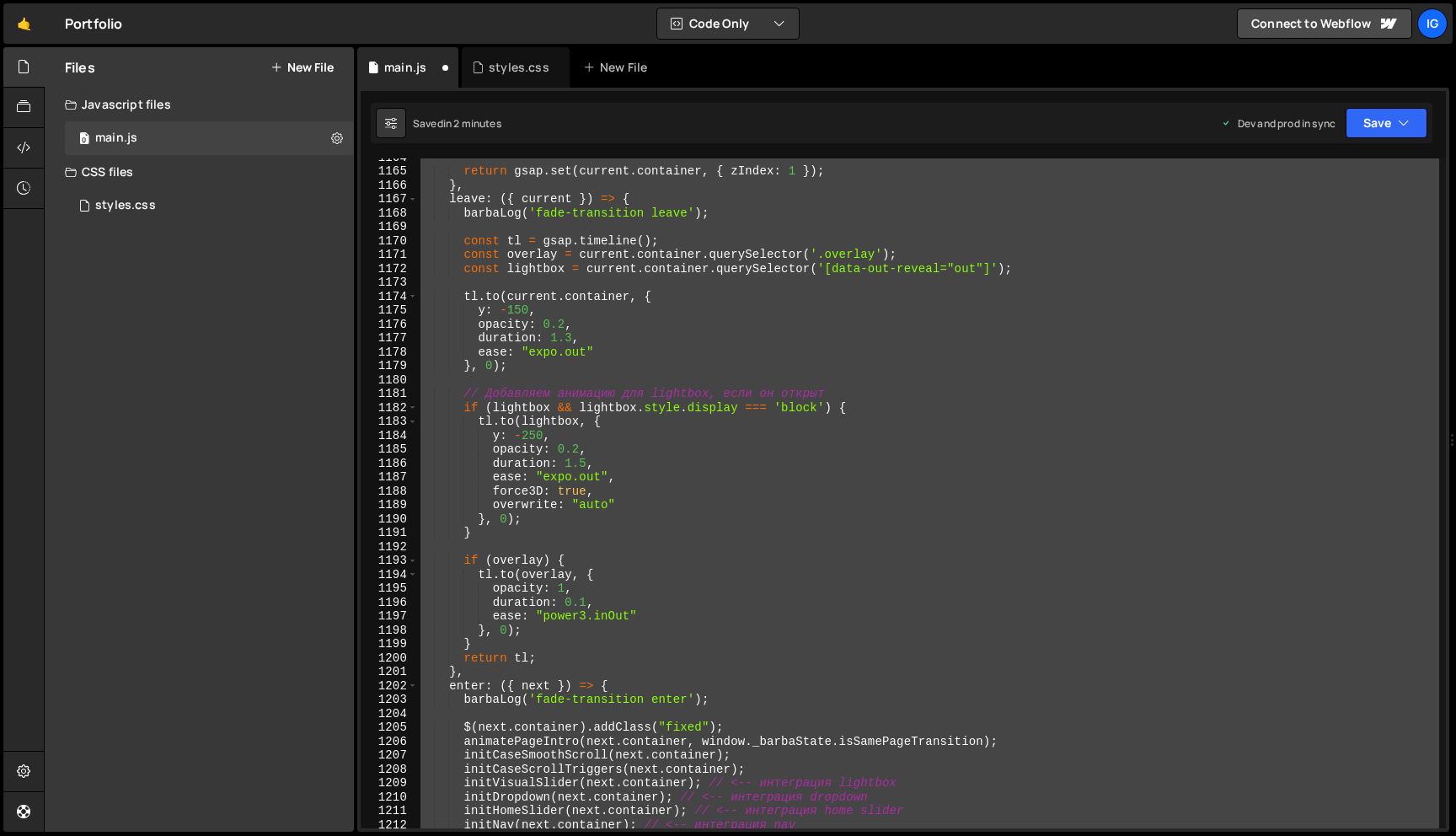
scroll to position [16183, 0]
click at [636, 460] on div "return gsap . set ( current . container , { zIndex : 1 }) ; } , leave : ({ curr…" at bounding box center [927, 493] width 1022 height 670
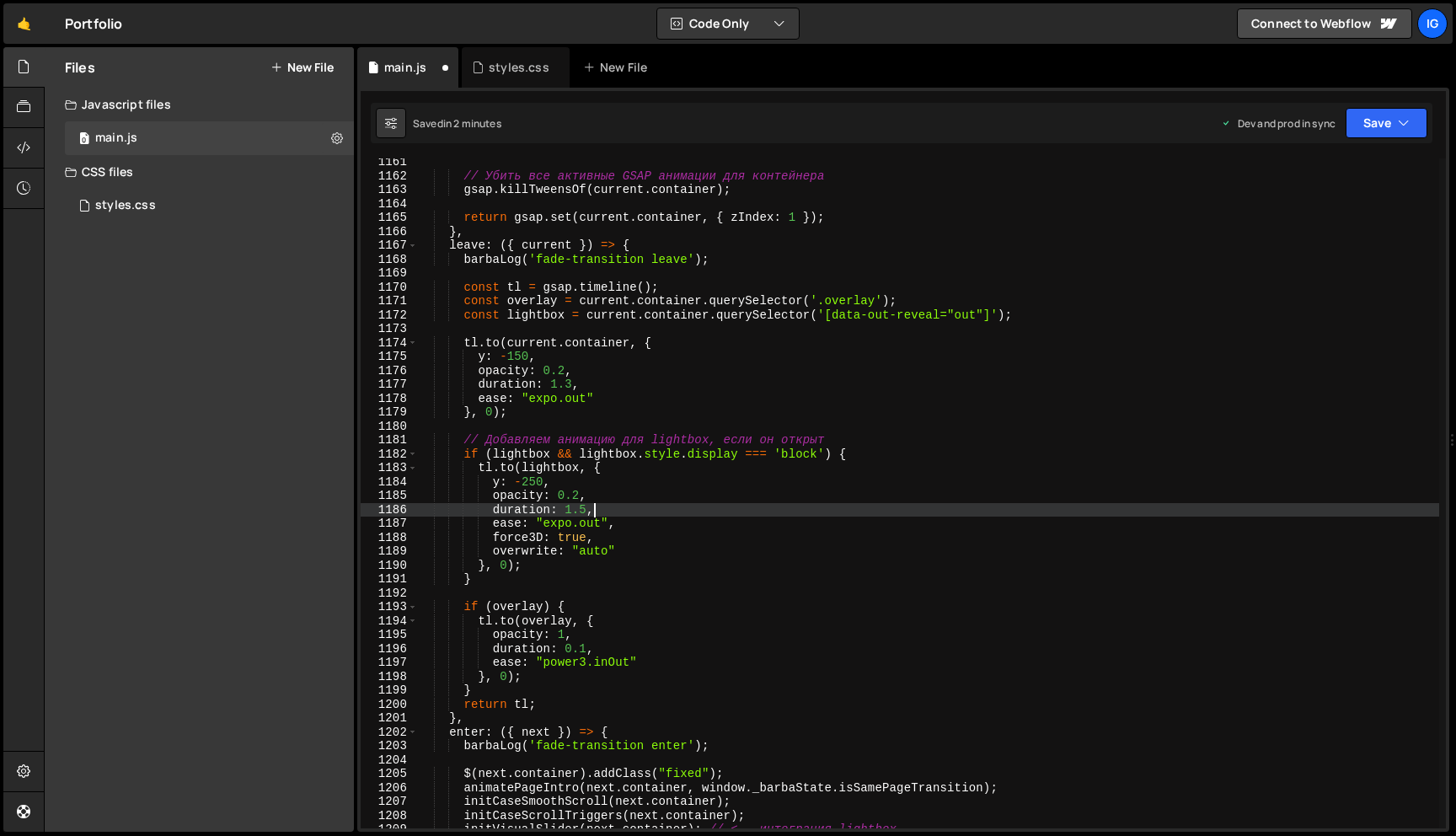
scroll to position [16030, 0]
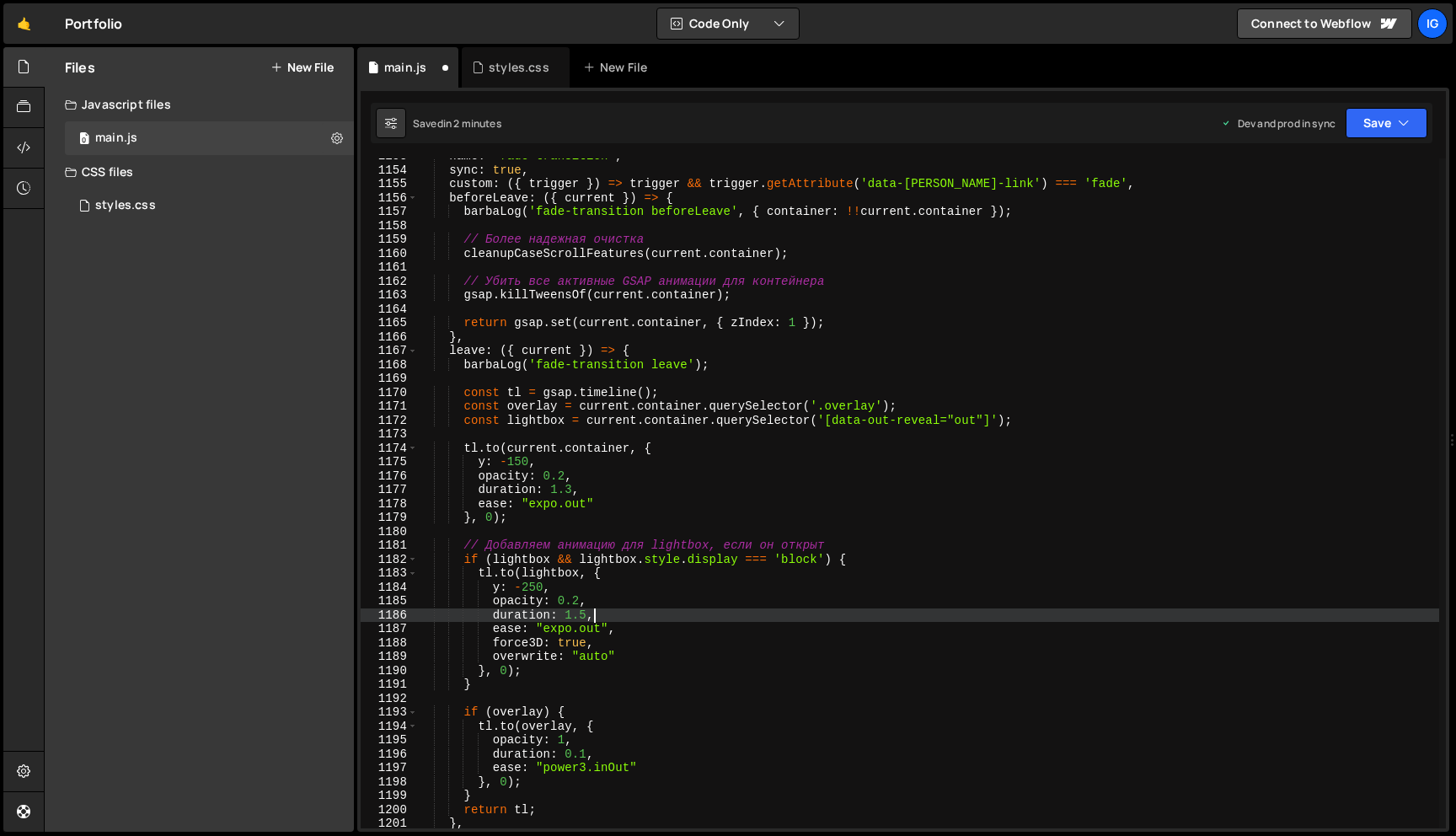
click at [511, 460] on div "name : 'fade-transition' , sync : true , custom : ({ trigger }) => trigger && t…" at bounding box center [927, 498] width 1022 height 698
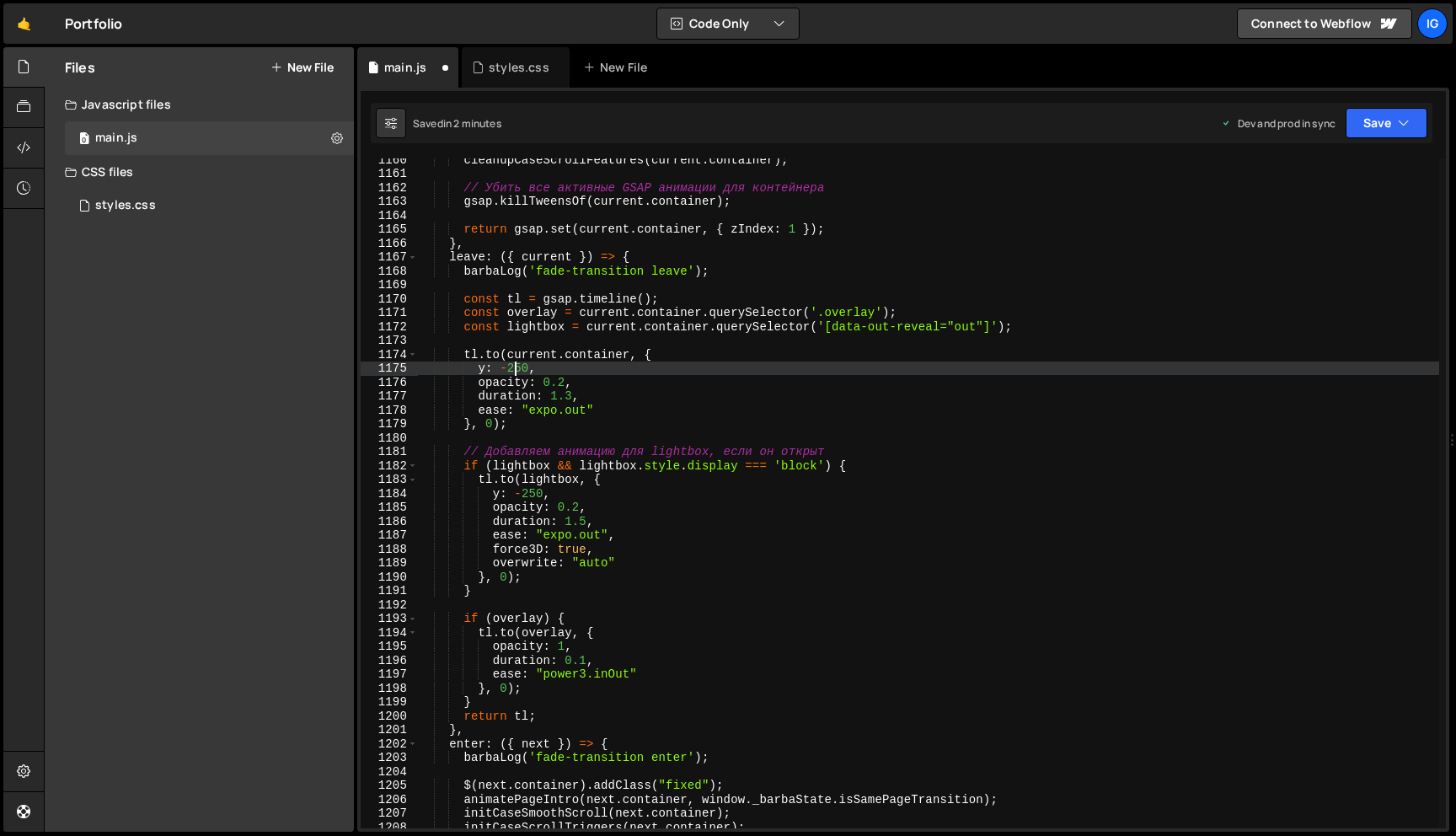
scroll to position [16053, 0]
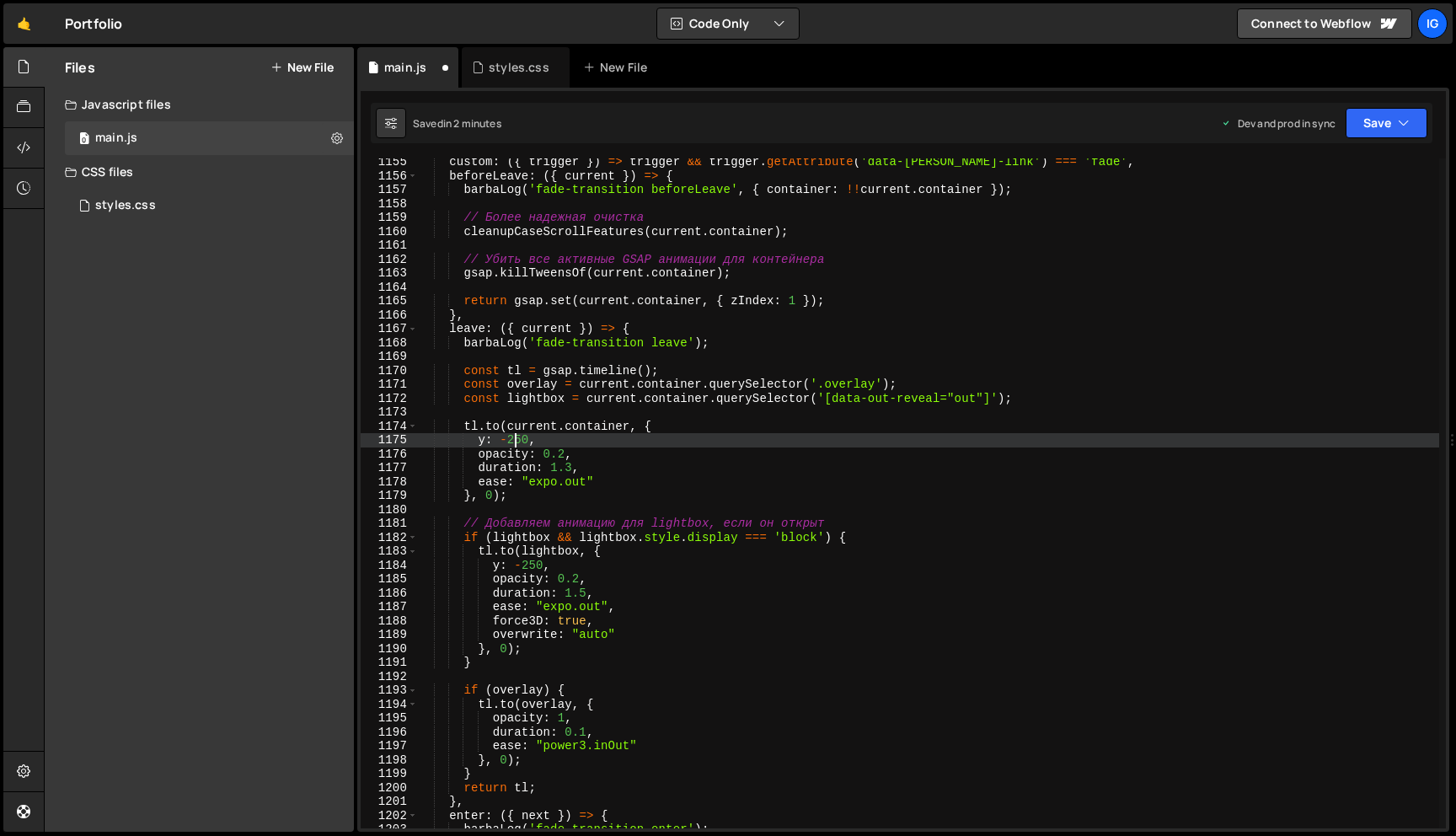
click at [569, 463] on div "custom : ({ trigger }) => trigger && trigger . getAttribute ( 'data-[PERSON_NAM…" at bounding box center [927, 504] width 1022 height 698
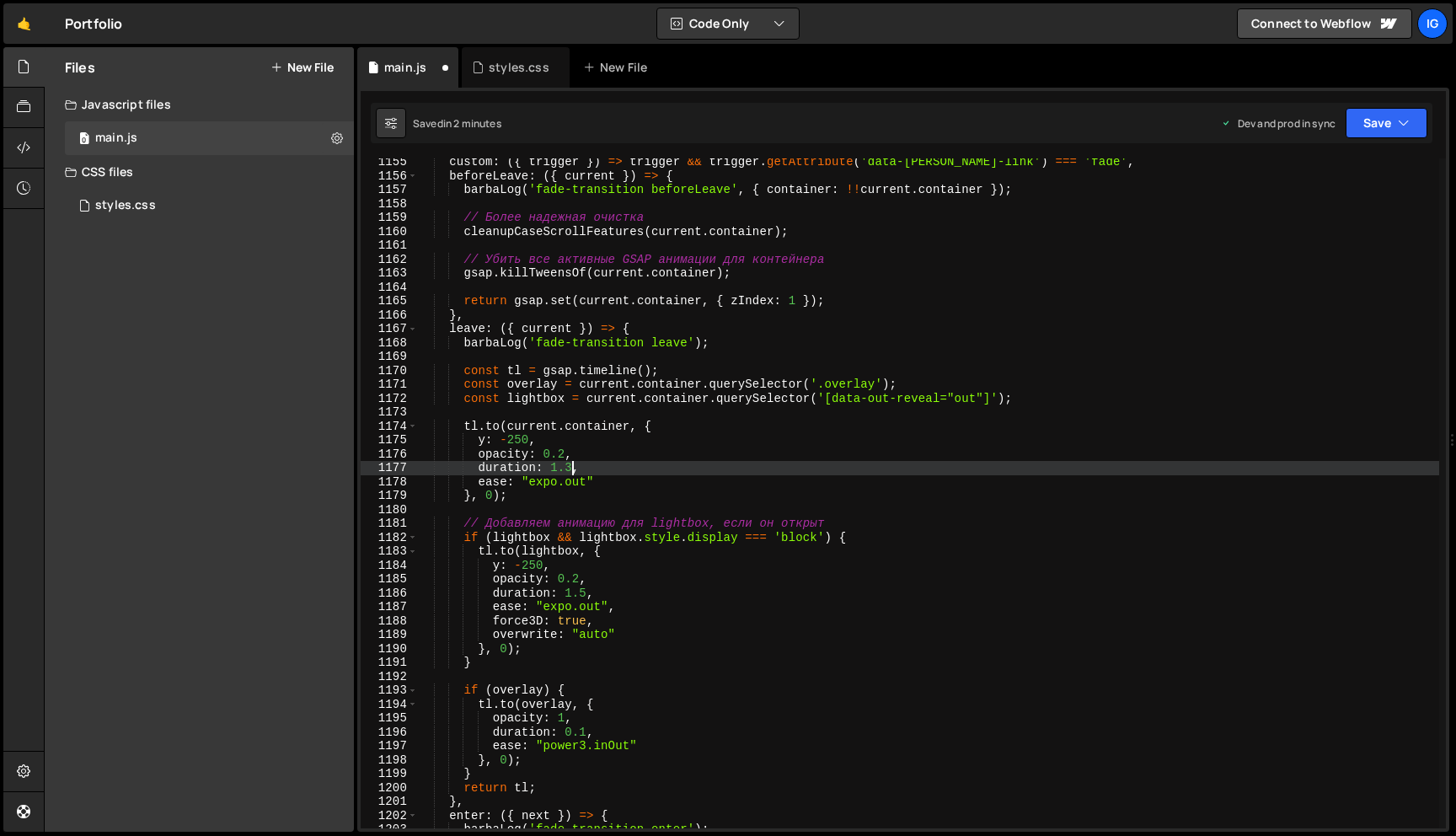
click at [572, 464] on div "custom : ({ trigger }) => trigger && trigger . getAttribute ( 'data-[PERSON_NAM…" at bounding box center [927, 504] width 1022 height 698
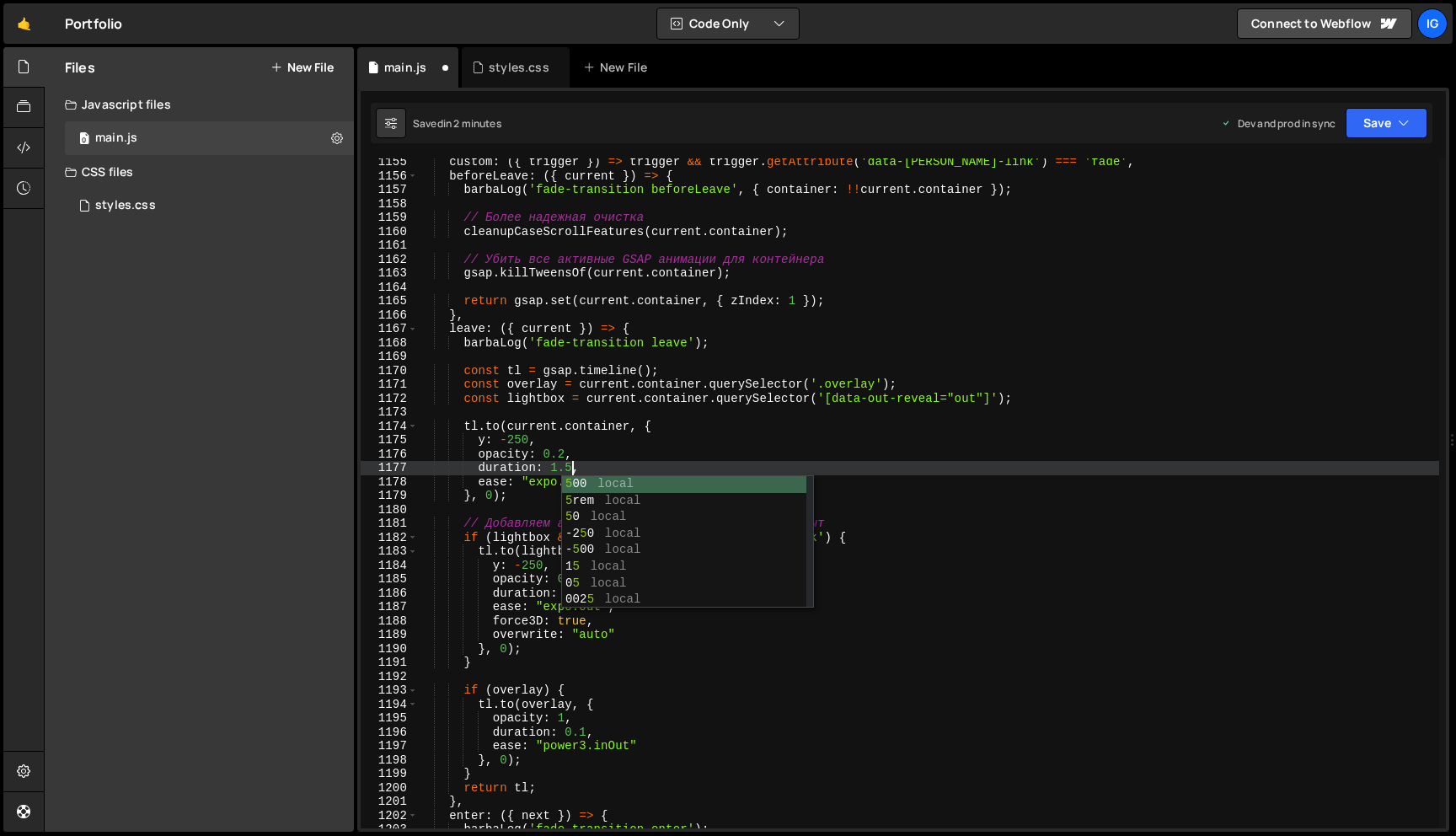
click at [656, 463] on div "custom : ({ trigger }) => trigger && trigger . getAttribute ( 'data-[PERSON_NAM…" at bounding box center [927, 504] width 1022 height 698
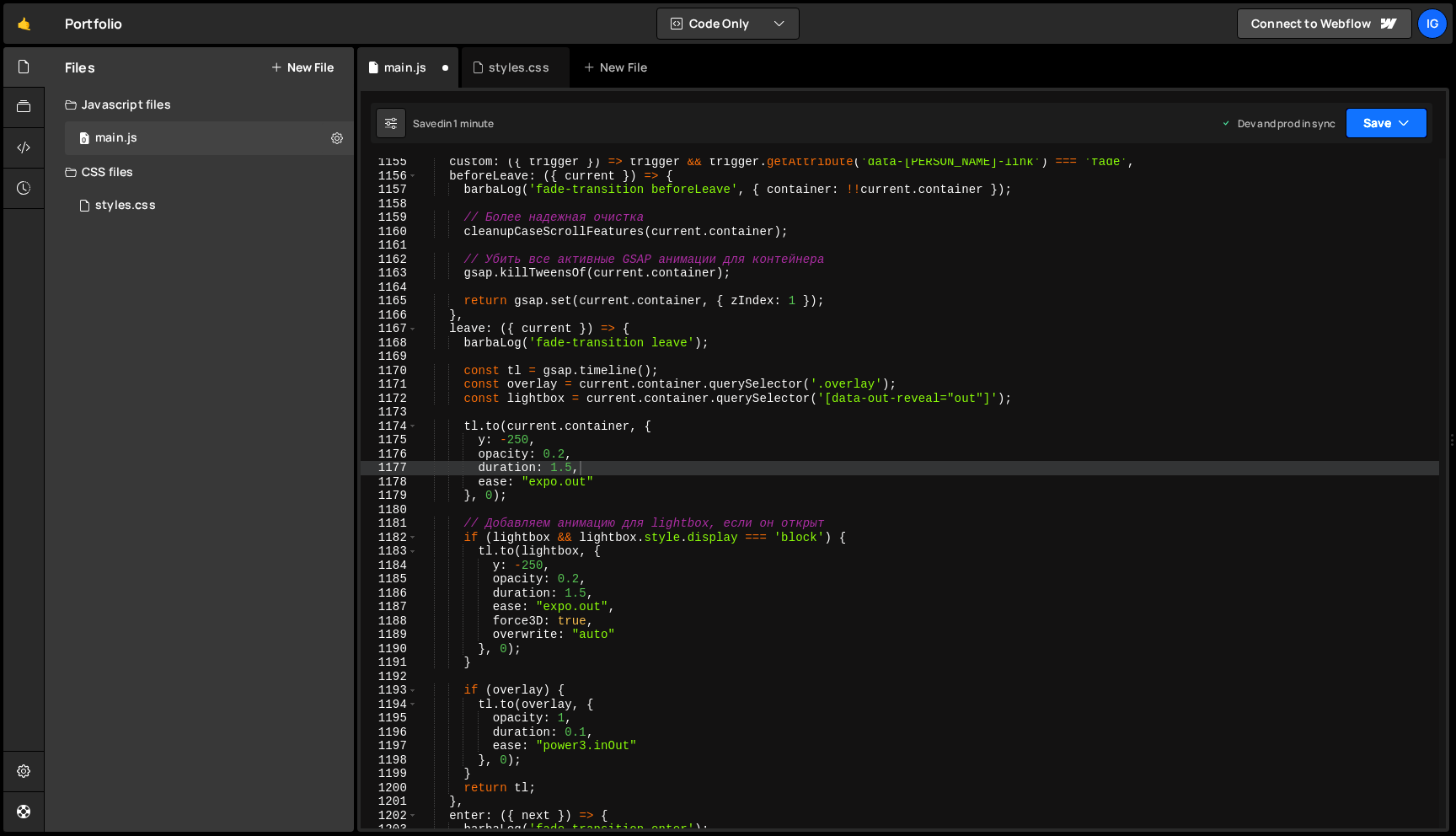
click at [1361, 133] on button "Save" at bounding box center [1386, 123] width 82 height 30
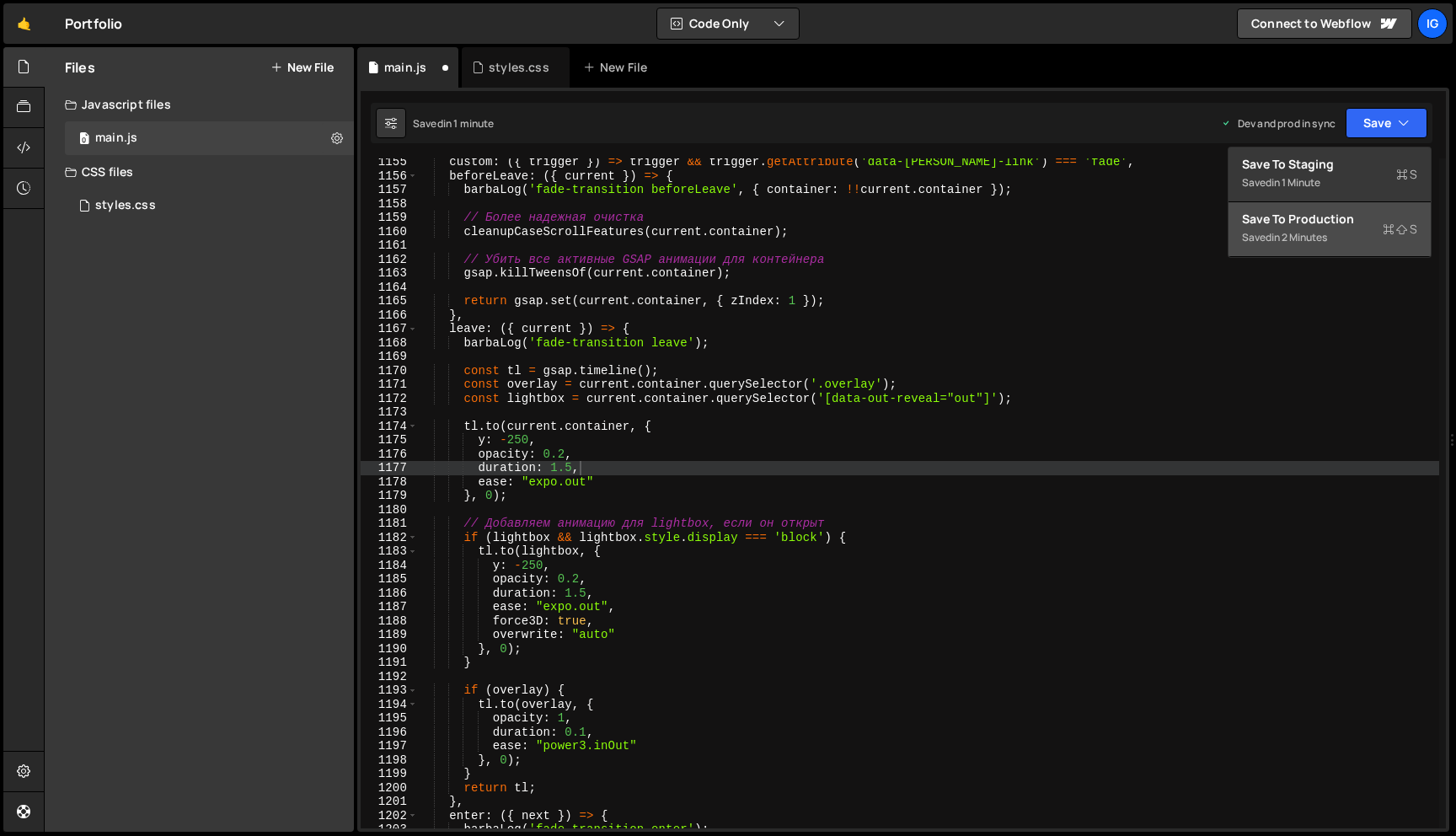
click at [1341, 228] on div "Saved in 2 minutes" at bounding box center [1329, 237] width 175 height 20
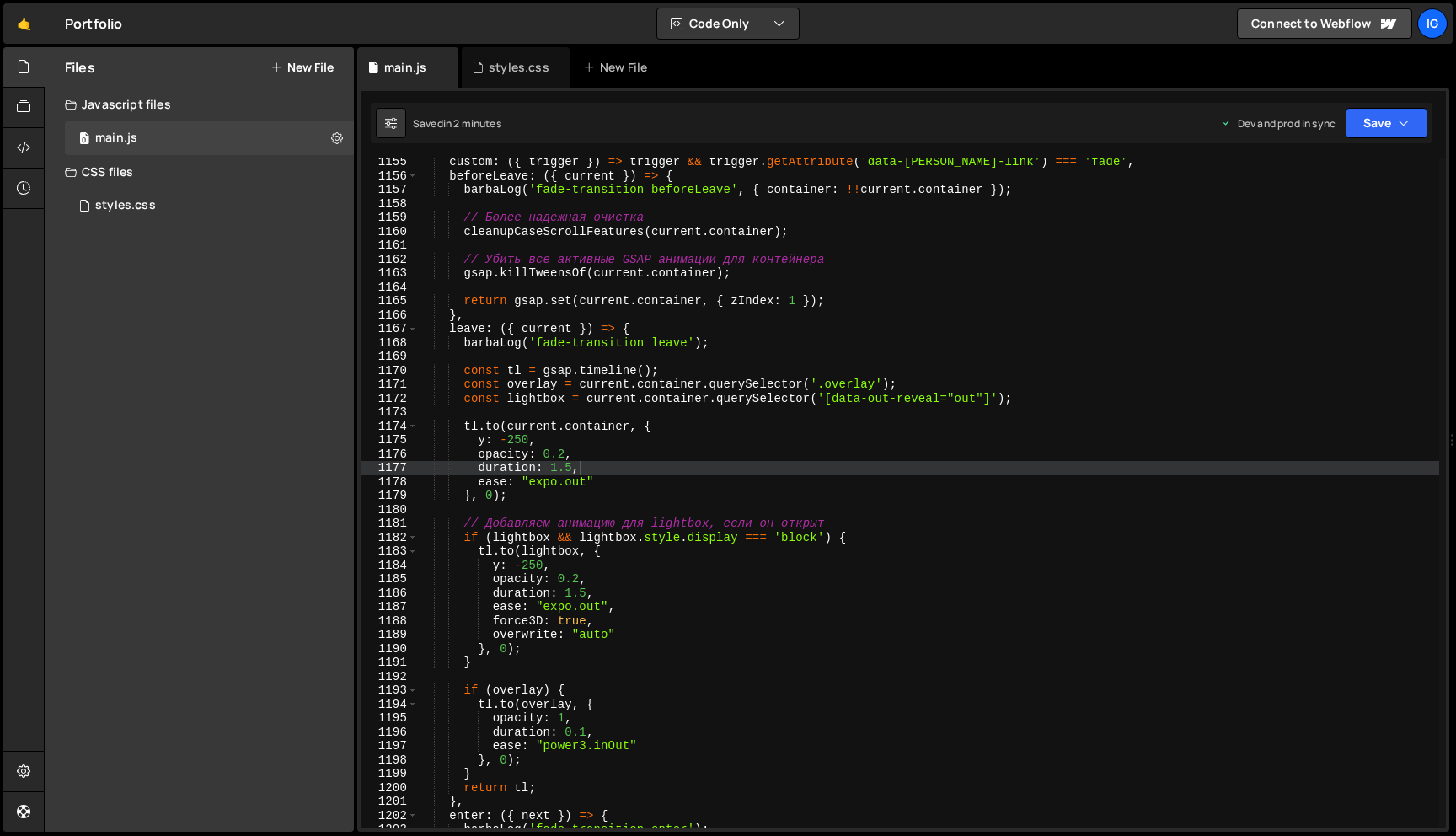
click at [521, 563] on div "custom : ({ trigger }) => trigger && trigger . getAttribute ( 'data-[PERSON_NAM…" at bounding box center [927, 504] width 1022 height 698
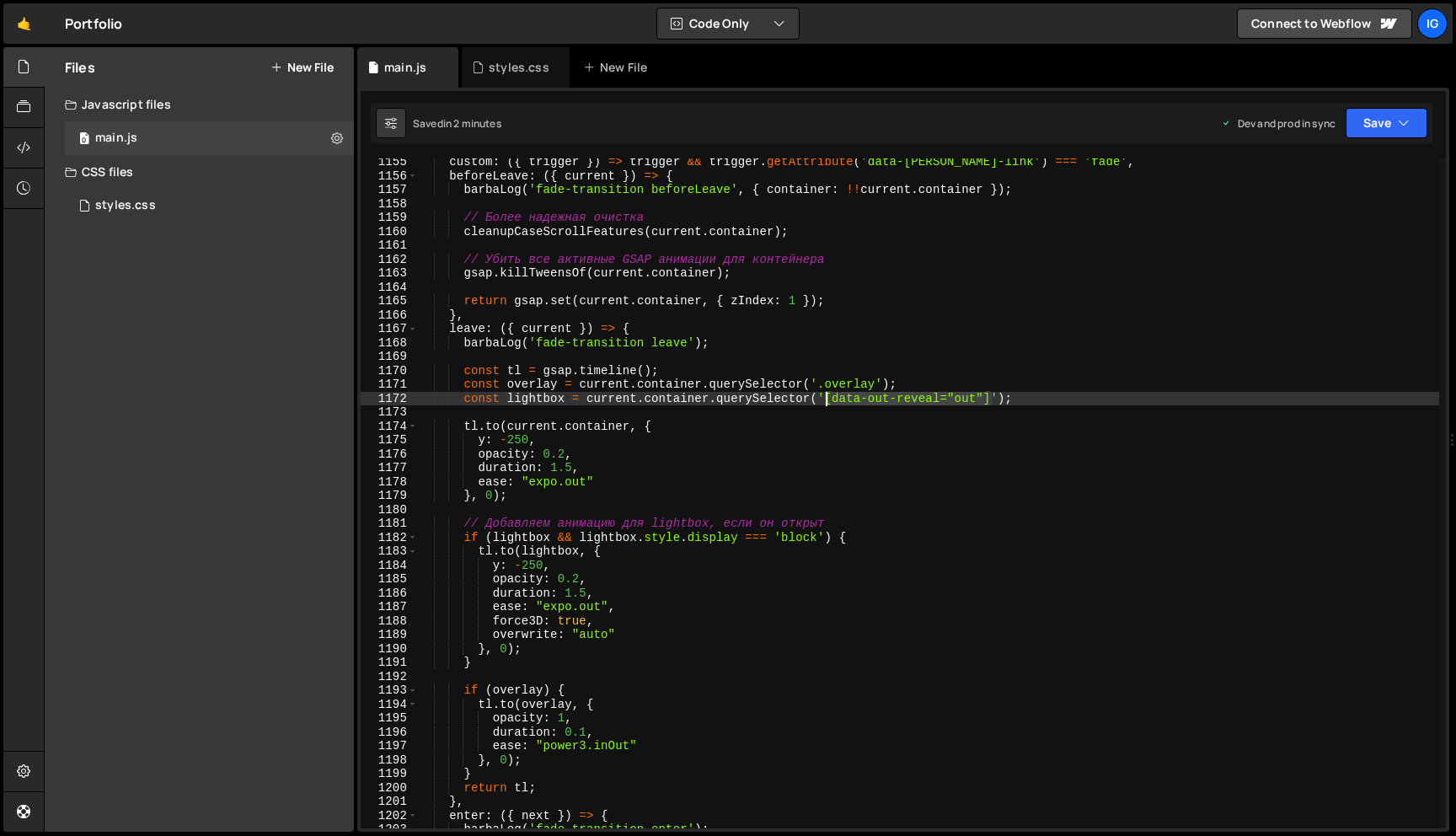
drag, startPoint x: 995, startPoint y: 397, endPoint x: 828, endPoint y: 393, distance: 167.0
click at [828, 393] on div "custom : ({ trigger }) => trigger && trigger . getAttribute ( 'data-[PERSON_NAM…" at bounding box center [927, 504] width 1022 height 698
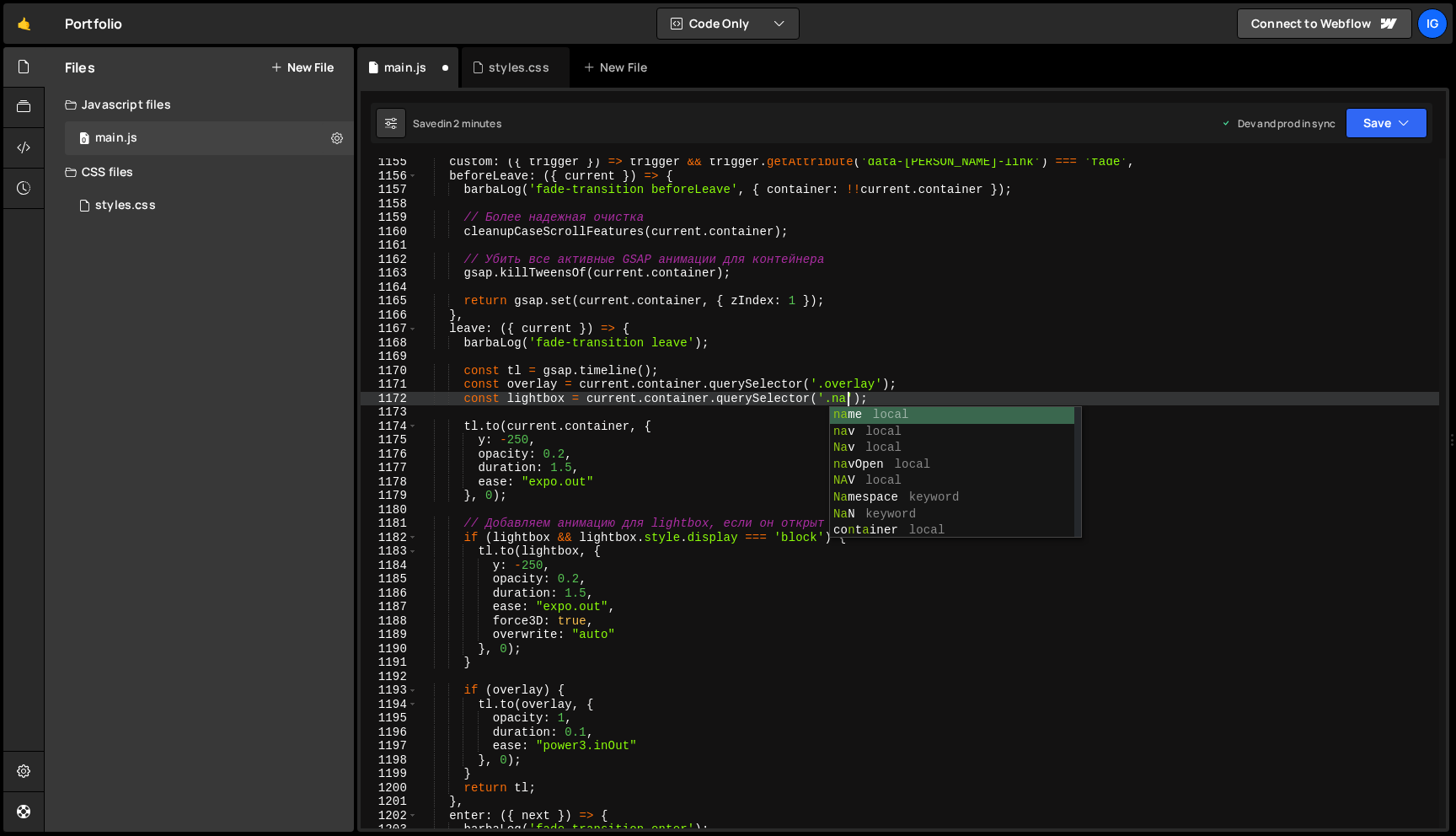
scroll to position [0, 29]
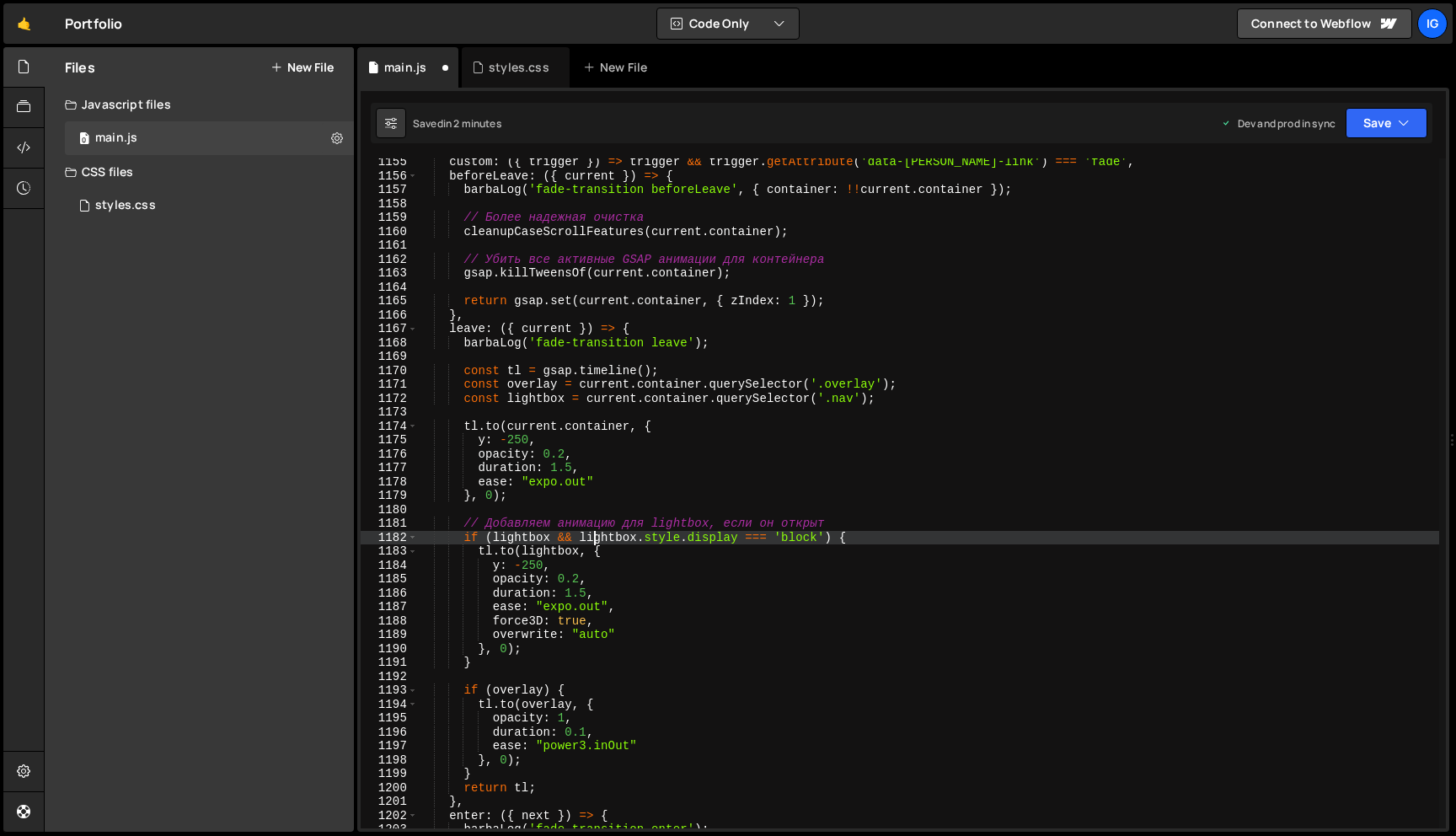
click at [593, 542] on div "custom : ({ trigger }) => trigger && trigger . getAttribute ( 'data-[PERSON_NAM…" at bounding box center [927, 504] width 1022 height 698
click at [523, 562] on div "custom : ({ trigger }) => trigger && trigger . getAttribute ( 'data-[PERSON_NAM…" at bounding box center [927, 504] width 1022 height 698
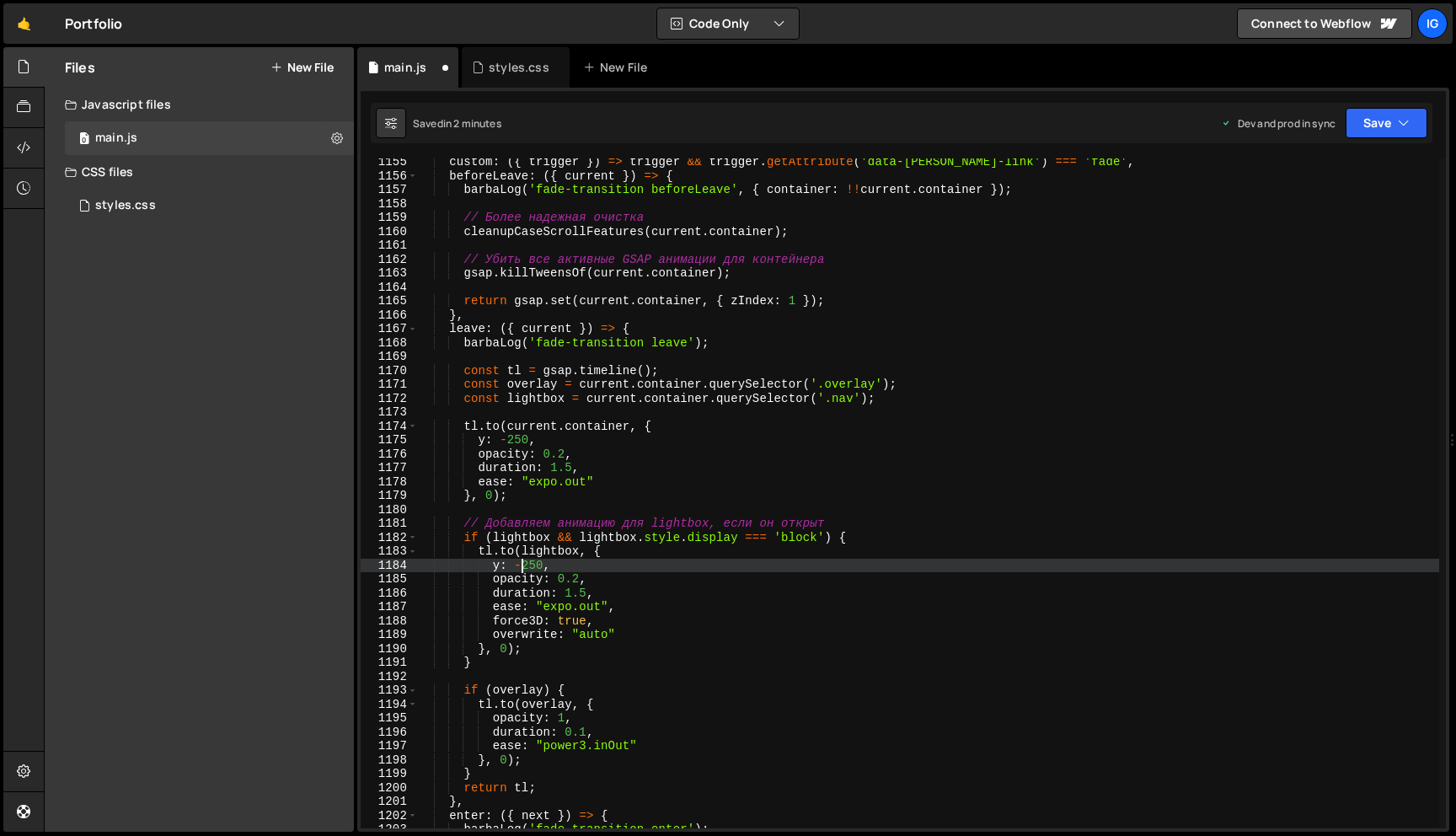
scroll to position [0, 7]
click at [1370, 125] on button "Save" at bounding box center [1386, 123] width 82 height 30
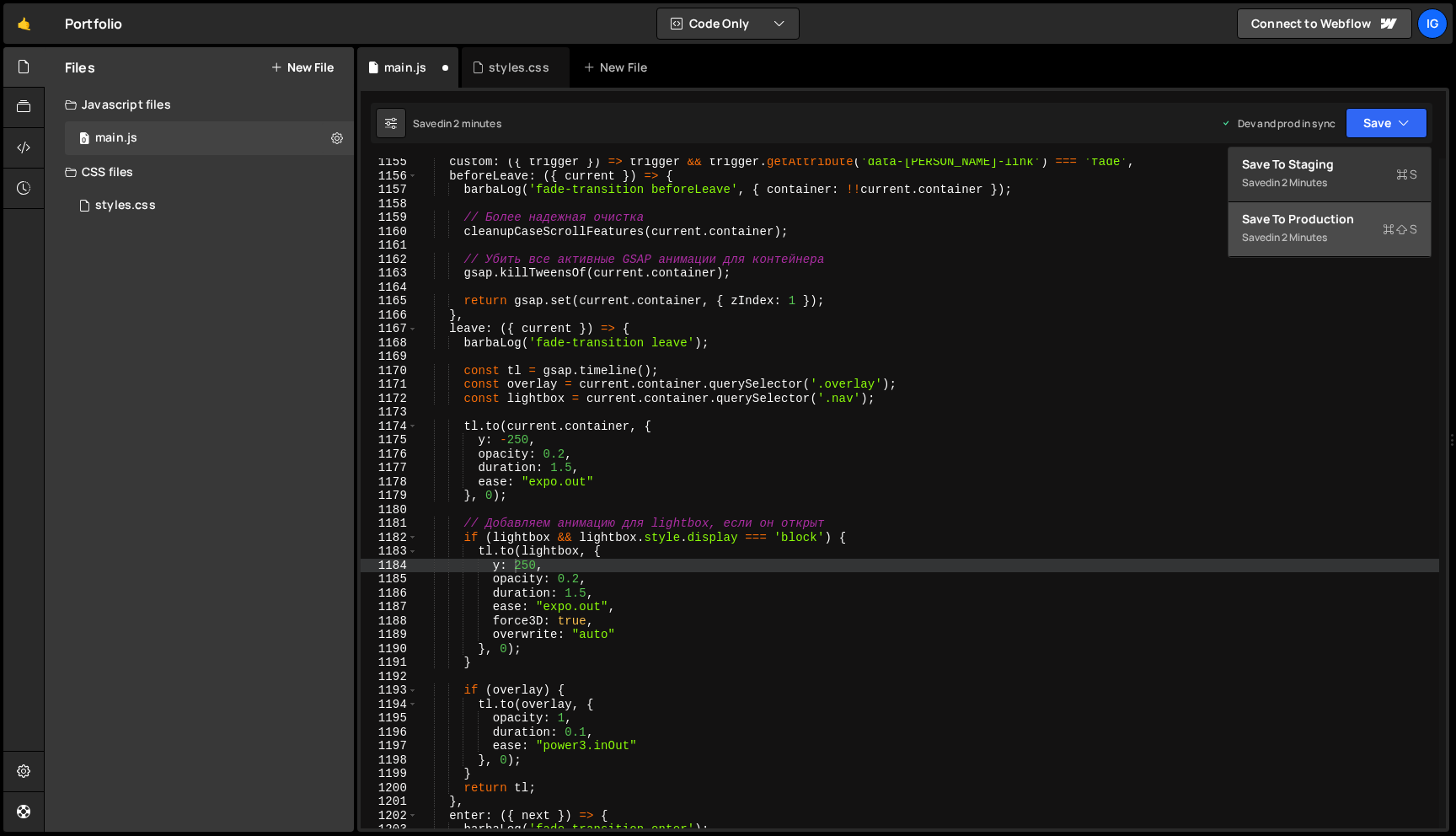
click at [1327, 238] on div "in 2 minutes" at bounding box center [1299, 237] width 55 height 15
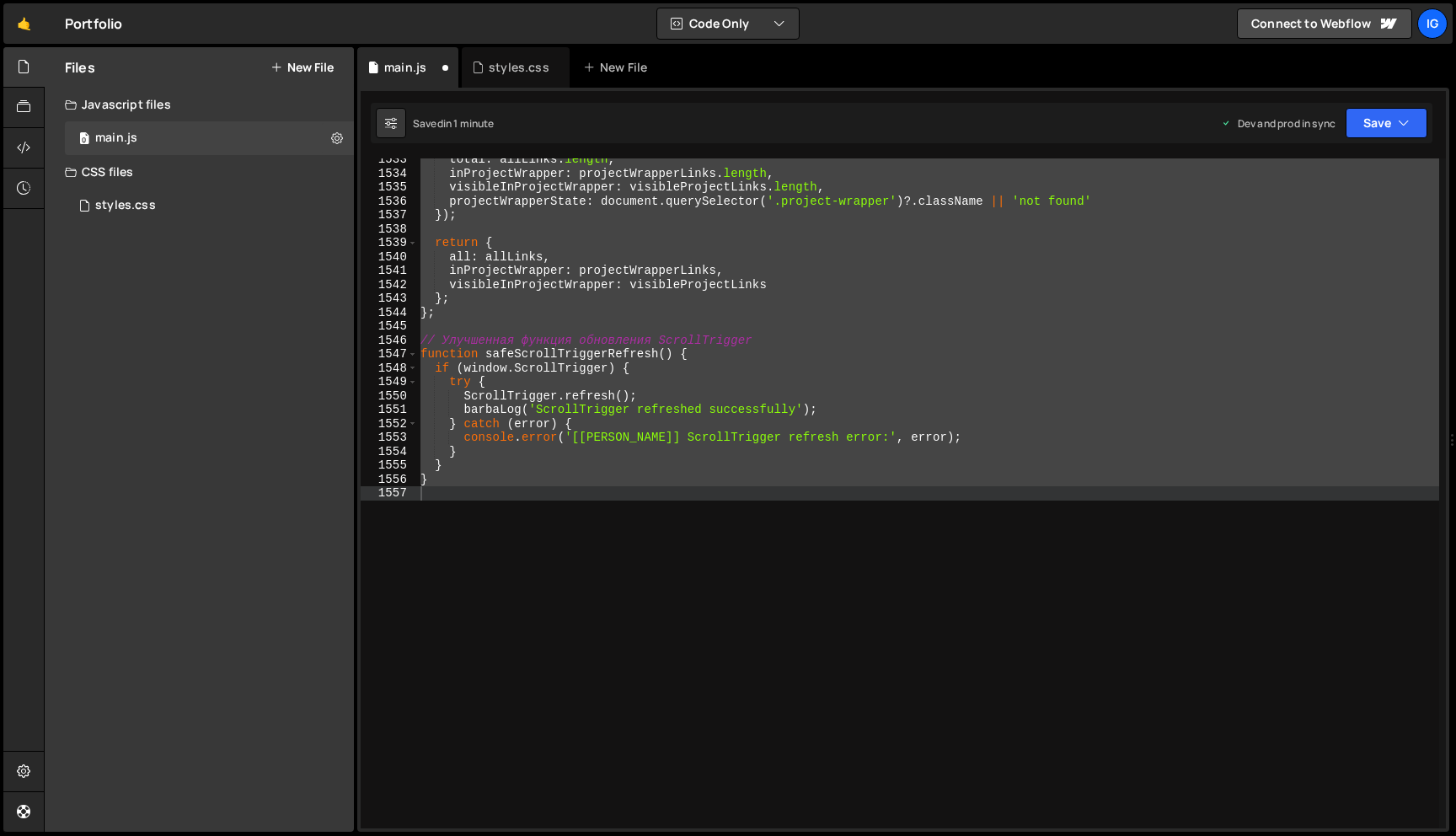
scroll to position [16118, 0]
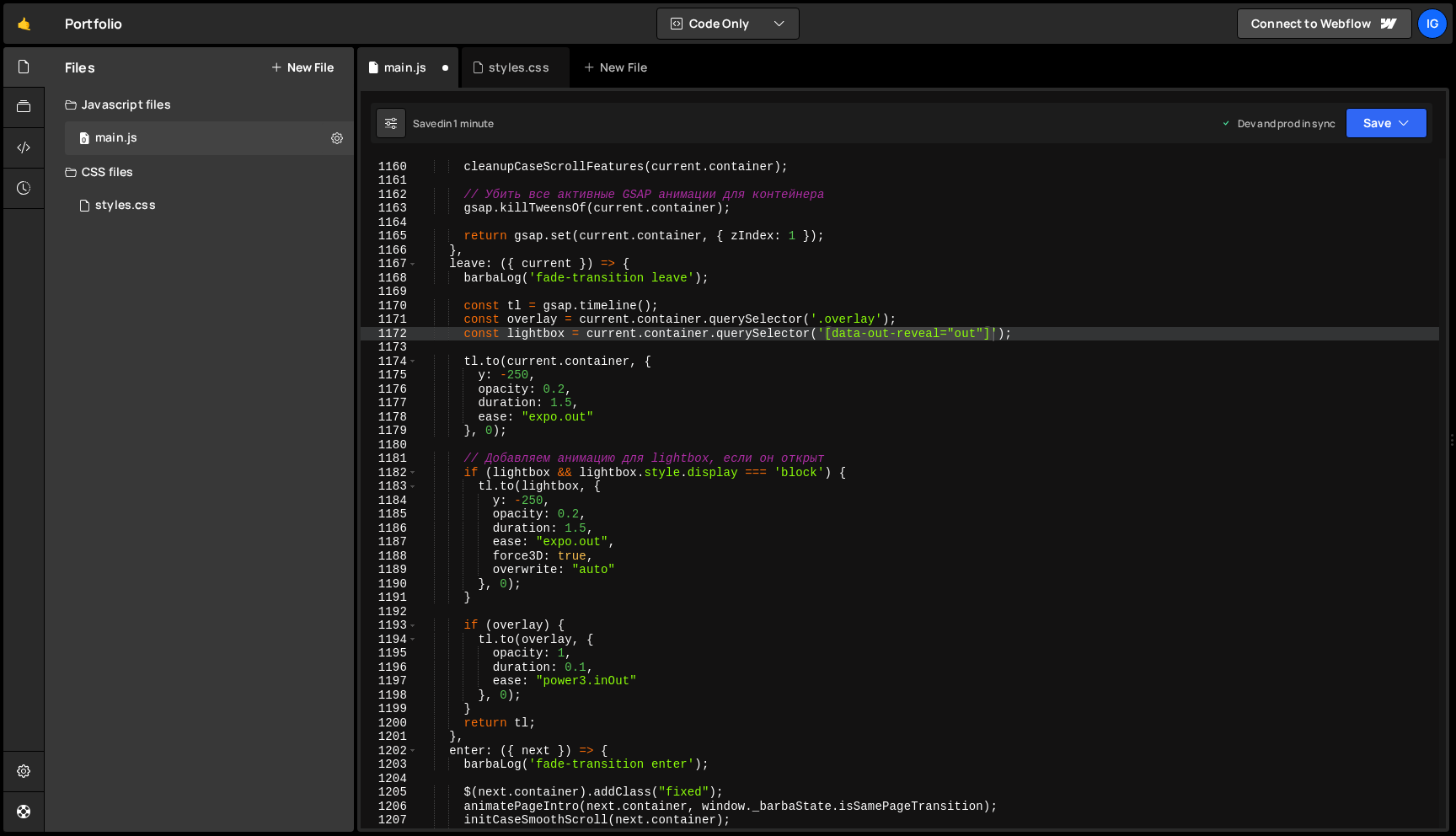
click at [939, 473] on div "// Более надежная очистка cleanupCaseScrollFeatures ( current . container ) ; /…" at bounding box center [927, 494] width 1022 height 698
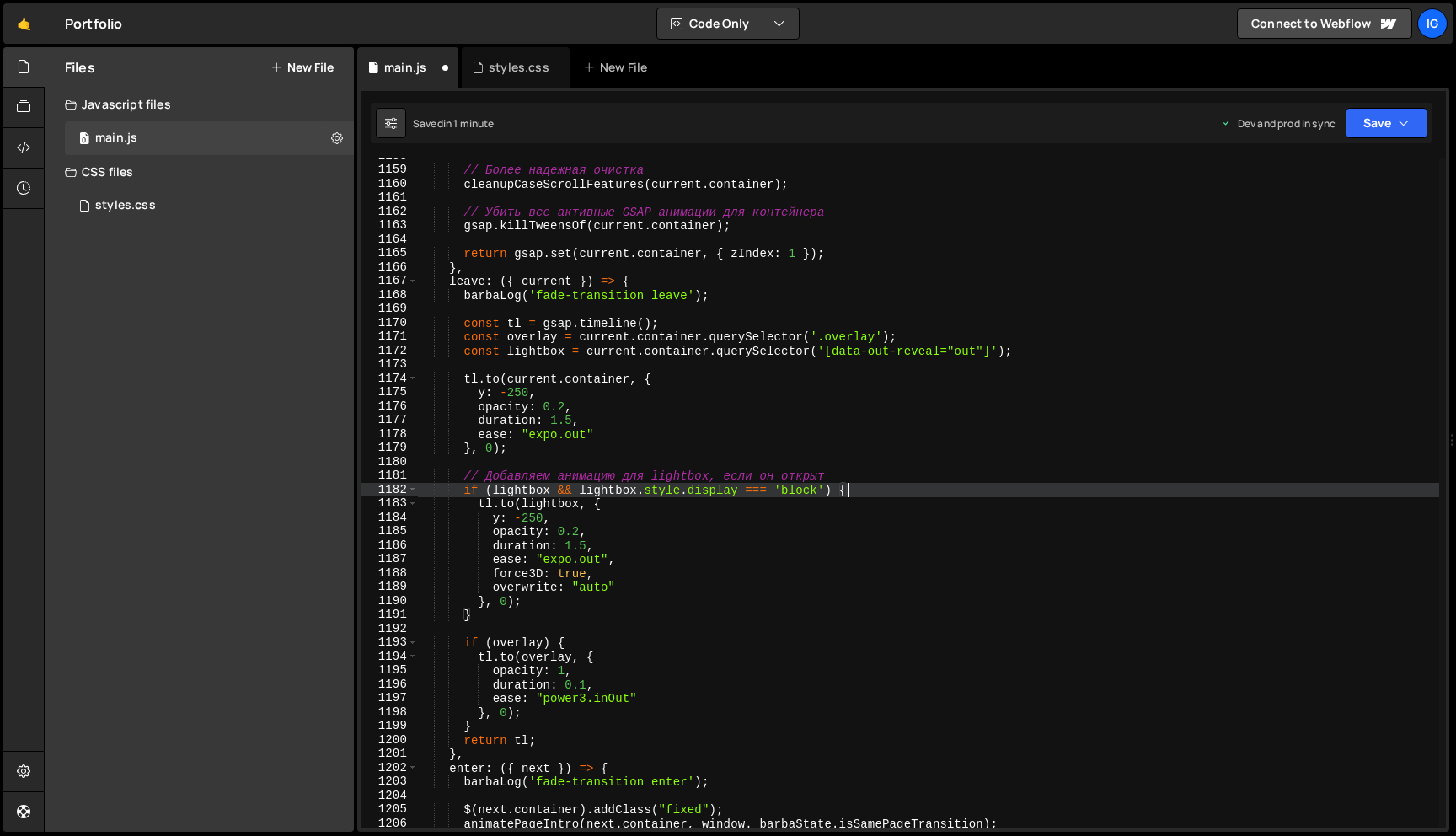
scroll to position [16100, 0]
click at [1421, 126] on button "Save" at bounding box center [1386, 123] width 82 height 30
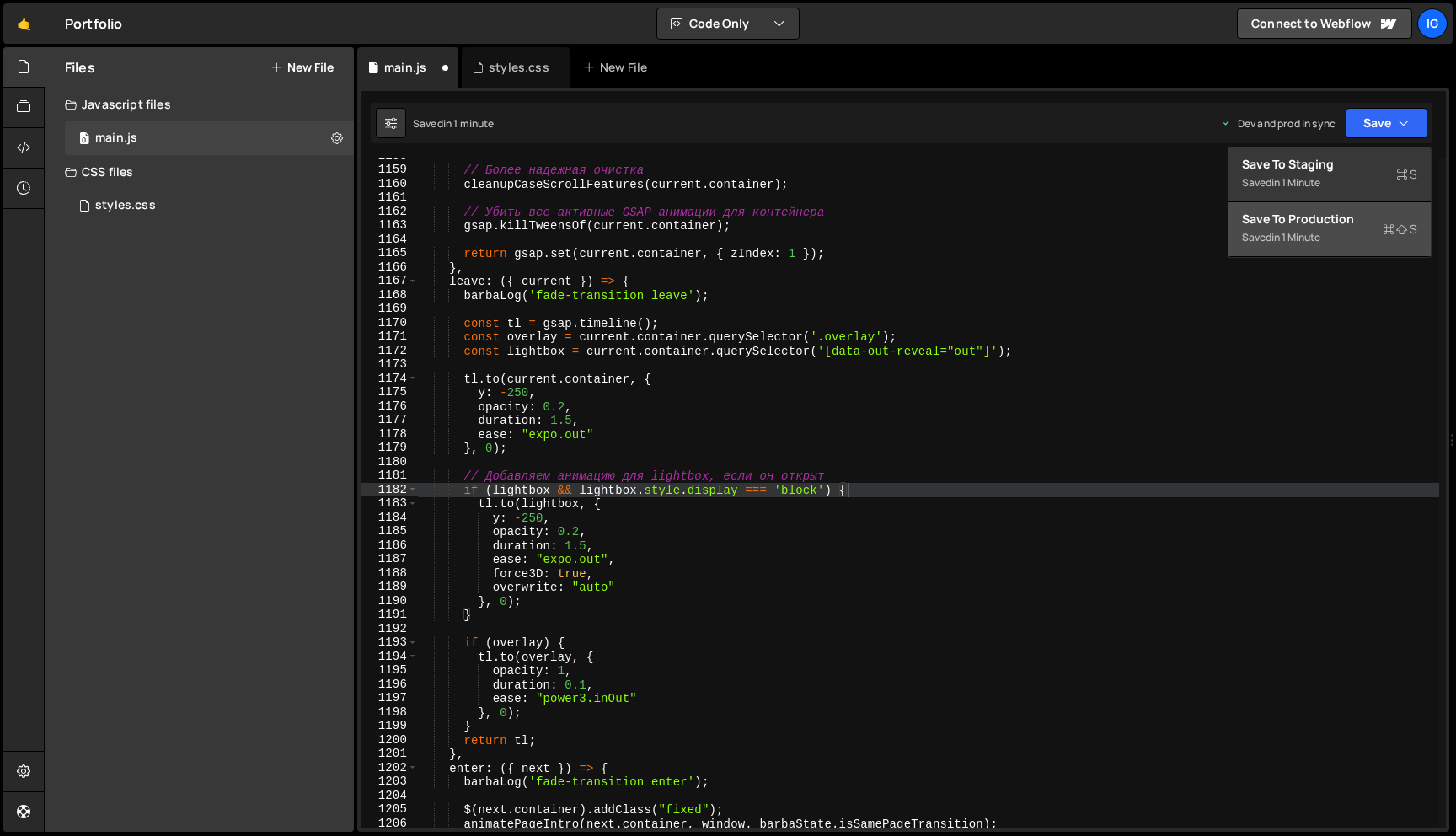
click at [1320, 242] on div "in 1 minute" at bounding box center [1296, 237] width 49 height 15
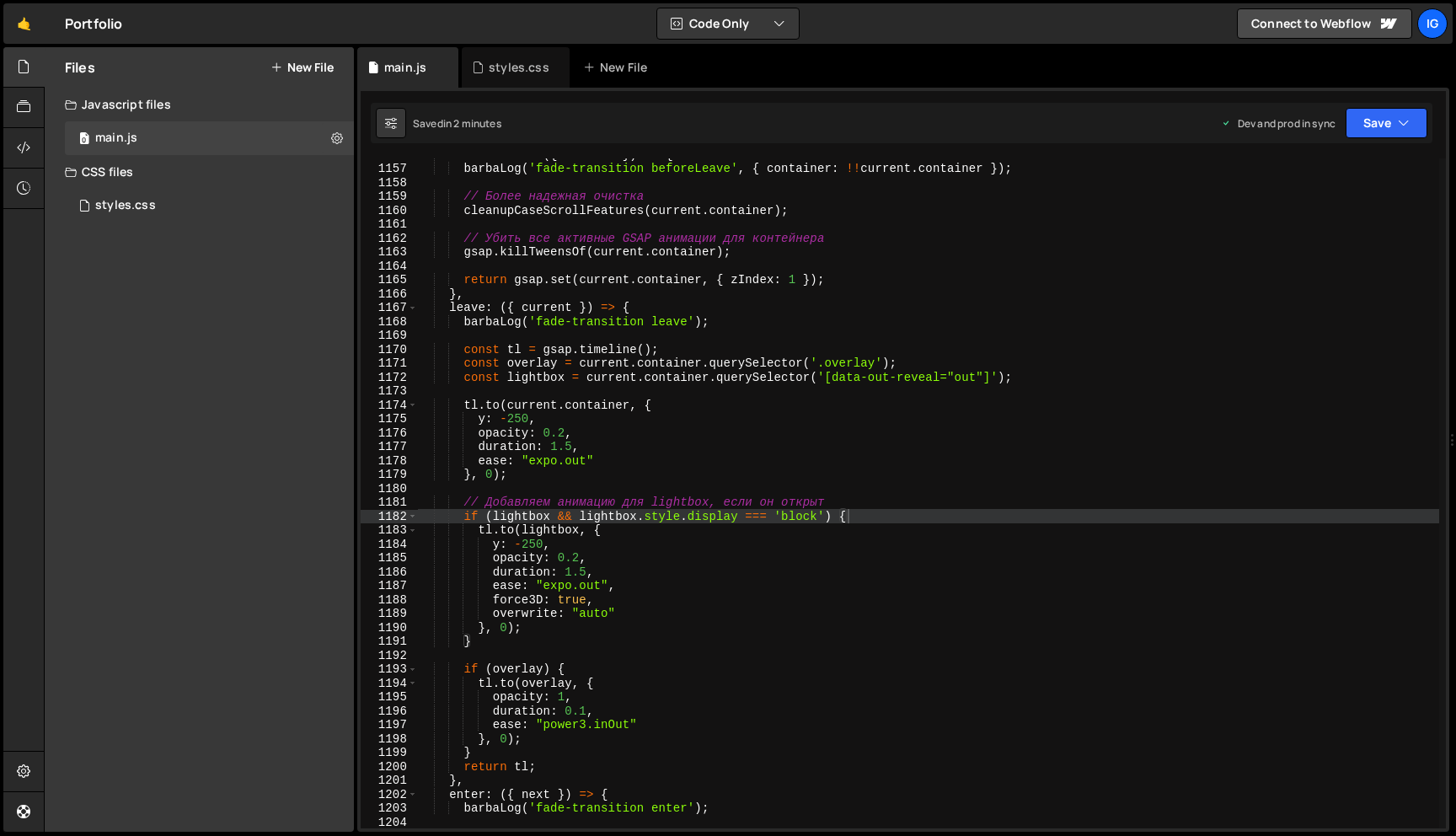
scroll to position [16054, 0]
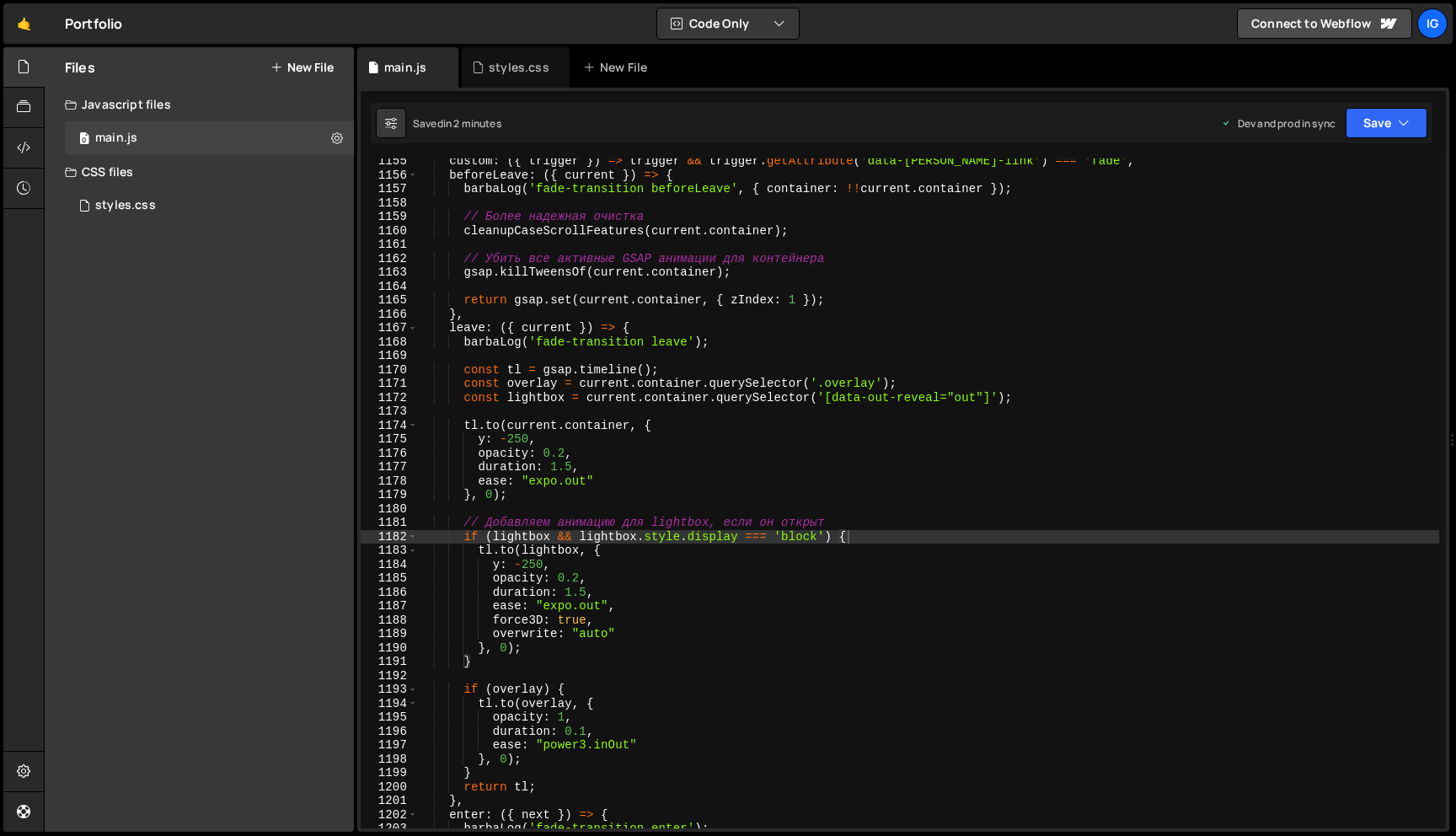
type textarea "opacity: 0.2,"
click at [624, 453] on div "custom : ({ trigger }) => trigger && trigger . getAttribute ( 'data-[PERSON_NAM…" at bounding box center [927, 503] width 1022 height 698
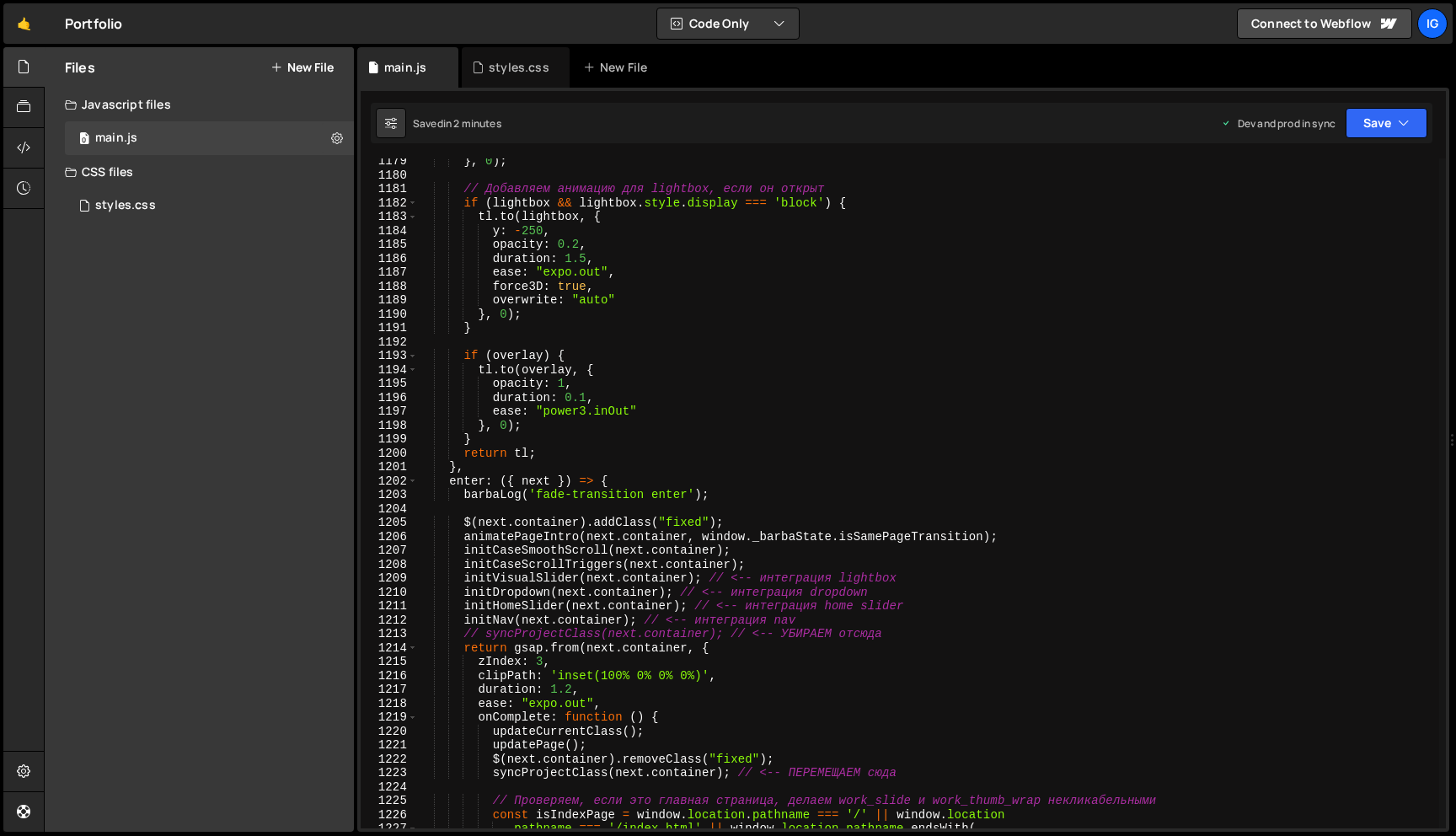
scroll to position [16388, 0]
